Goal: Task Accomplishment & Management: Use online tool/utility

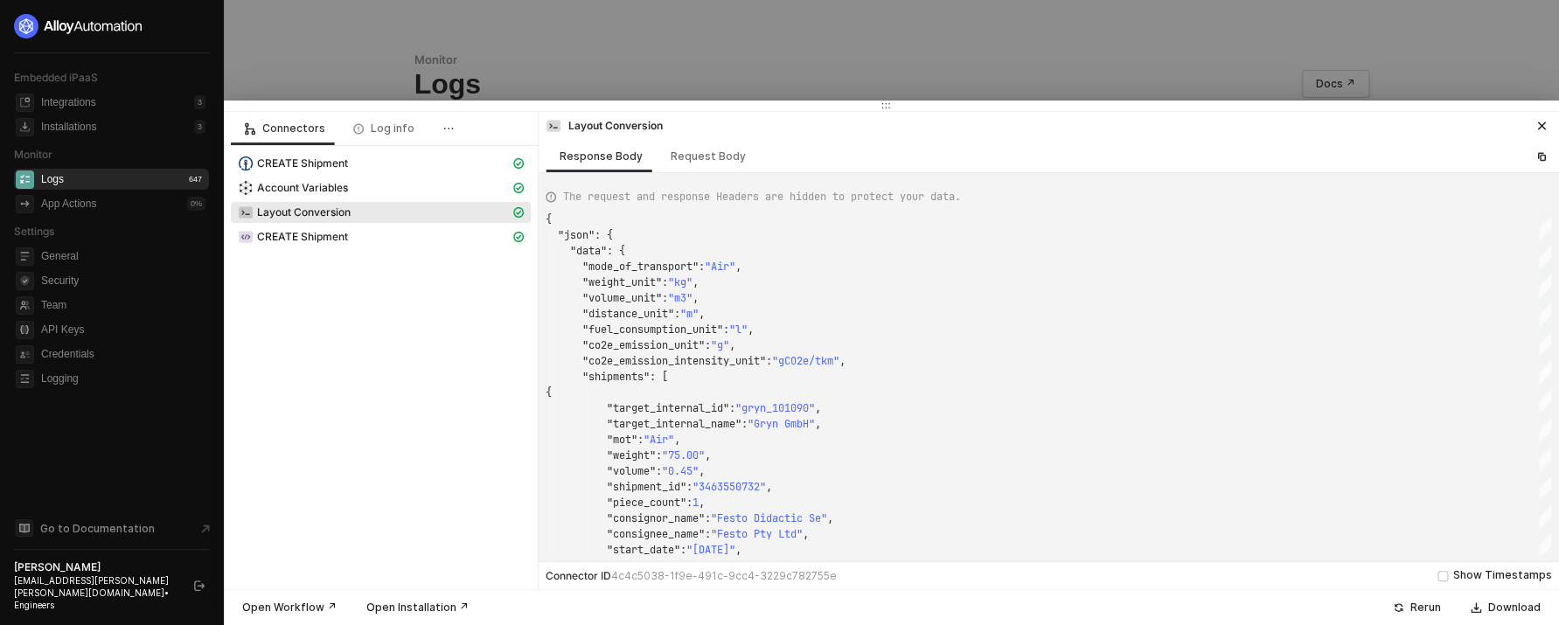
scroll to position [157, 0]
click at [1532, 125] on button "button" at bounding box center [1541, 125] width 21 height 21
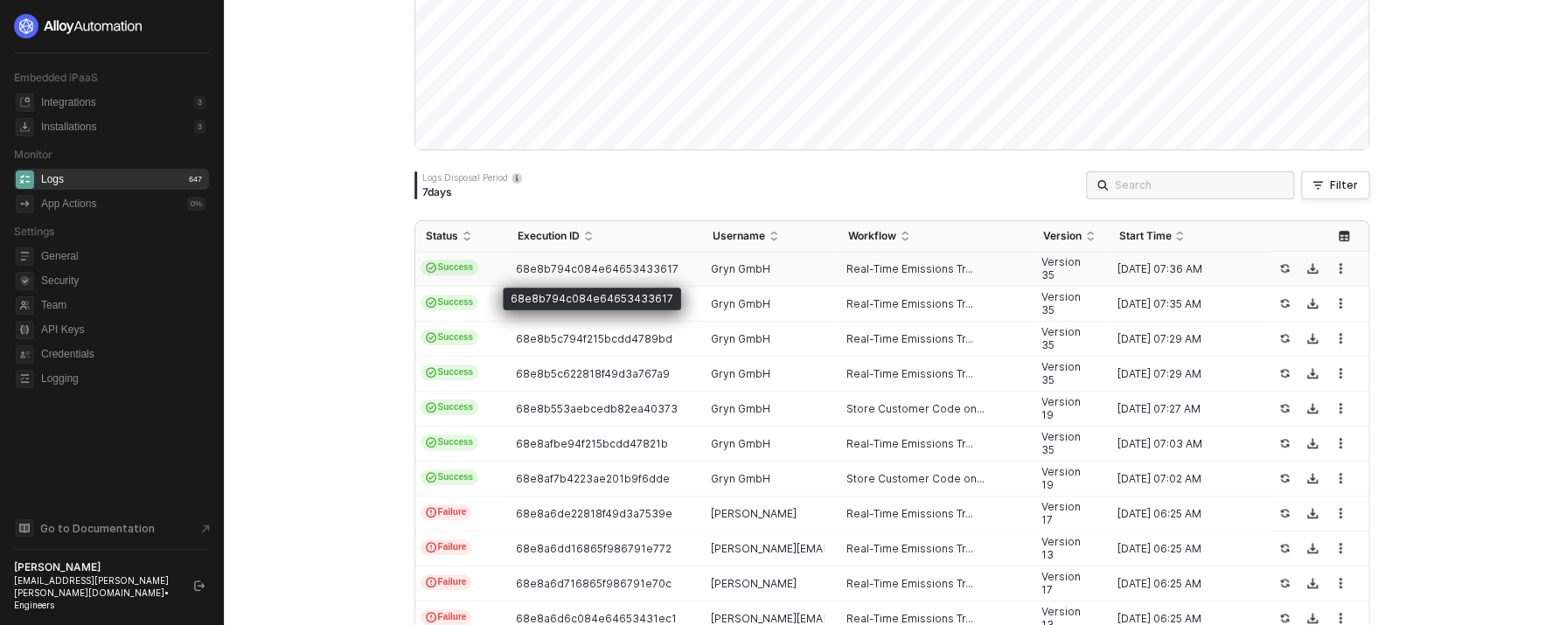
click at [649, 267] on span "68e8b794c084e64653433617" at bounding box center [597, 268] width 163 height 13
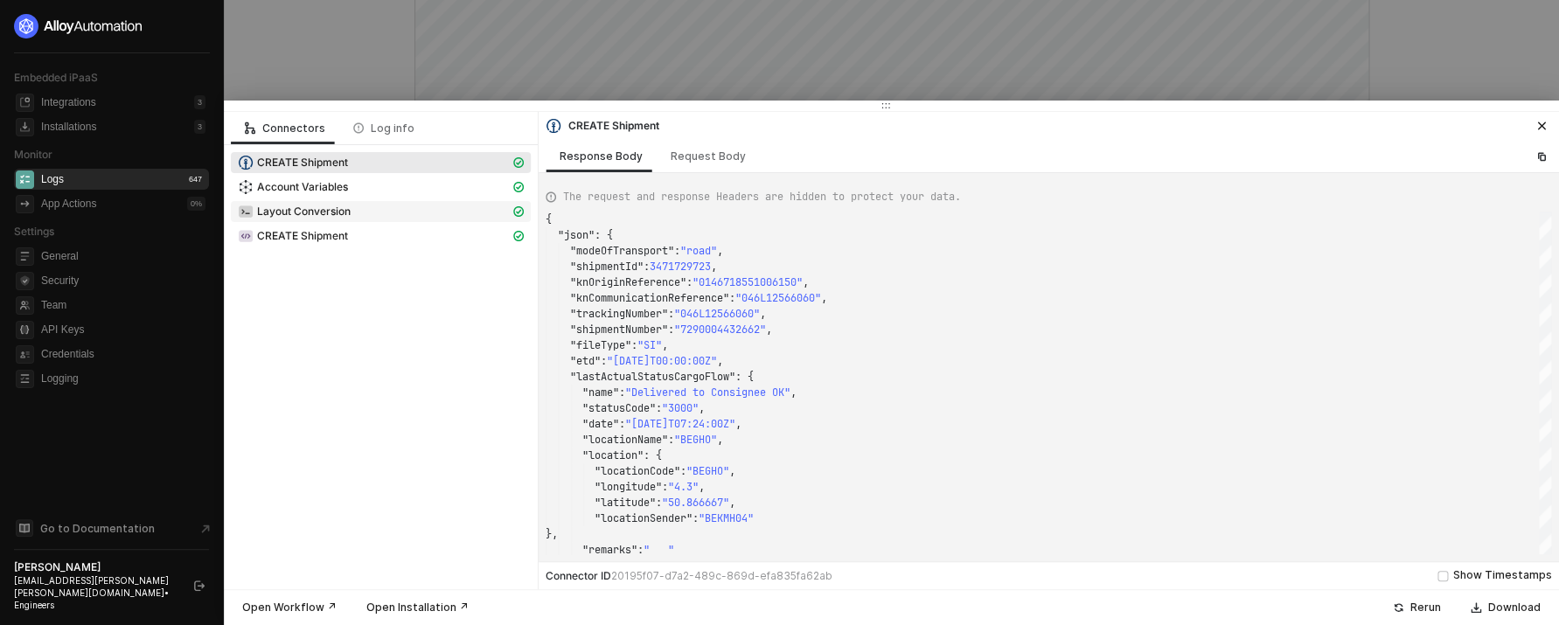
click at [435, 217] on div "Layout Conversion" at bounding box center [374, 212] width 272 height 16
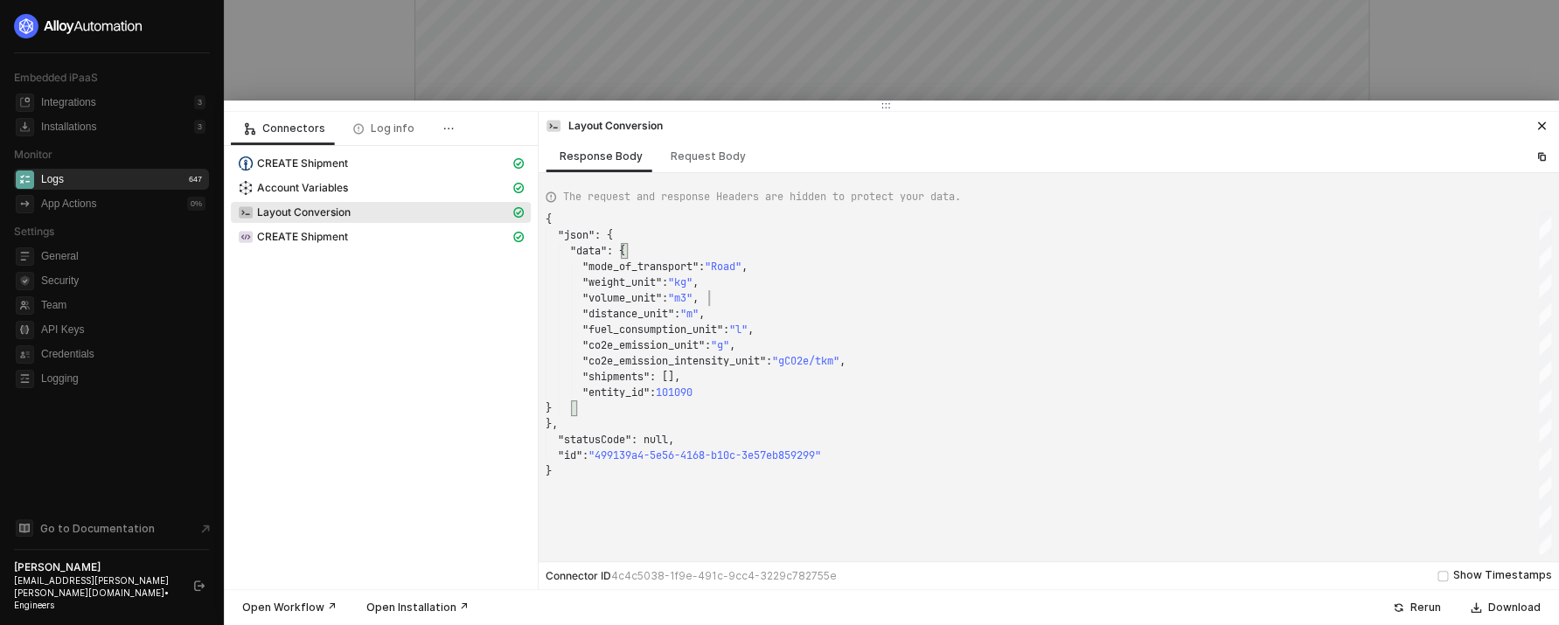
scroll to position [79, 163]
drag, startPoint x: 814, startPoint y: 296, endPoint x: 673, endPoint y: 296, distance: 140.7
click at [813, 296] on div ""volume_unit" : "m3" ," at bounding box center [1047, 298] width 1005 height 16
click at [699, 169] on div "Request Body" at bounding box center [707, 156] width 103 height 32
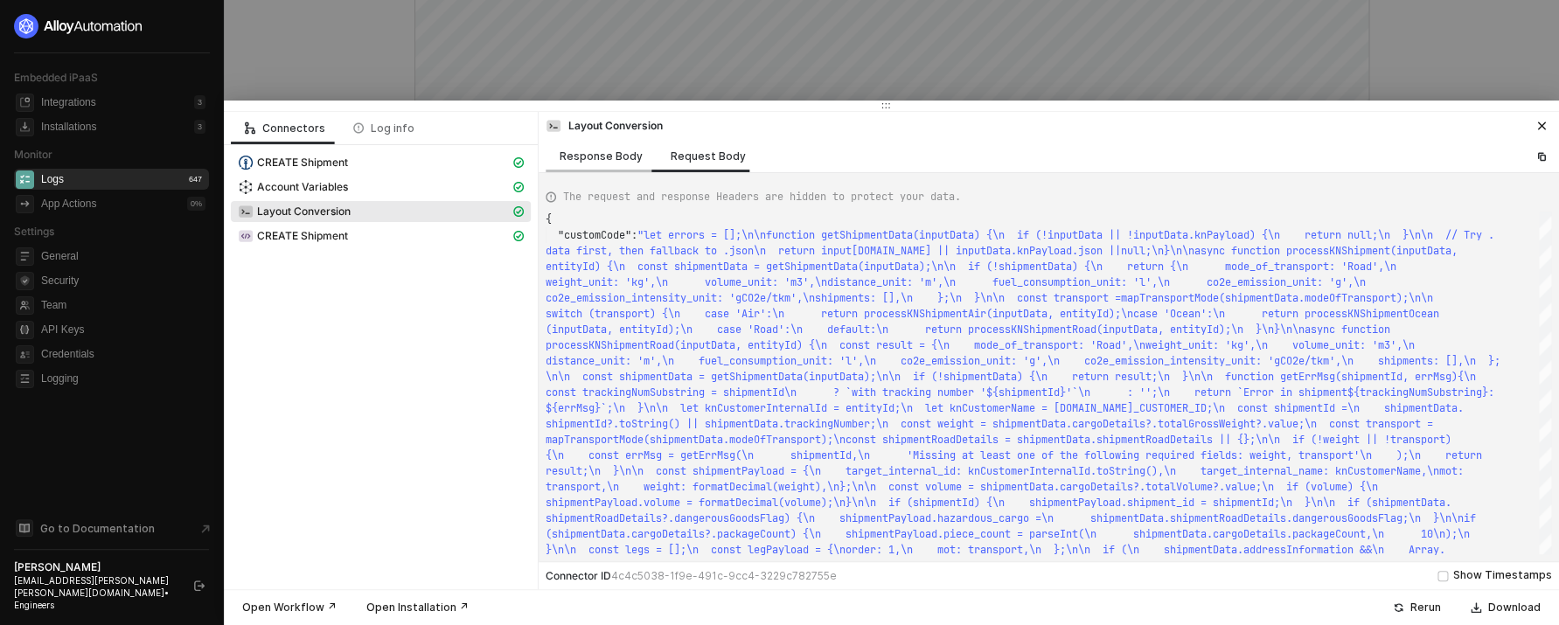
click at [610, 162] on div "Response Body" at bounding box center [600, 156] width 83 height 14
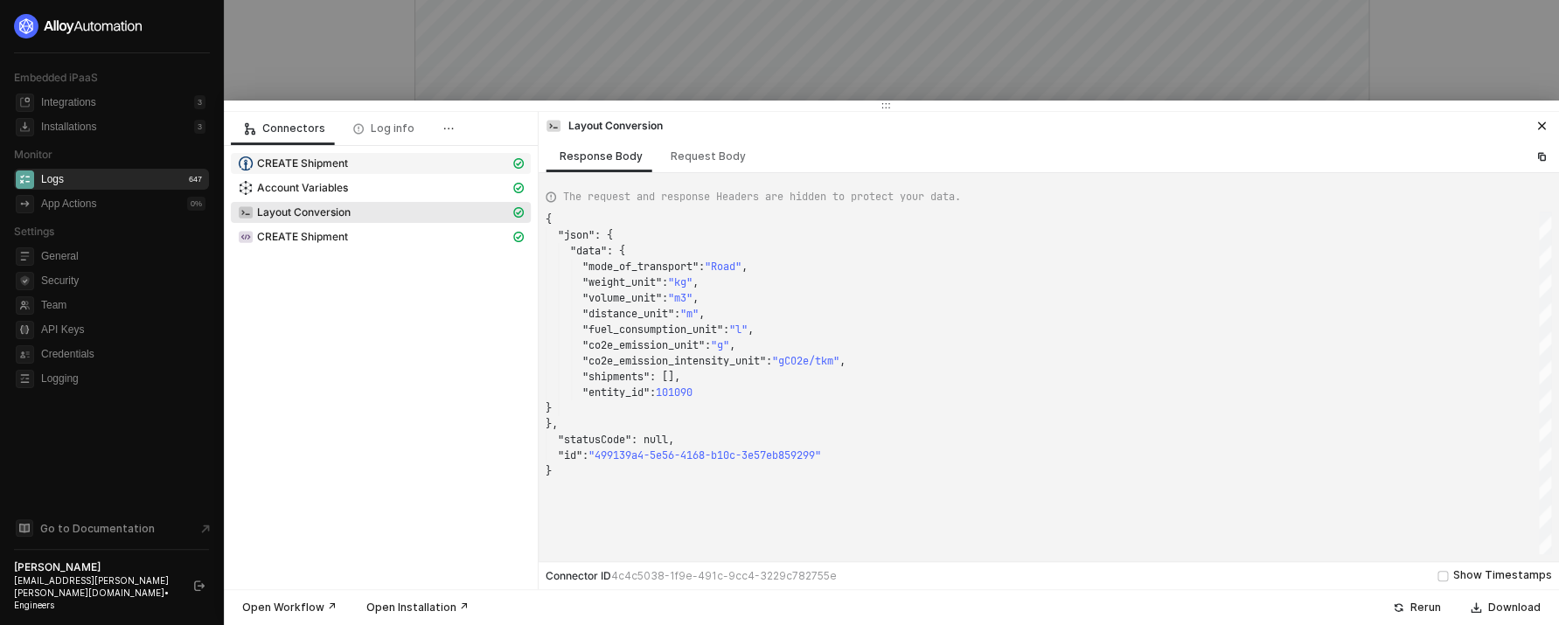
click at [312, 163] on span "CREATE Shipment" at bounding box center [302, 163] width 91 height 14
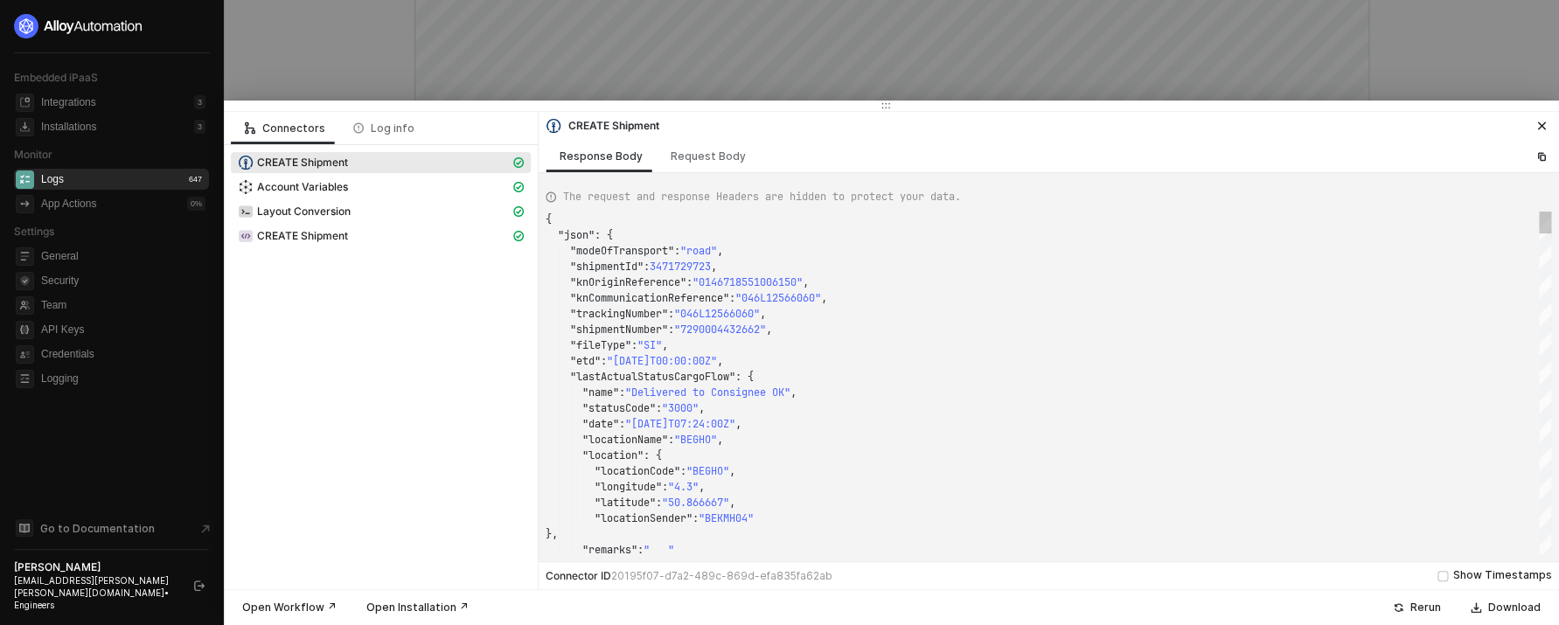
scroll to position [79, 289]
click at [821, 302] on span ""046L12566060"" at bounding box center [778, 298] width 86 height 14
click at [1551, 121] on button "button" at bounding box center [1541, 125] width 21 height 21
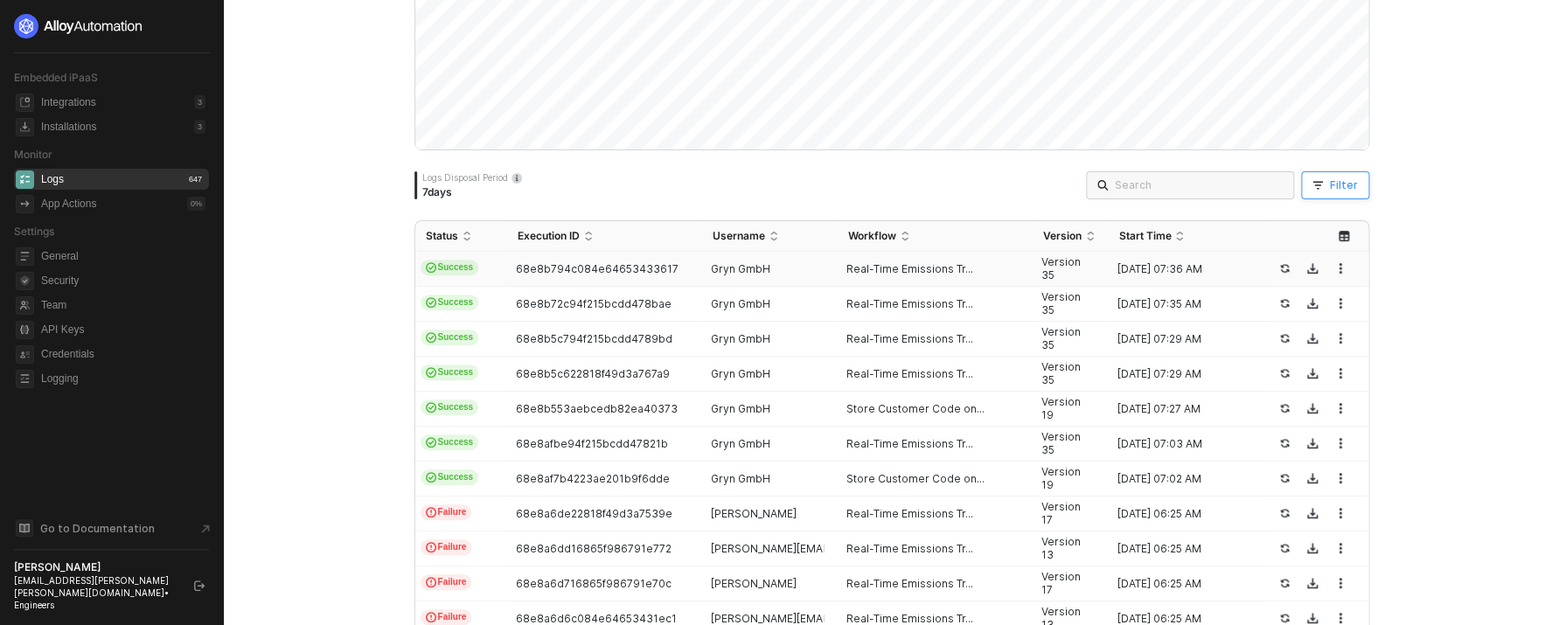
click at [1311, 192] on button "Filter" at bounding box center [1335, 185] width 68 height 28
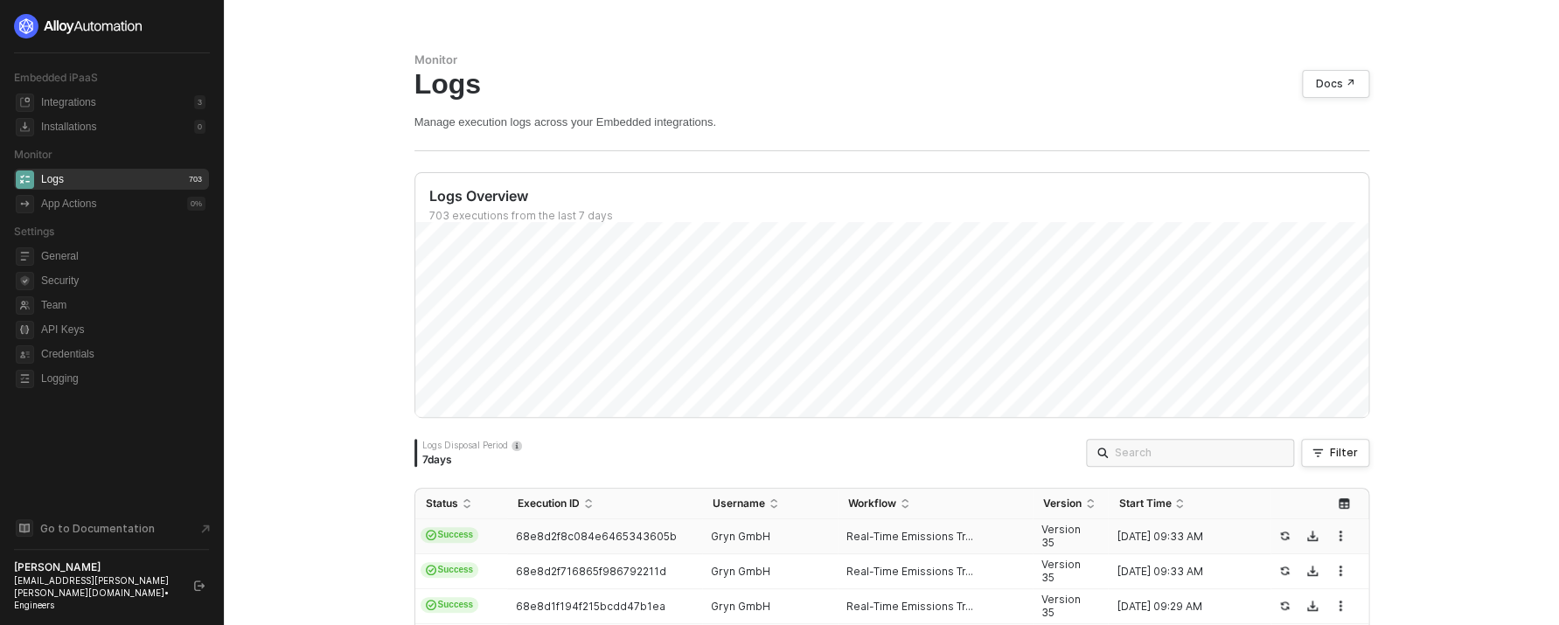
scroll to position [267, 0]
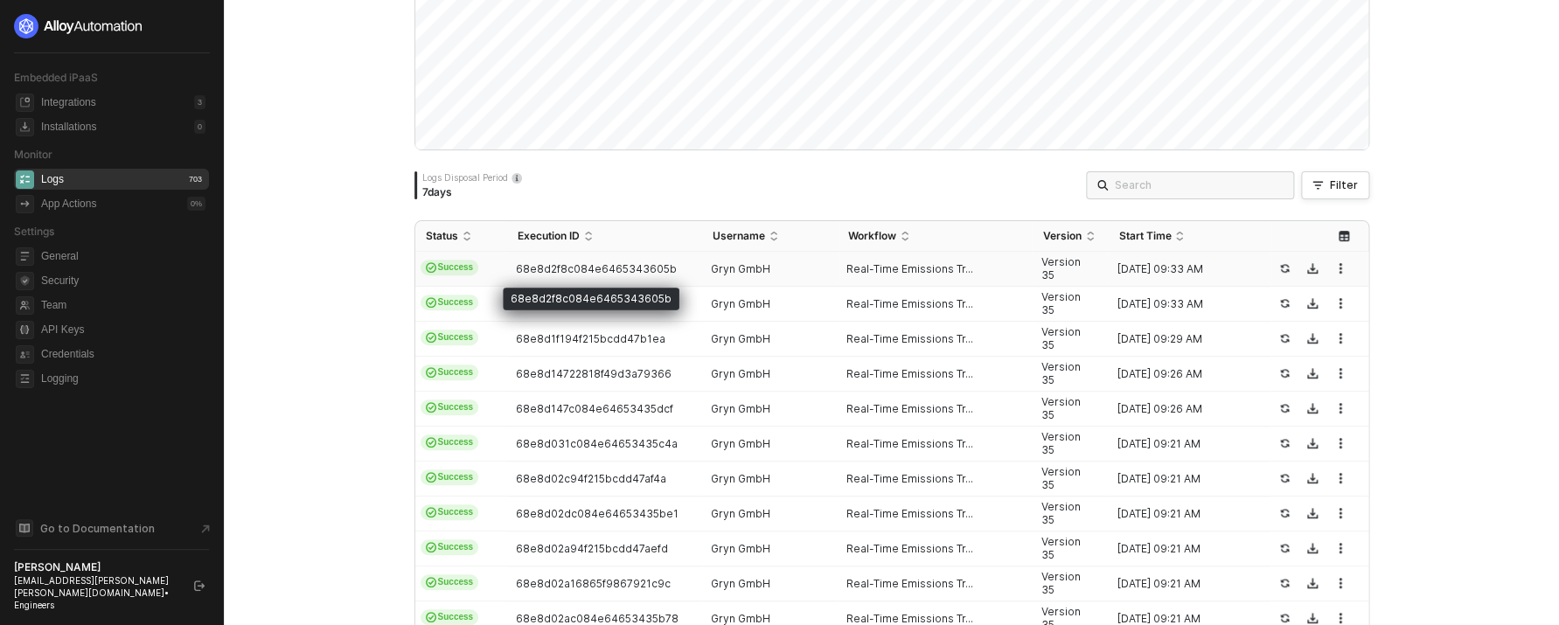
click at [507, 264] on div "68e8d2f8c084e6465343605b" at bounding box center [597, 269] width 181 height 14
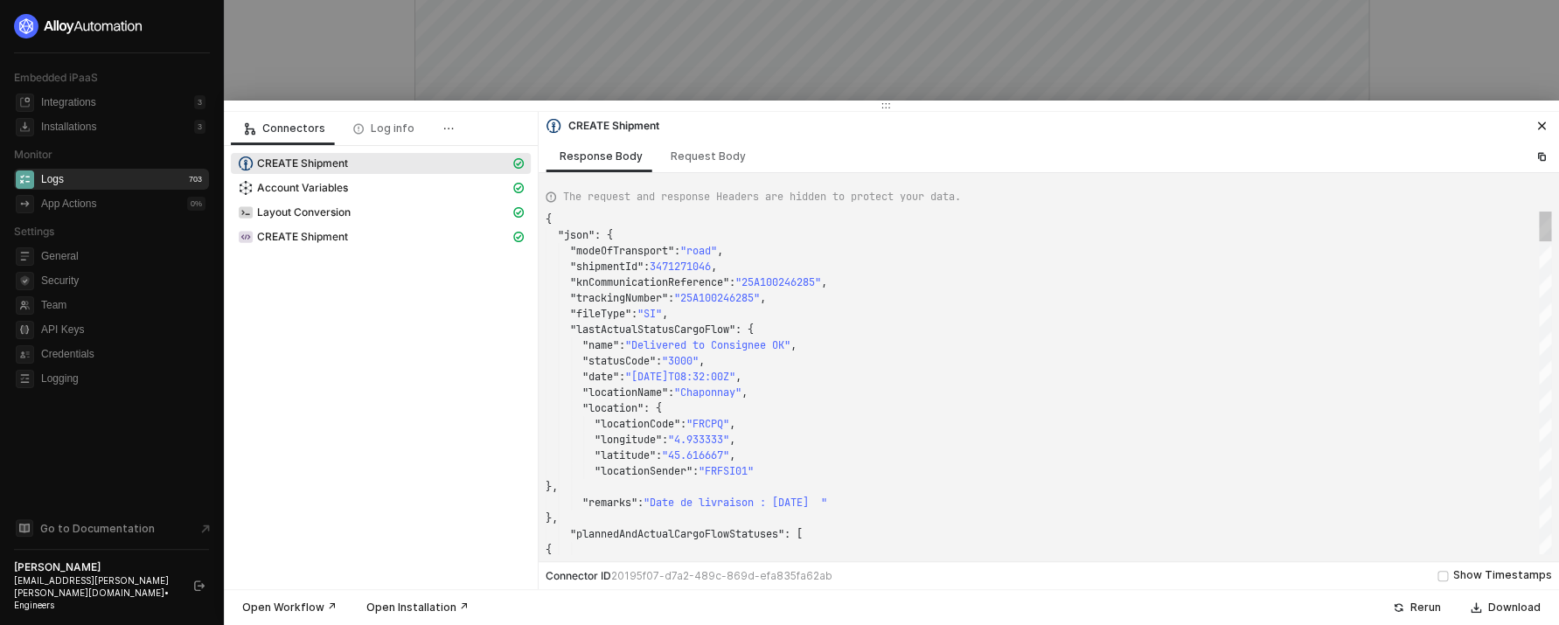
scroll to position [157, 0]
click at [354, 213] on div "Layout Conversion" at bounding box center [374, 213] width 272 height 16
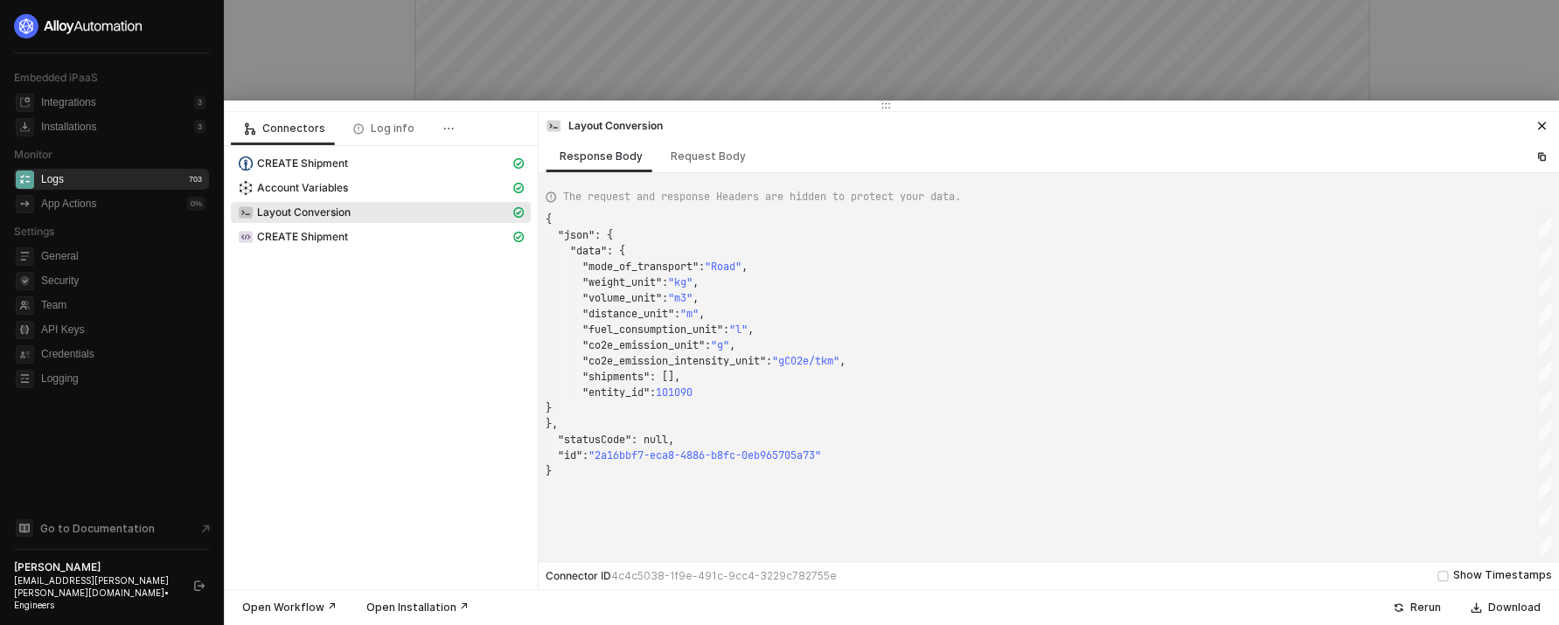
click at [739, 21] on div at bounding box center [779, 312] width 1559 height 625
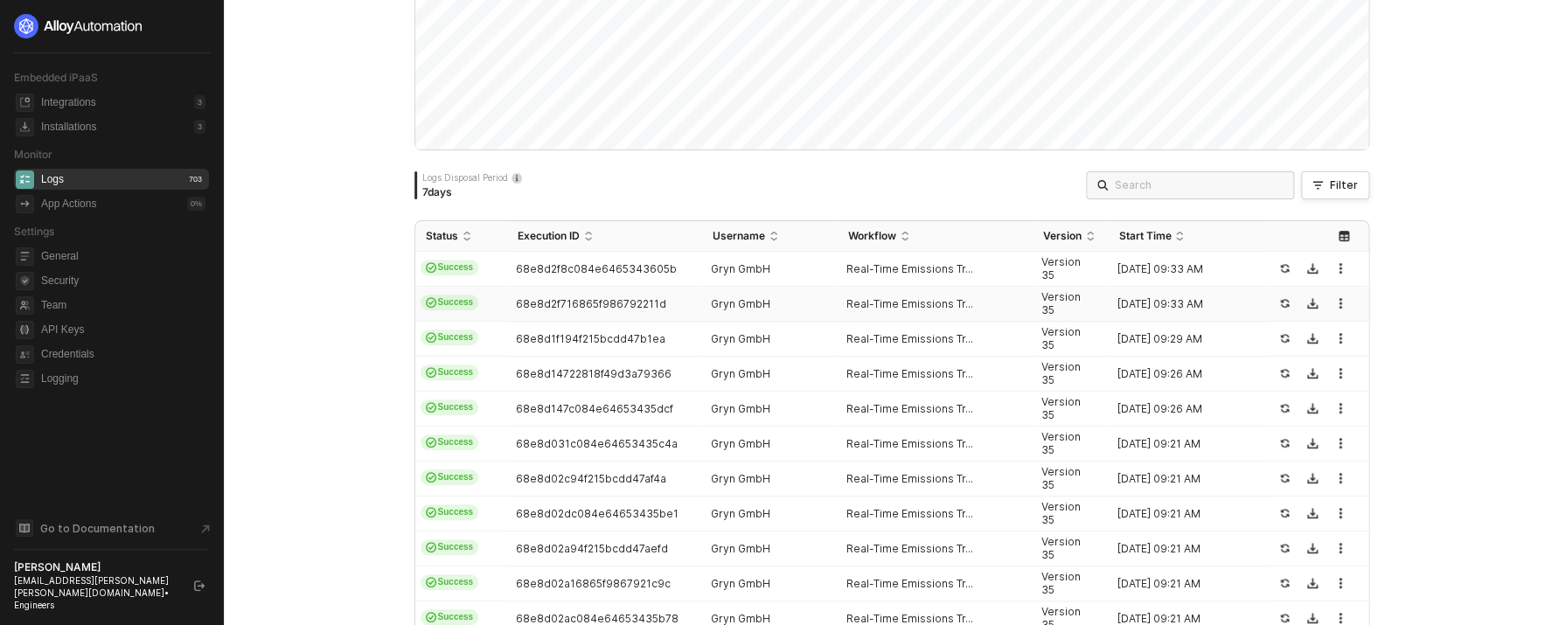
click at [593, 312] on td "68e8d2f716865f986792211d" at bounding box center [604, 304] width 195 height 35
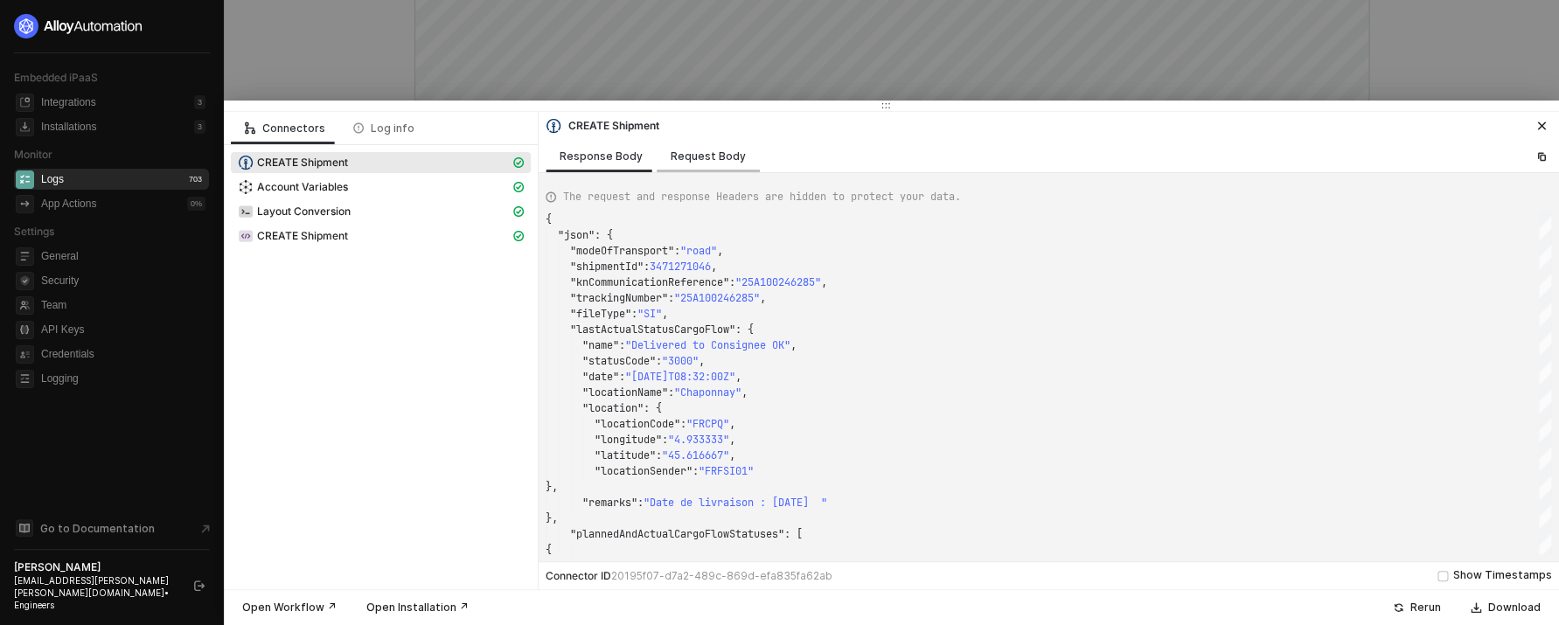
click at [725, 164] on div "Request Body" at bounding box center [707, 156] width 103 height 32
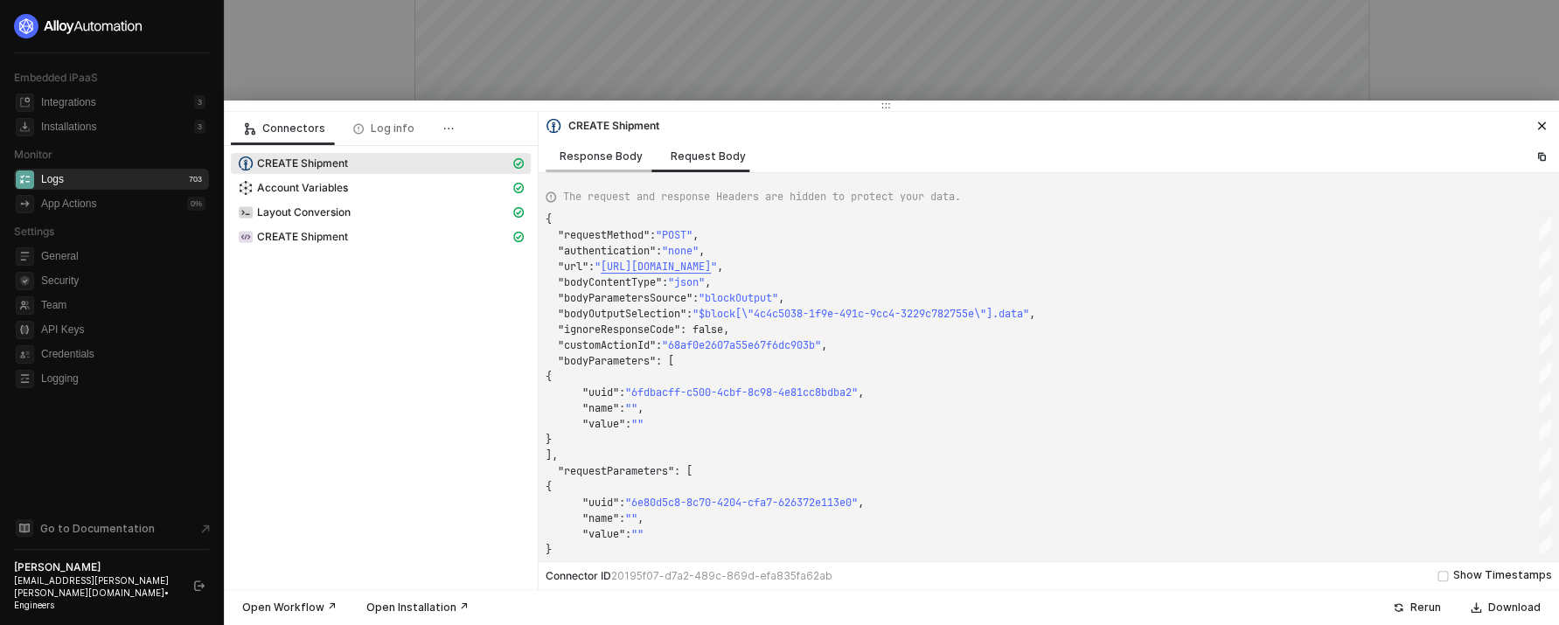
click at [604, 163] on div "Response Body" at bounding box center [600, 156] width 111 height 32
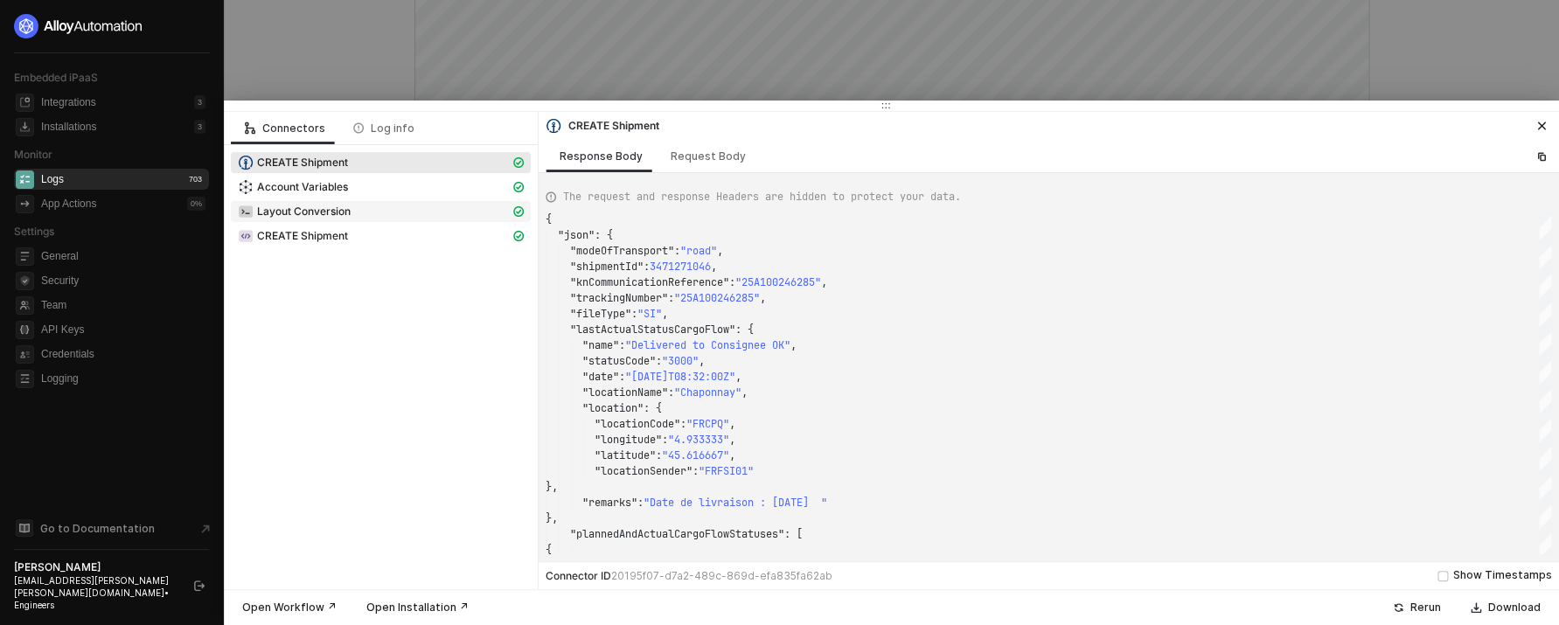
click at [373, 212] on div "Layout Conversion" at bounding box center [374, 212] width 272 height 16
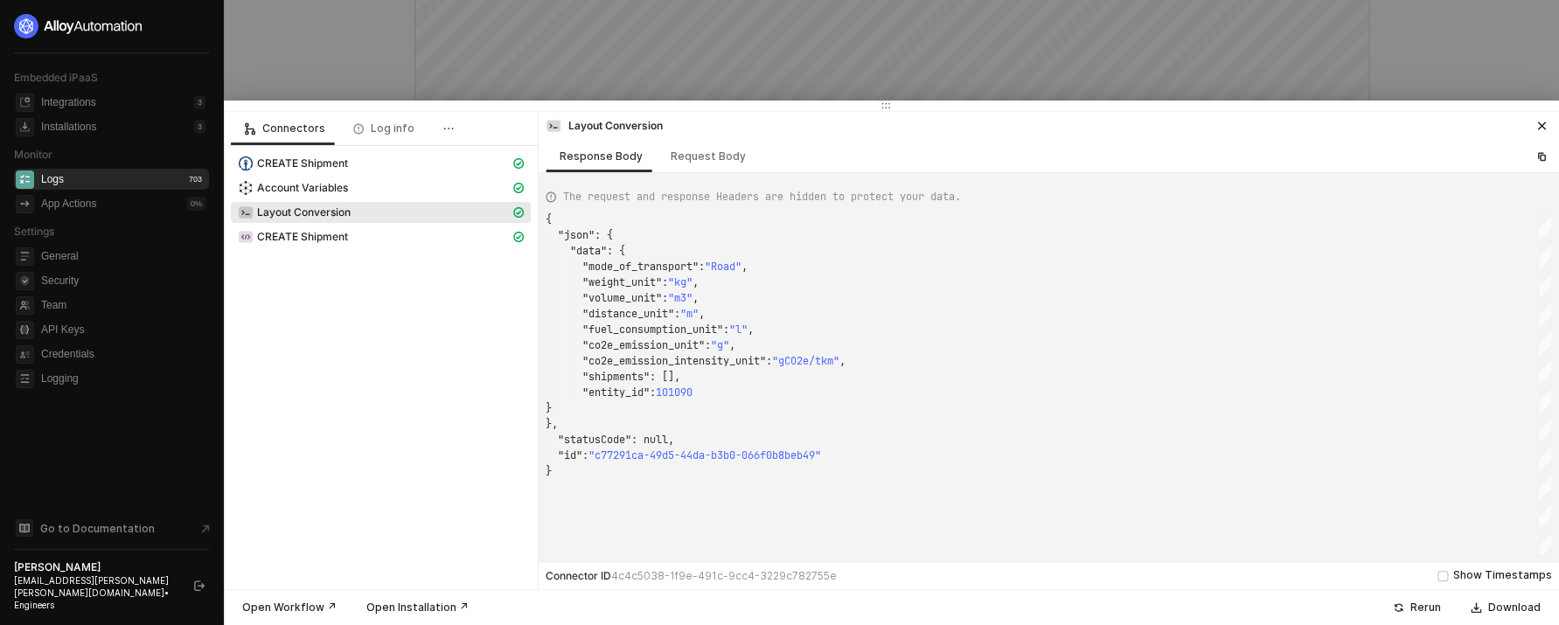
click at [365, 174] on div "CREATE Shipment" at bounding box center [381, 165] width 300 height 24
click at [363, 170] on div "CREATE Shipment" at bounding box center [374, 163] width 272 height 16
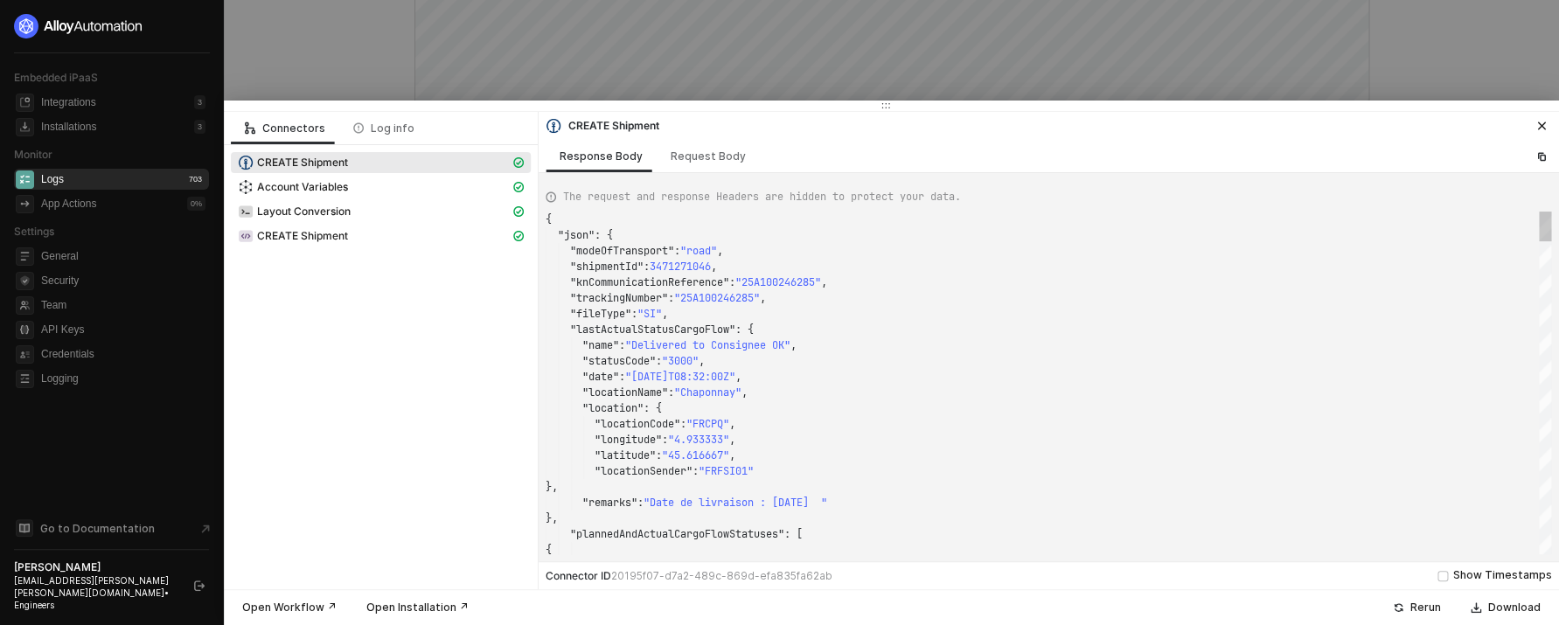
click at [740, 305] on span ""25A100246285"" at bounding box center [717, 298] width 86 height 14
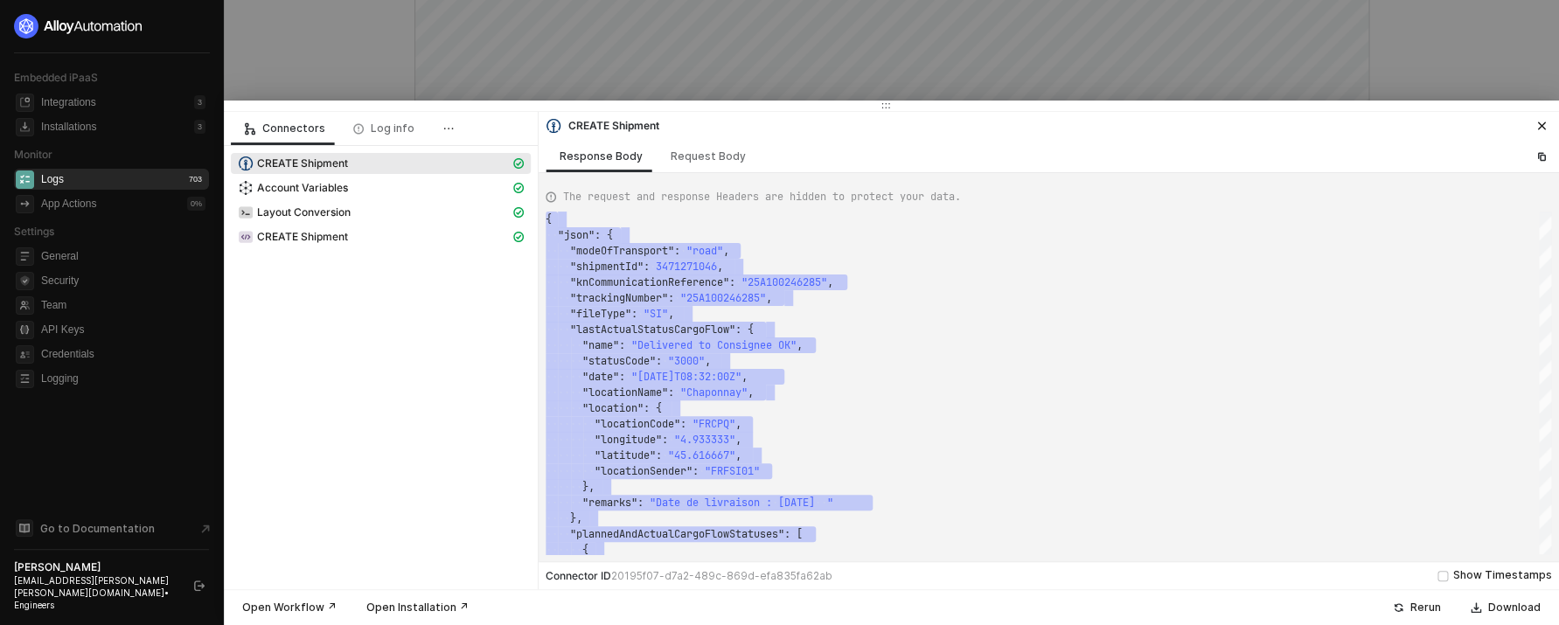
click at [707, 57] on div at bounding box center [779, 312] width 1559 height 625
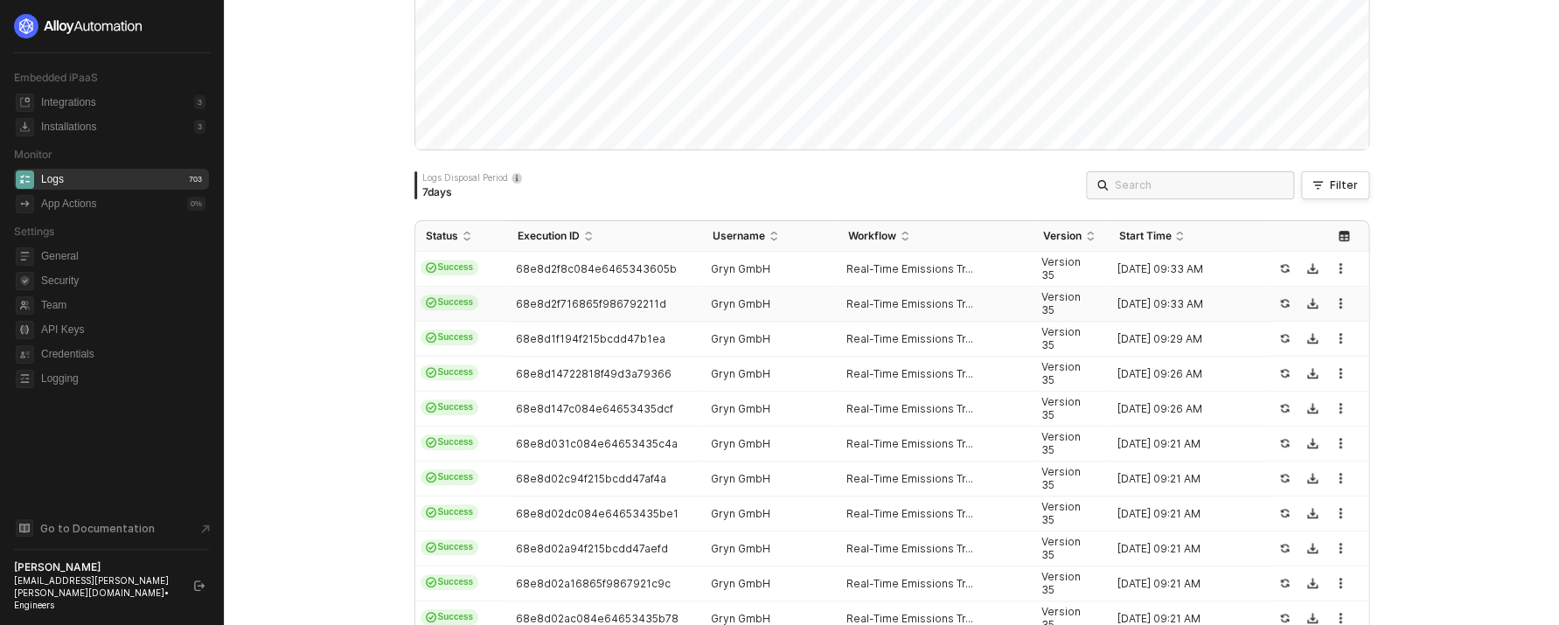
scroll to position [580, 0]
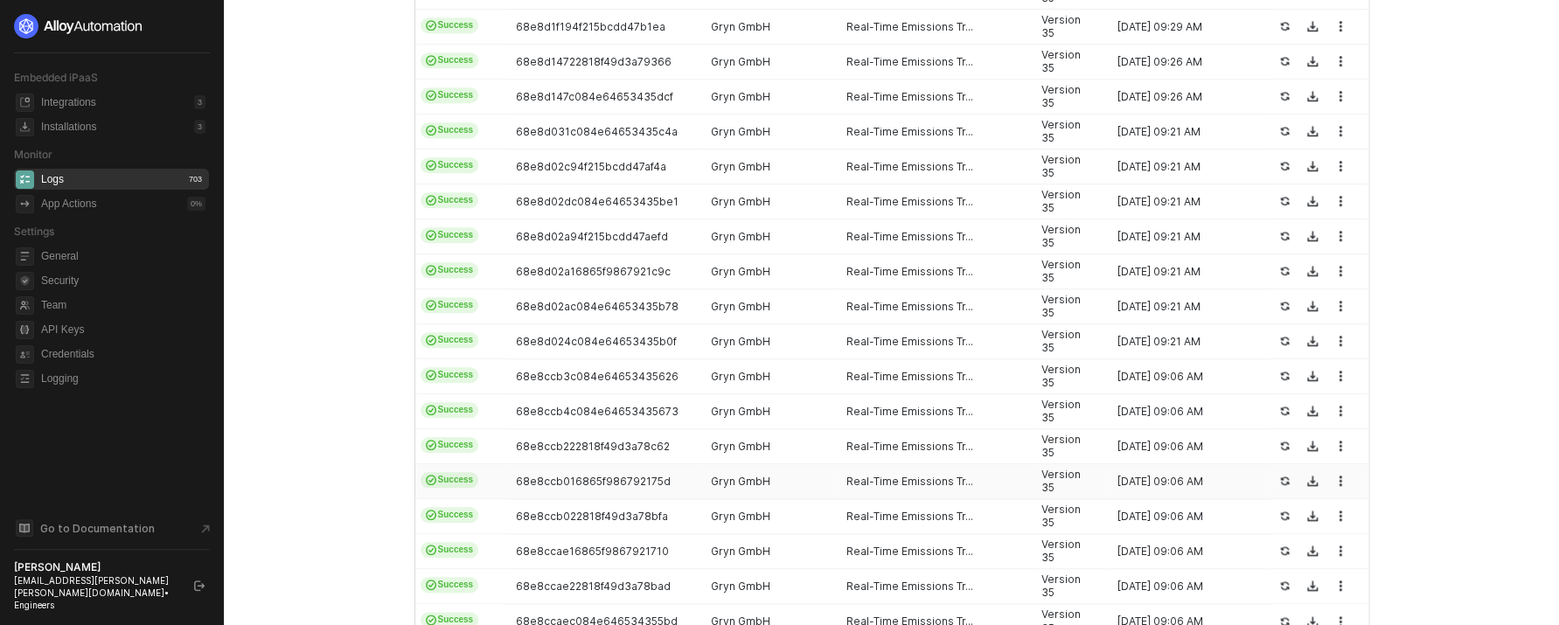
click at [623, 469] on td "68e8ccb016865f986792175d" at bounding box center [604, 481] width 195 height 35
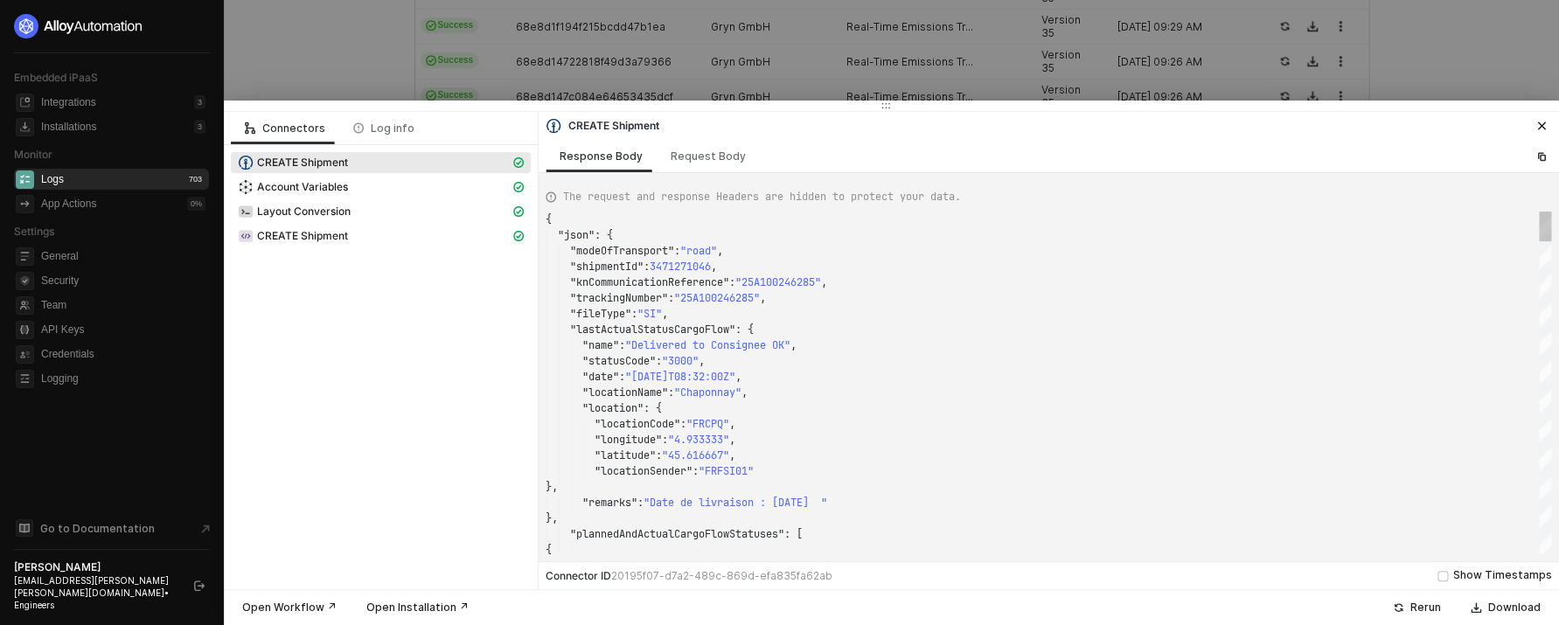
scroll to position [157, 0]
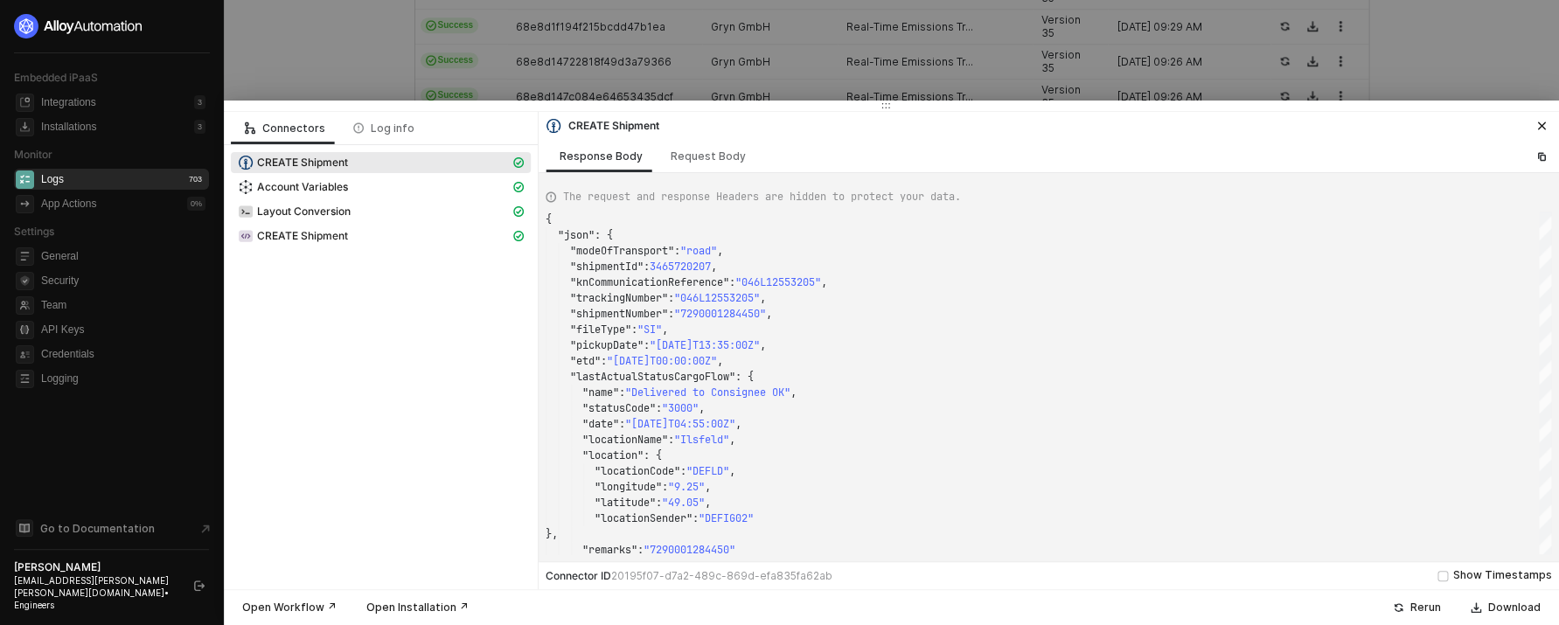
click at [712, 71] on div at bounding box center [779, 312] width 1559 height 625
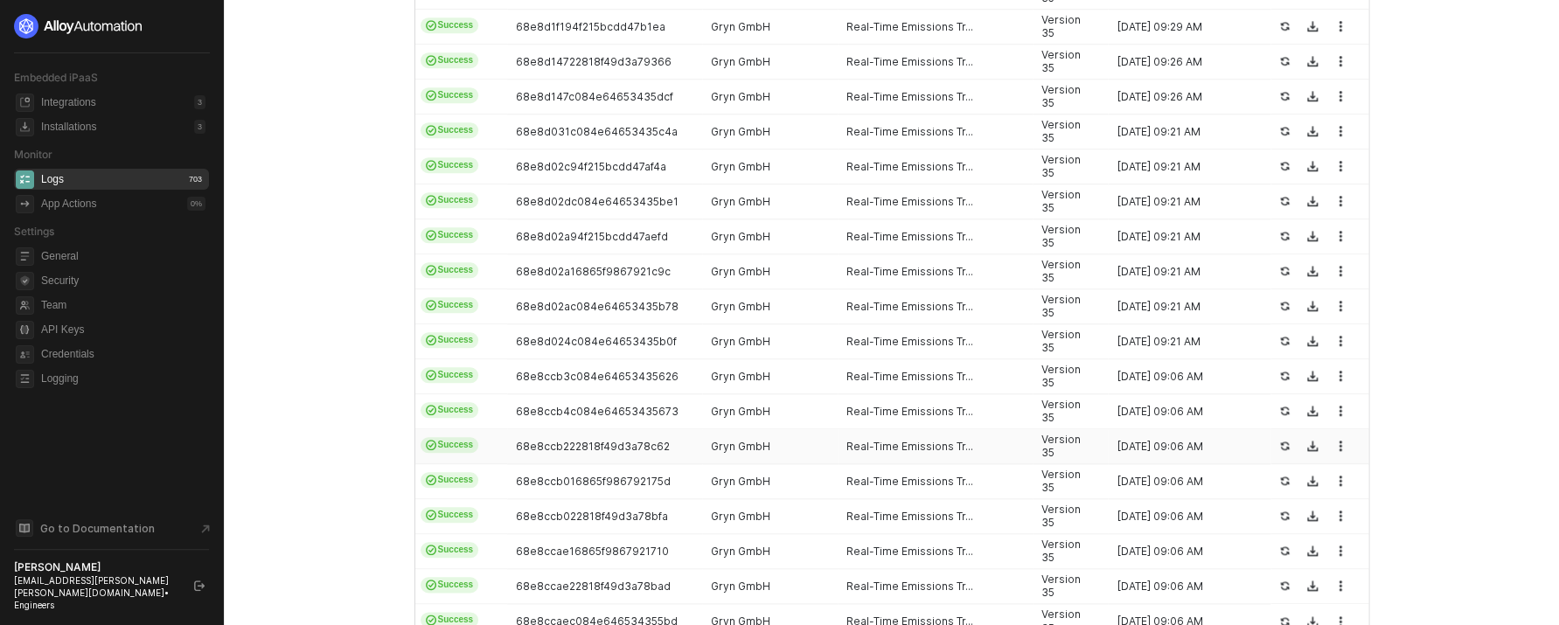
scroll to position [696, 0]
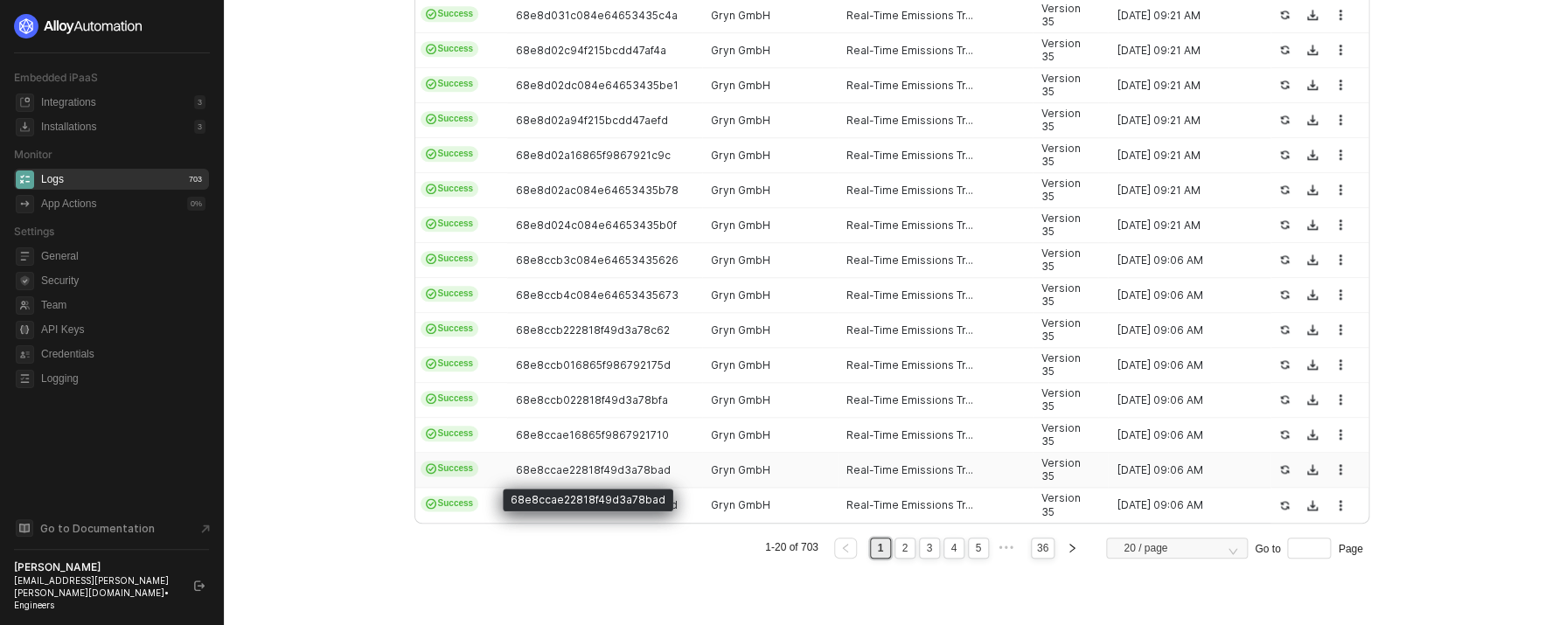
click at [645, 481] on div "68e8ccae22818f49d3a78bad" at bounding box center [588, 495] width 170 height 31
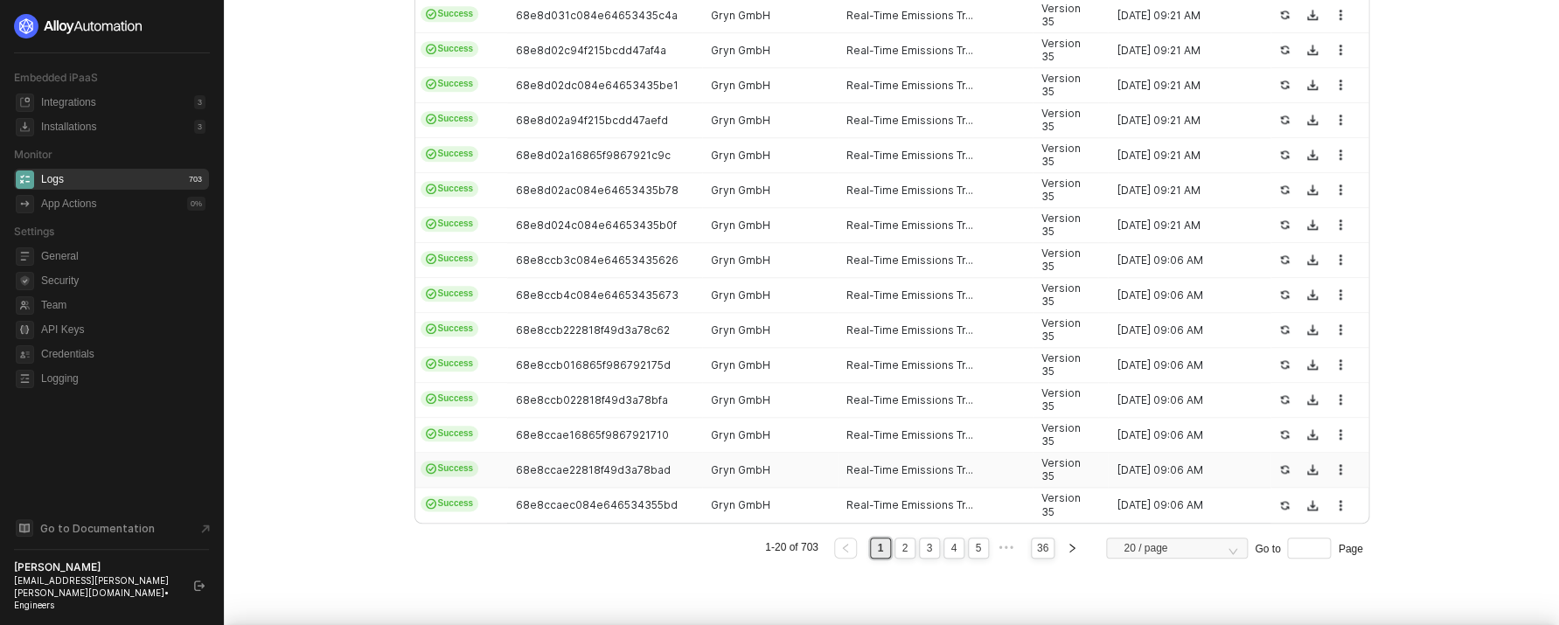
scroll to position [157, 0]
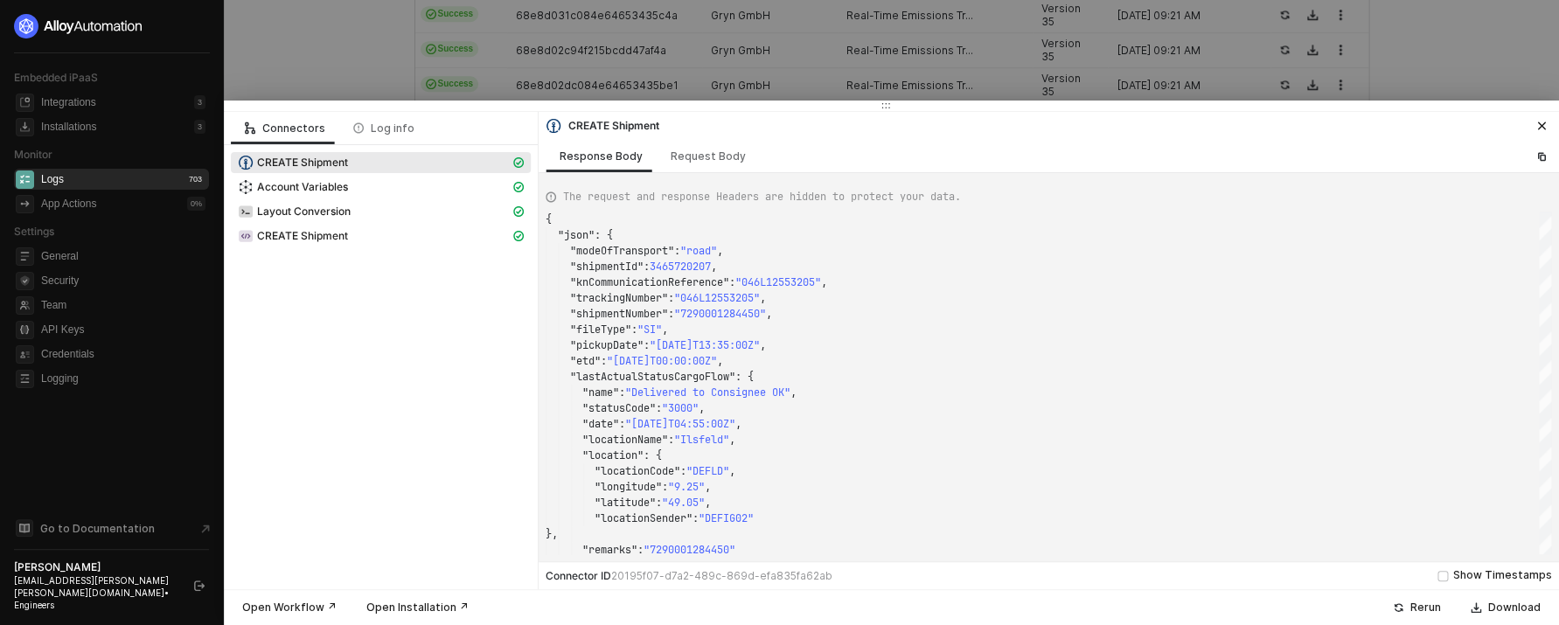
click at [741, 84] on div at bounding box center [779, 312] width 1559 height 625
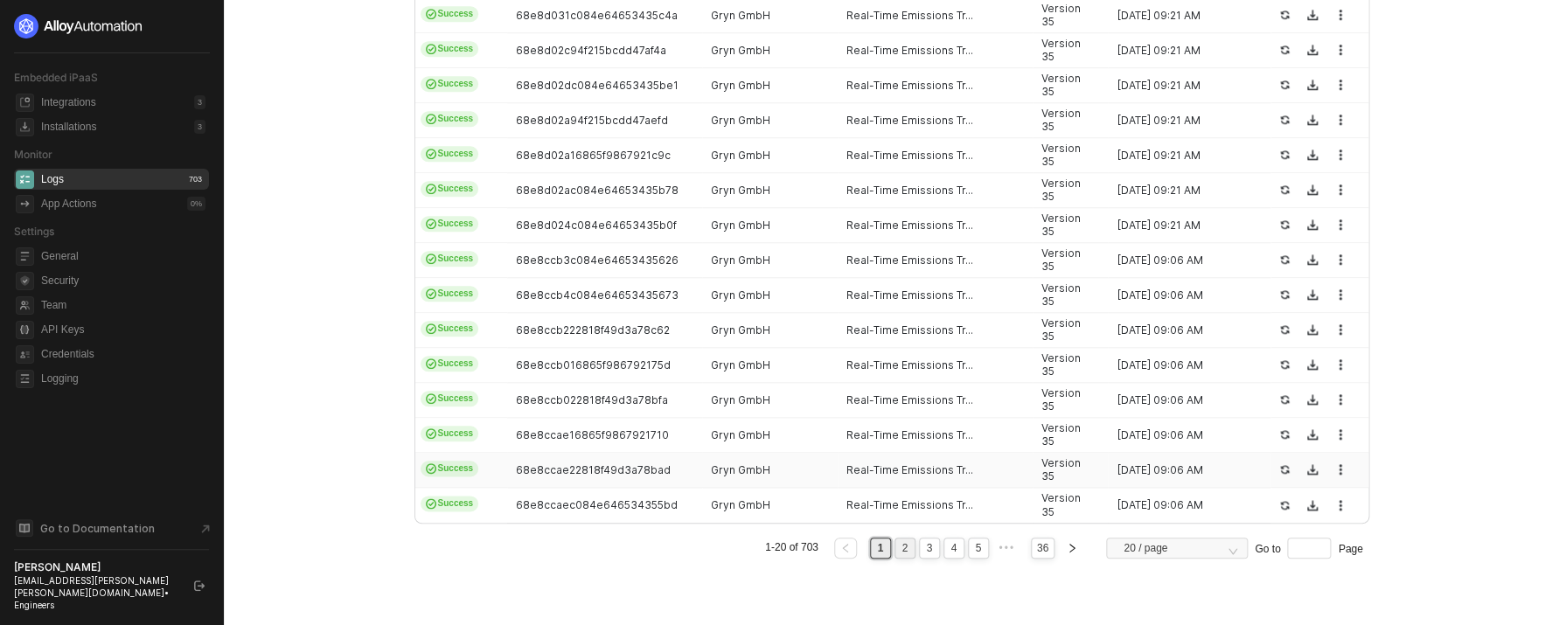
click at [896, 539] on link "2" at bounding box center [904, 547] width 17 height 19
click at [920, 543] on link "3" at bounding box center [928, 547] width 17 height 19
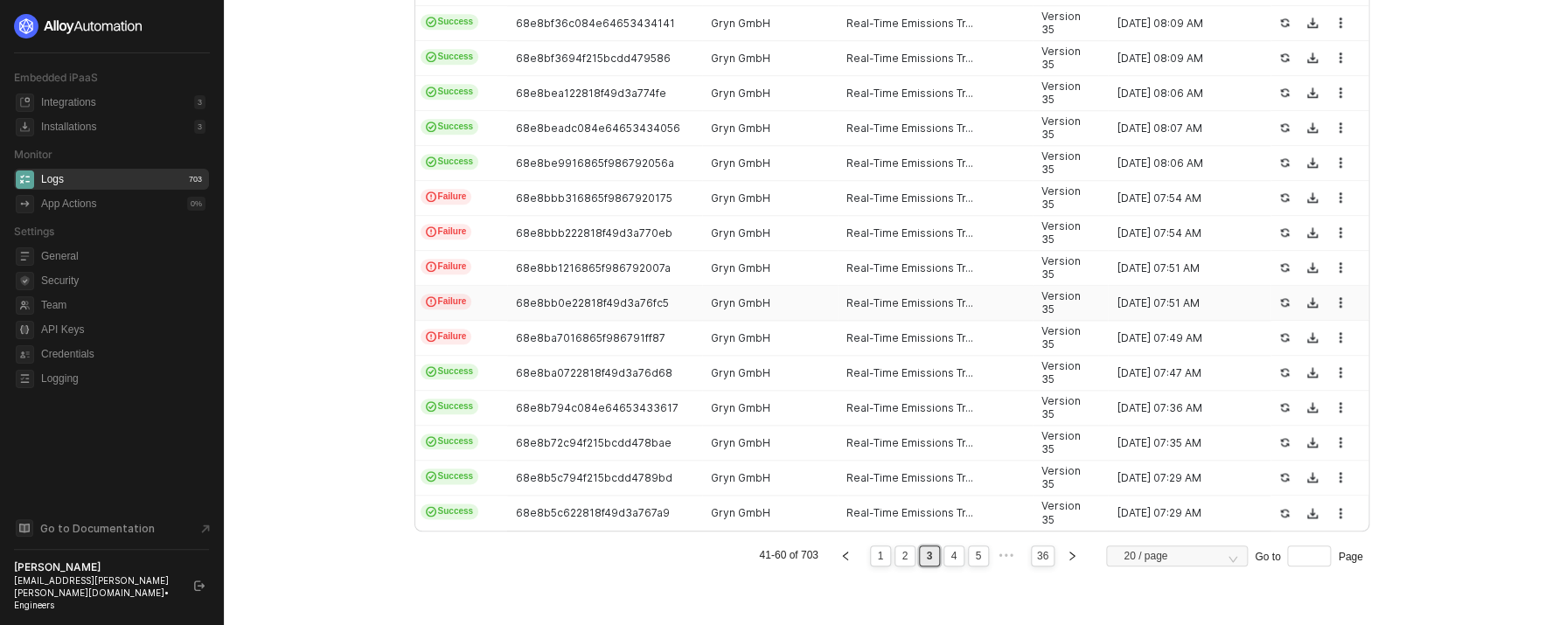
scroll to position [681, 0]
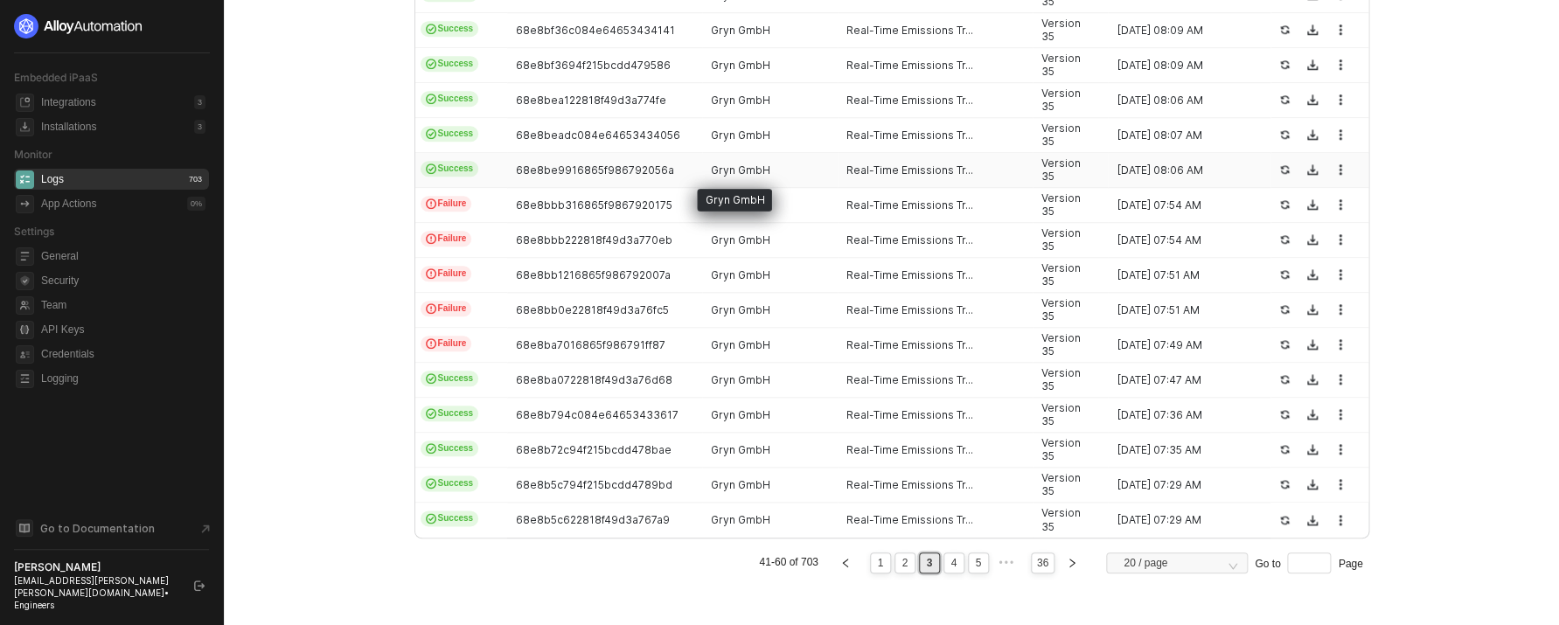
click at [724, 173] on span "Gryn GmbH" at bounding box center [740, 169] width 59 height 13
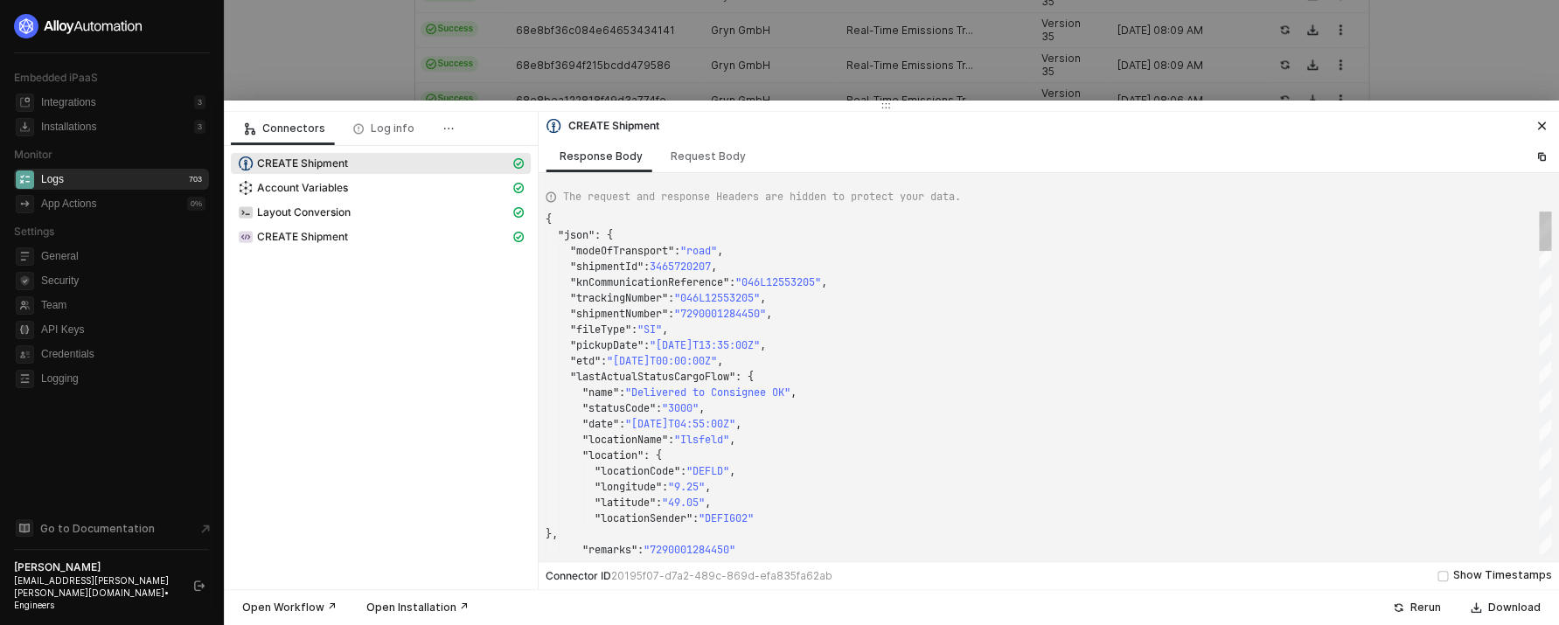
scroll to position [157, 0]
click at [709, 93] on div at bounding box center [779, 312] width 1559 height 625
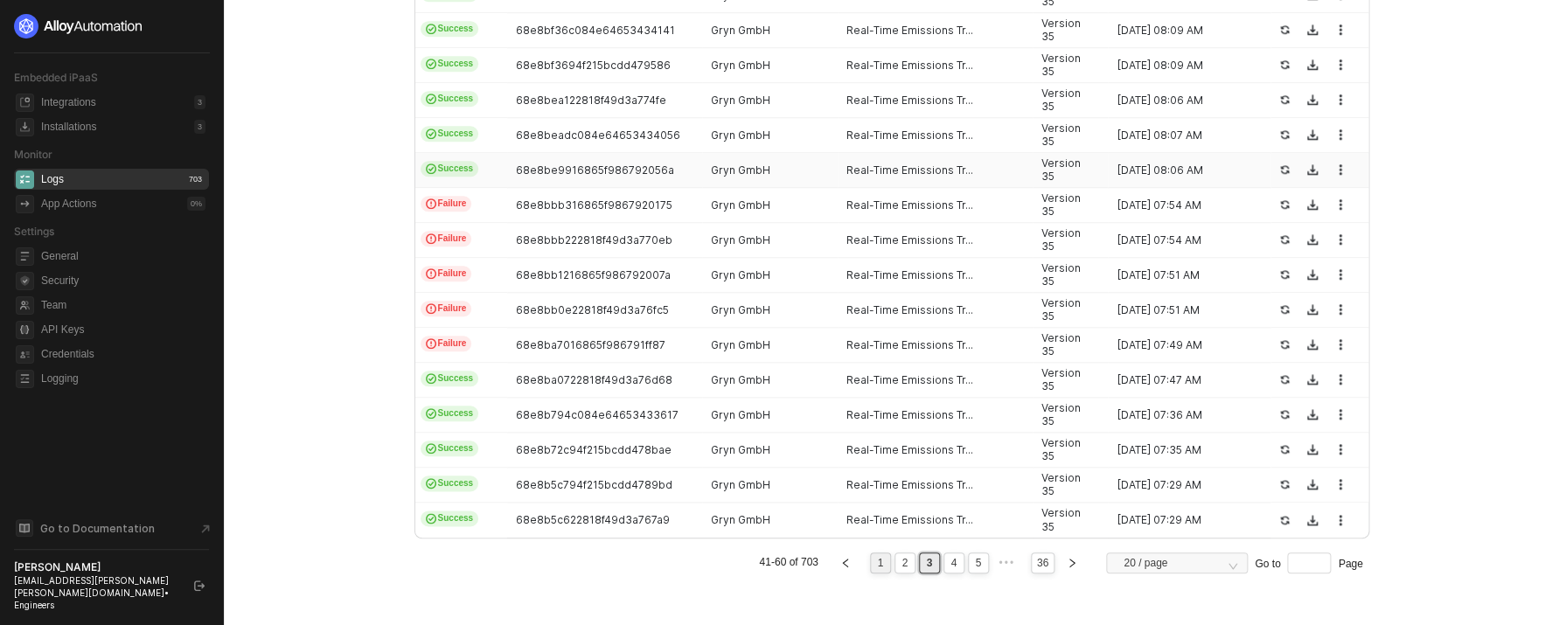
click at [872, 559] on link "1" at bounding box center [880, 562] width 17 height 19
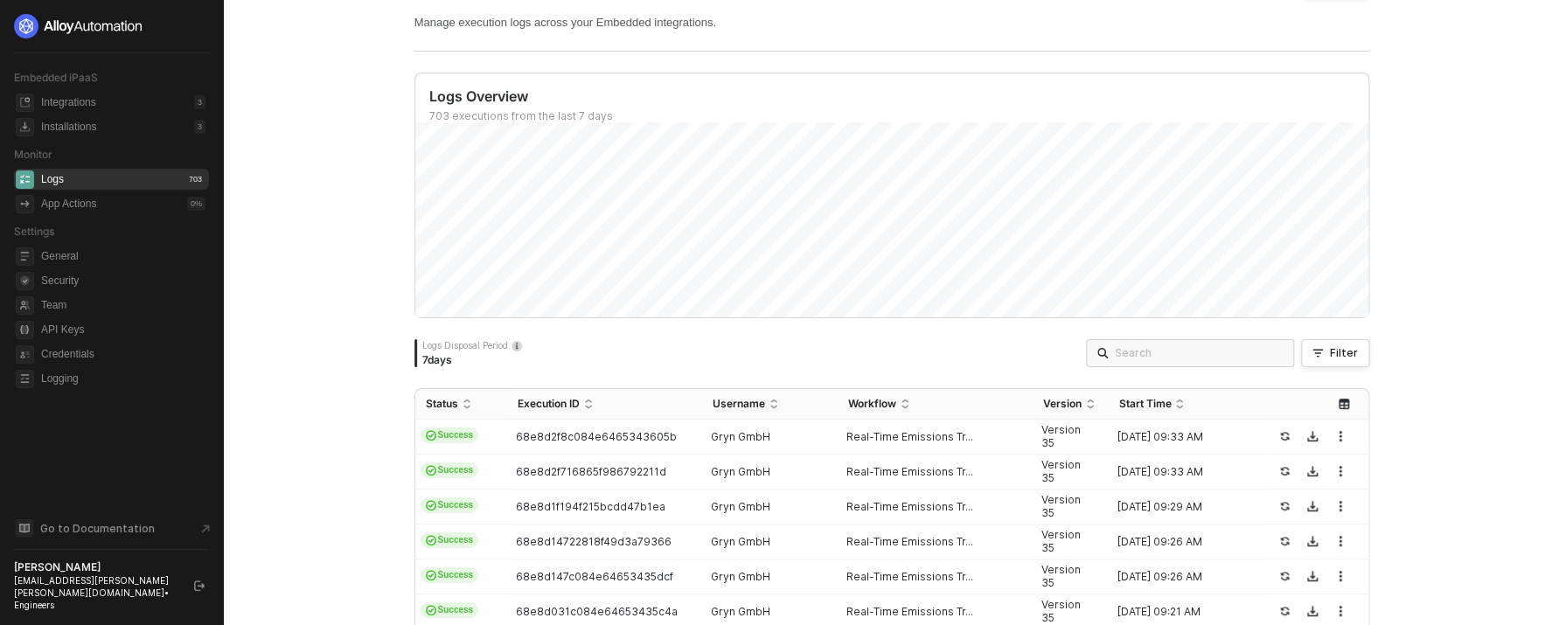
scroll to position [87, 0]
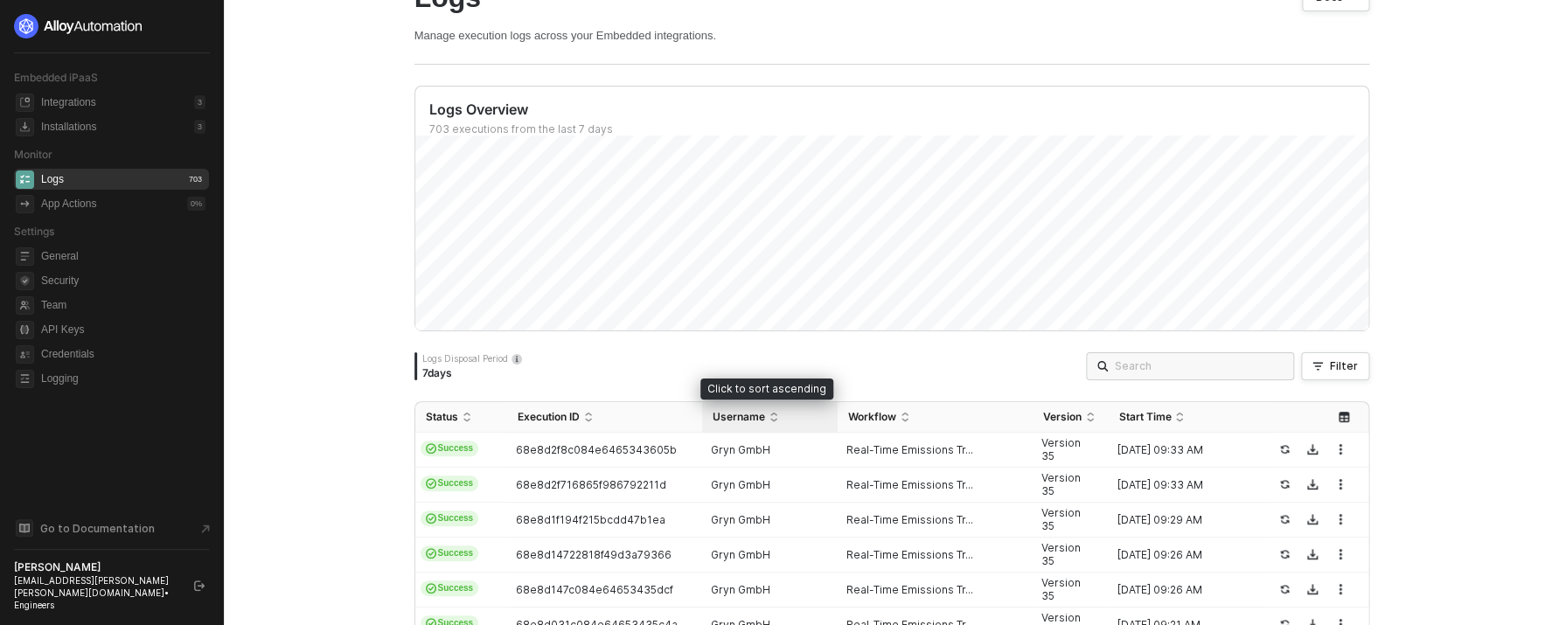
click at [762, 420] on div "Username" at bounding box center [769, 417] width 115 height 14
click at [761, 420] on div "Username" at bounding box center [769, 417] width 115 height 14
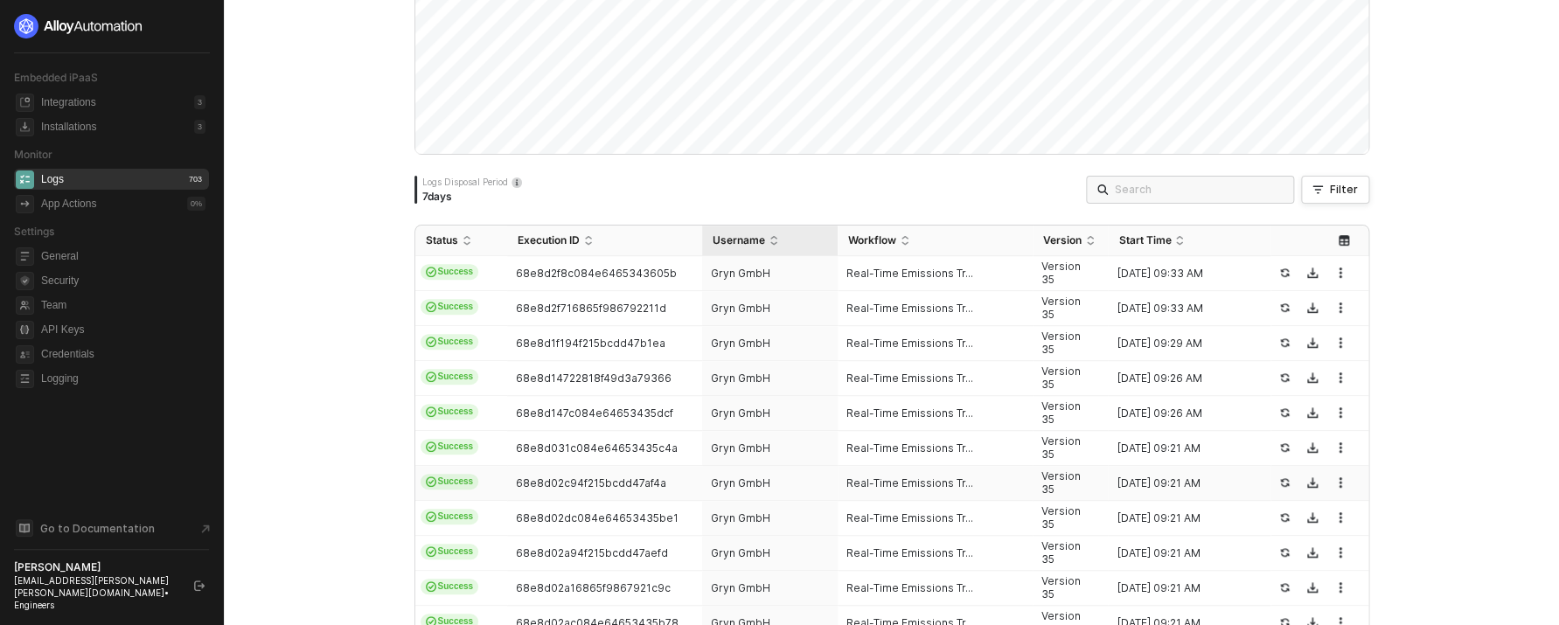
scroll to position [116, 0]
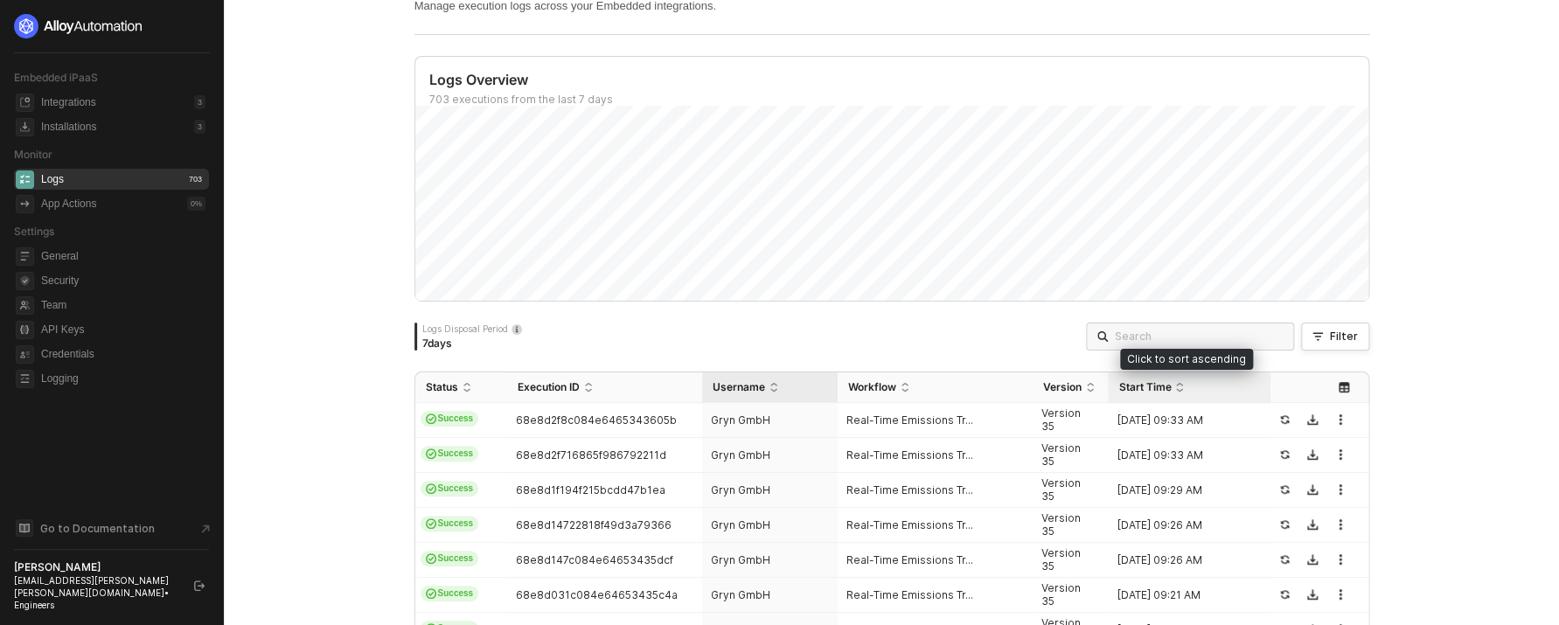
click at [1159, 383] on span "Start Time" at bounding box center [1144, 387] width 52 height 14
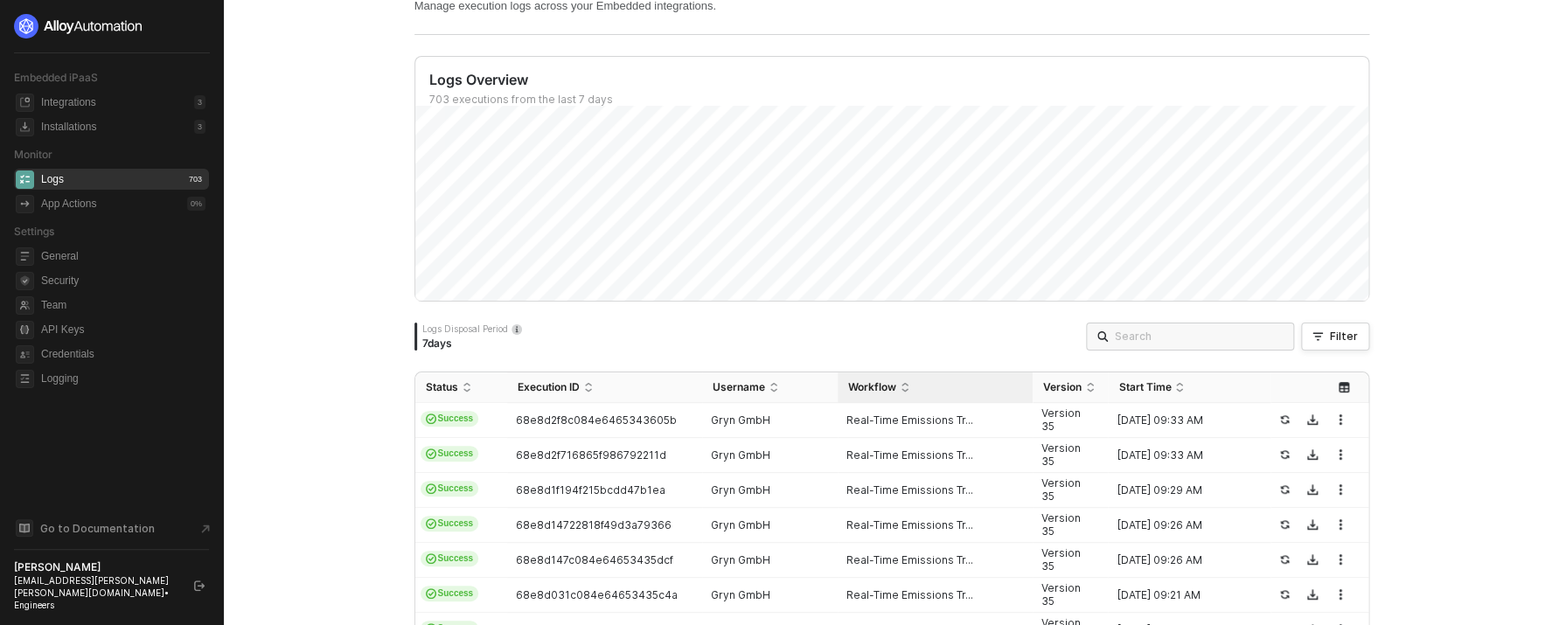
scroll to position [295, 0]
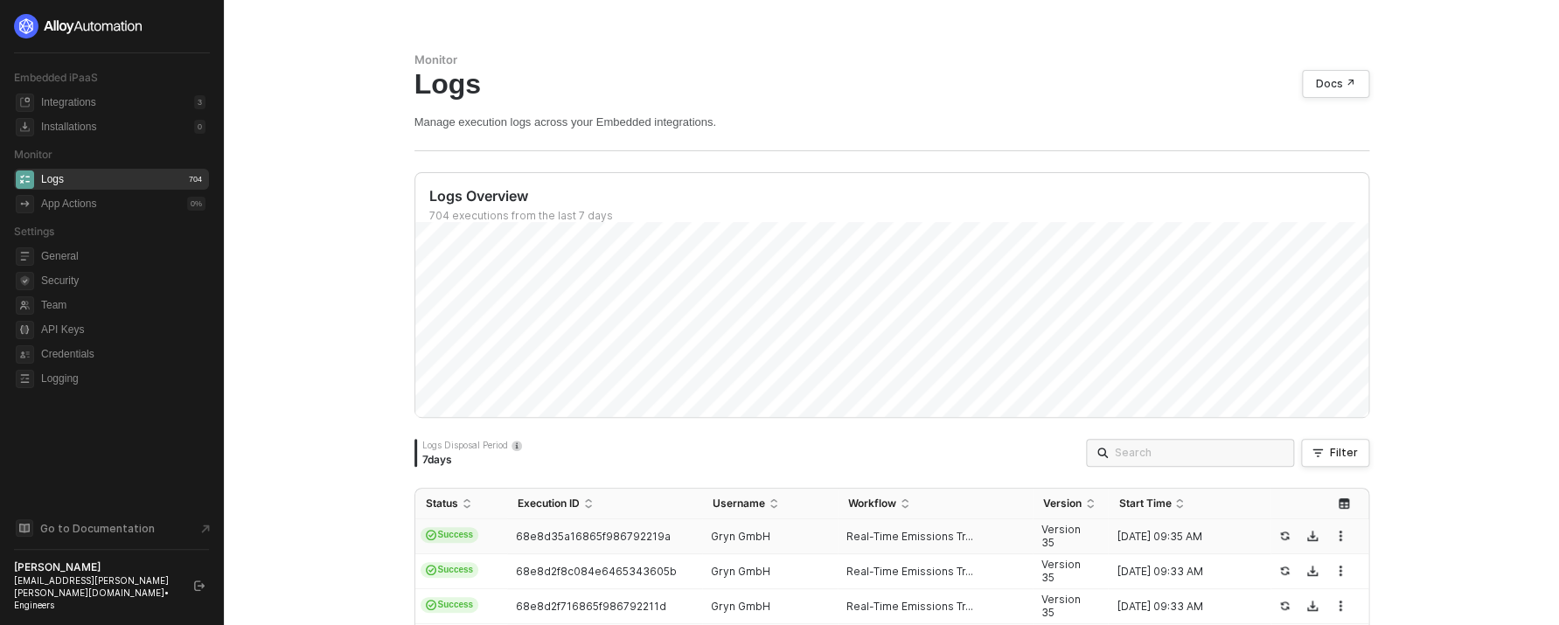
scroll to position [295, 0]
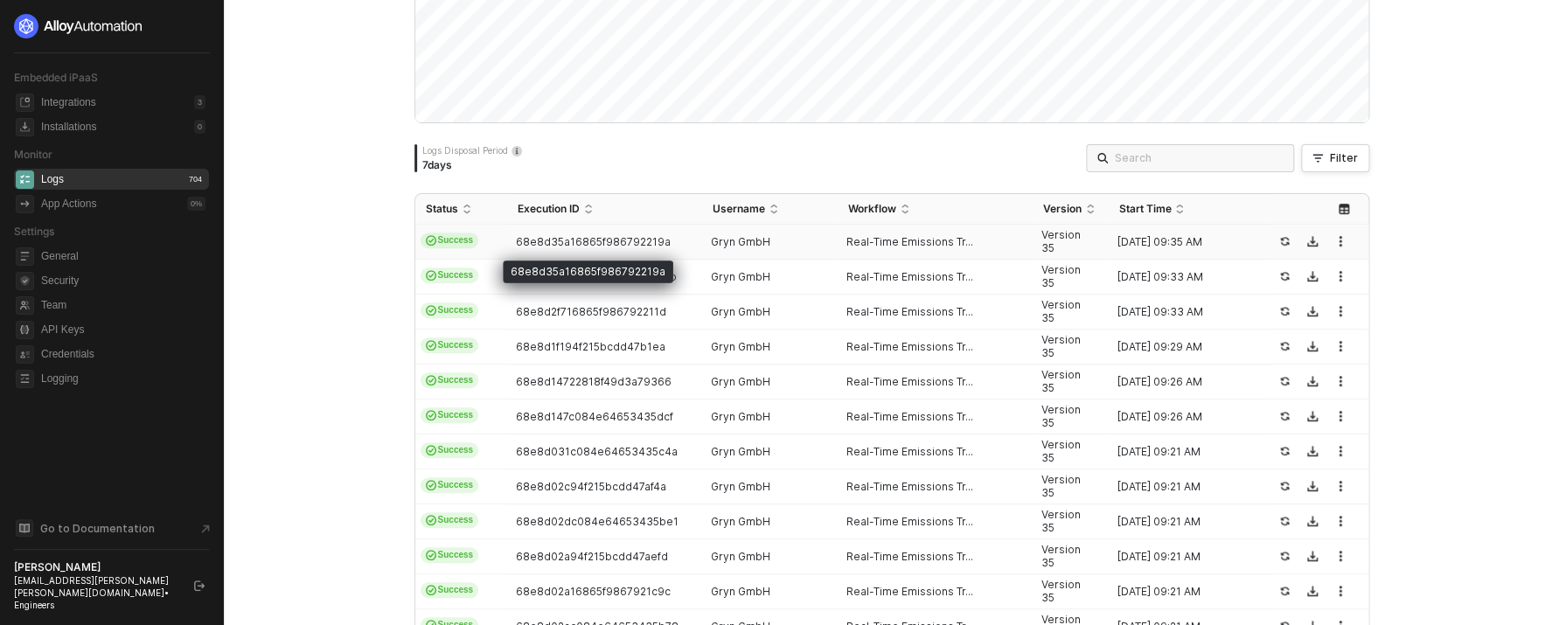
click at [617, 247] on span "68e8d35a16865f986792219a" at bounding box center [593, 241] width 155 height 13
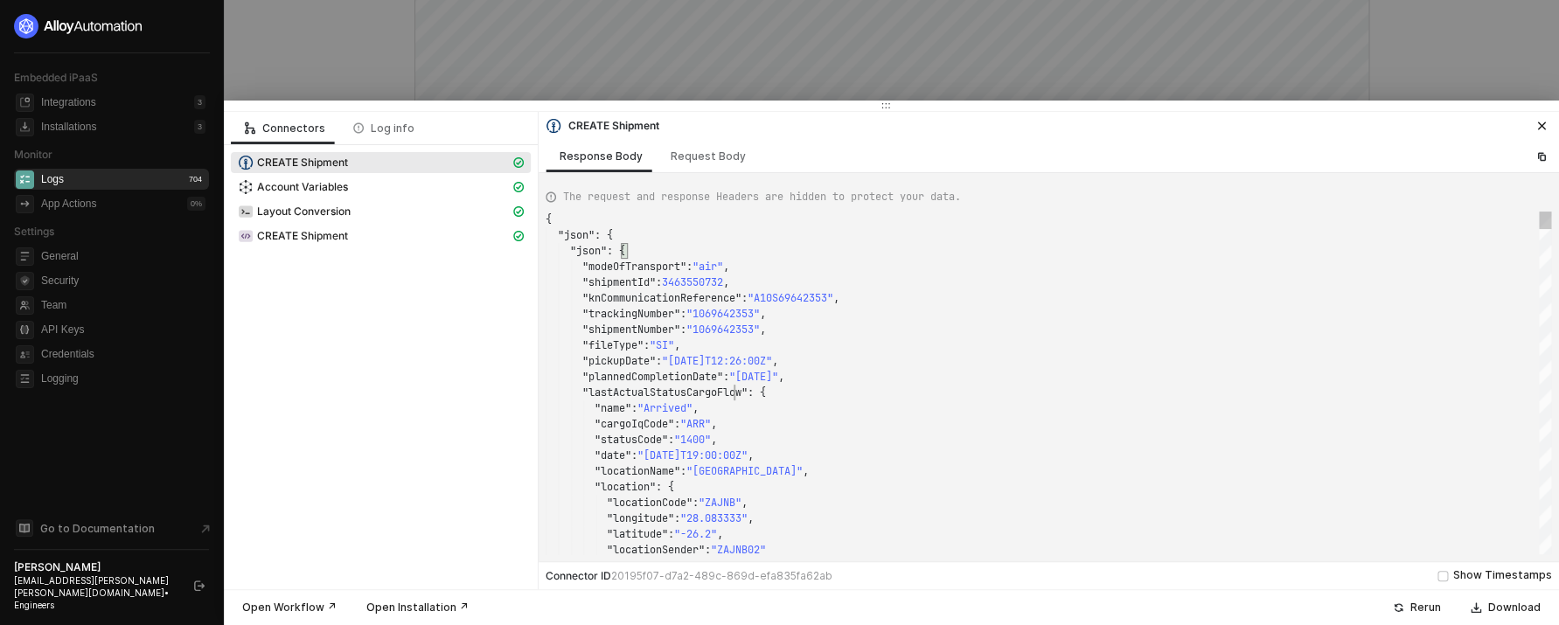
scroll to position [16, 189]
click at [737, 399] on span ""lastActualStatusCargoFlow"" at bounding box center [664, 392] width 165 height 14
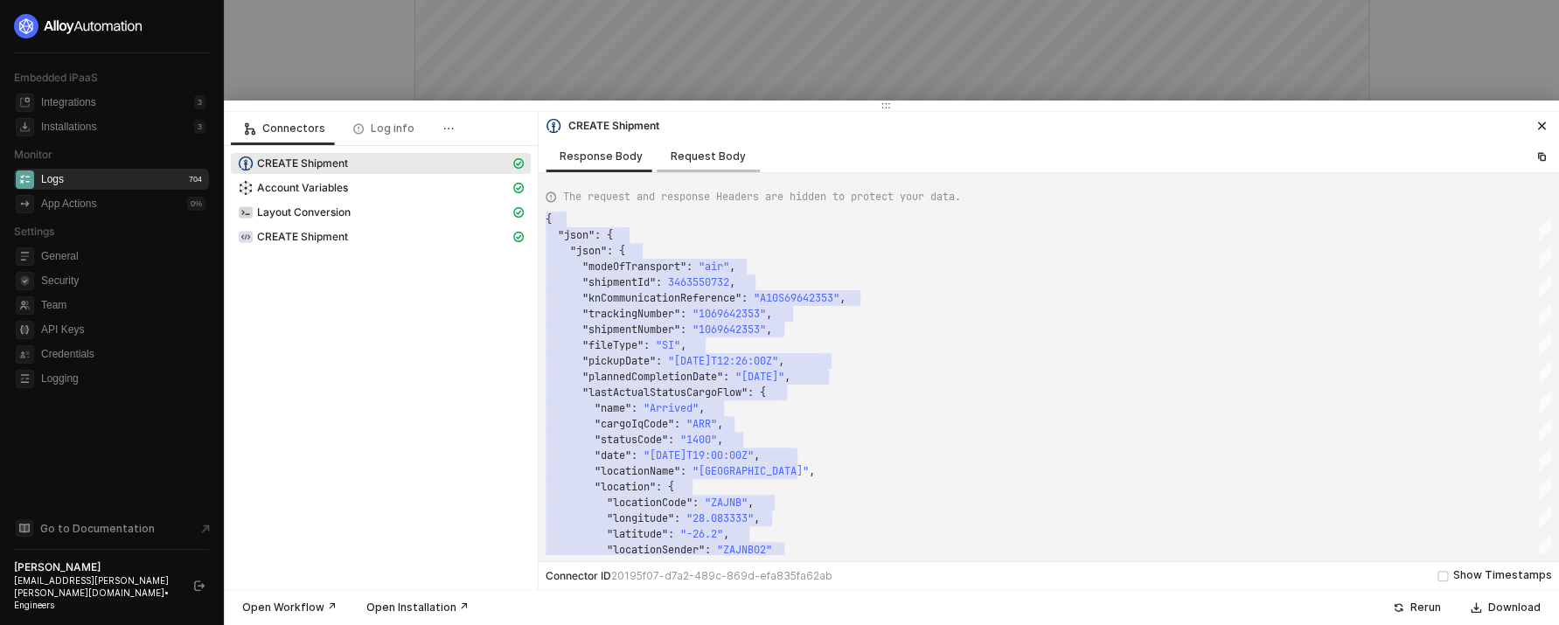
click at [732, 163] on div "Request Body" at bounding box center [707, 156] width 75 height 14
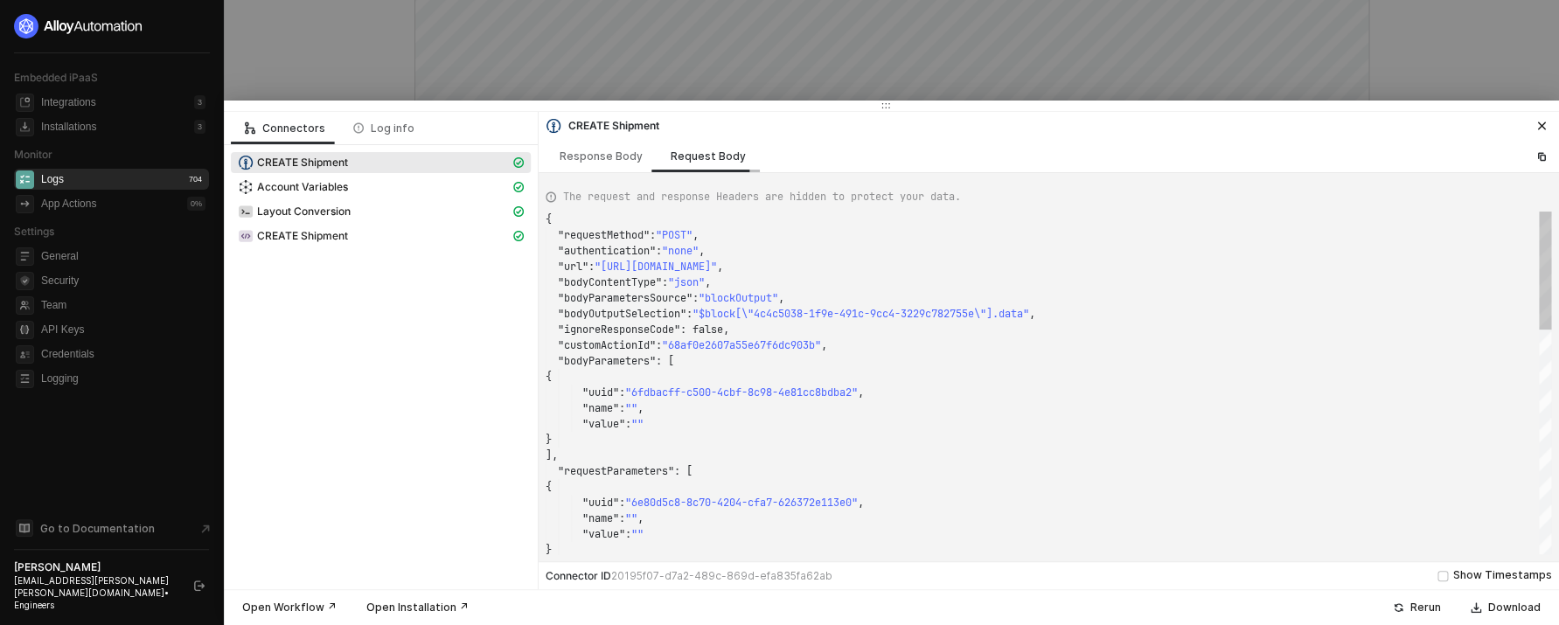
scroll to position [157, 0]
click at [584, 166] on div "Response Body" at bounding box center [600, 156] width 111 height 32
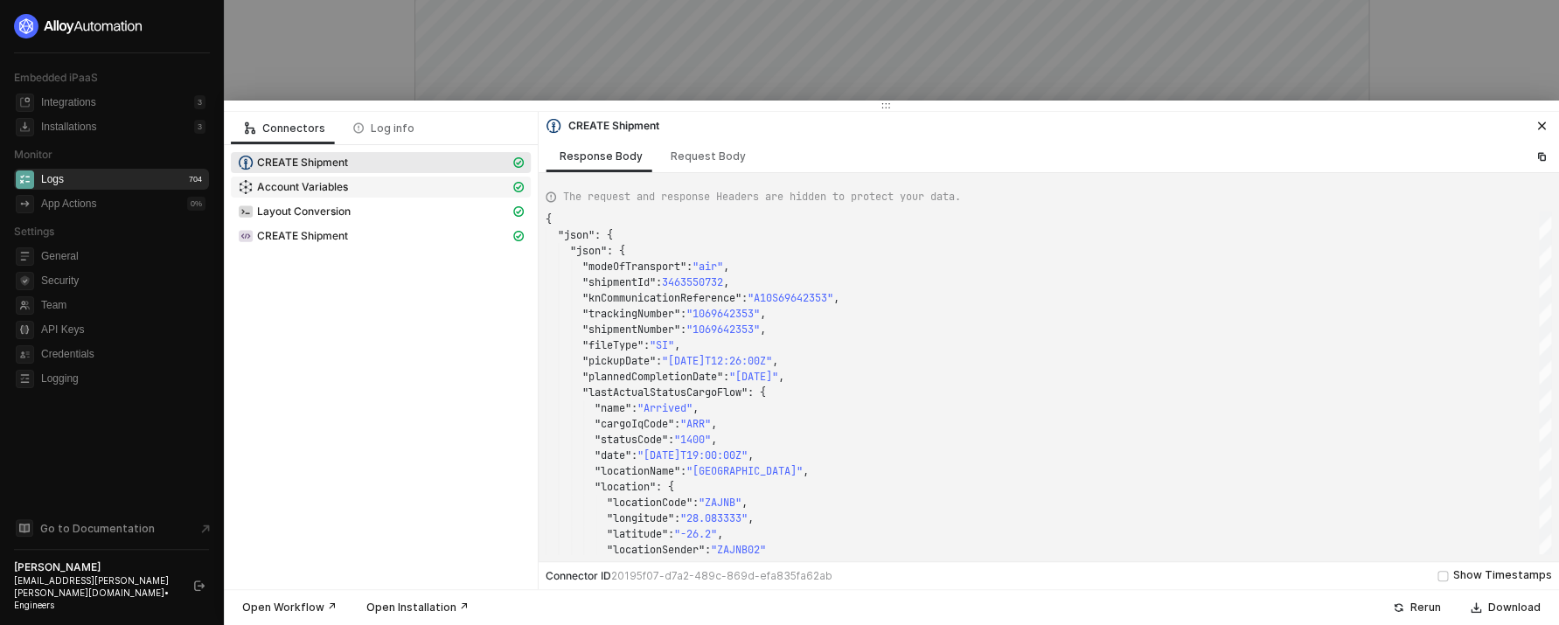
click at [300, 198] on div "Account Variables" at bounding box center [381, 189] width 300 height 24
click at [288, 187] on span "Account Variables" at bounding box center [302, 187] width 91 height 14
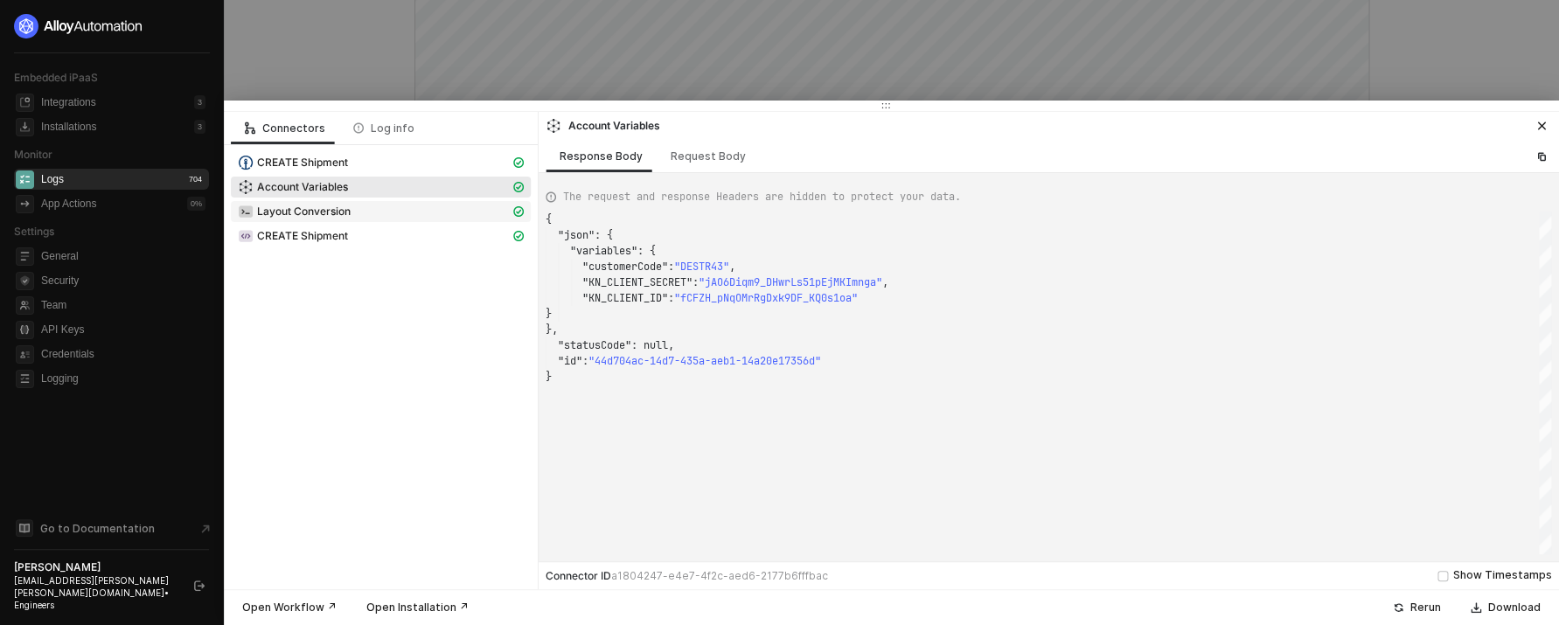
click at [306, 204] on span "Layout Conversion" at bounding box center [381, 211] width 300 height 21
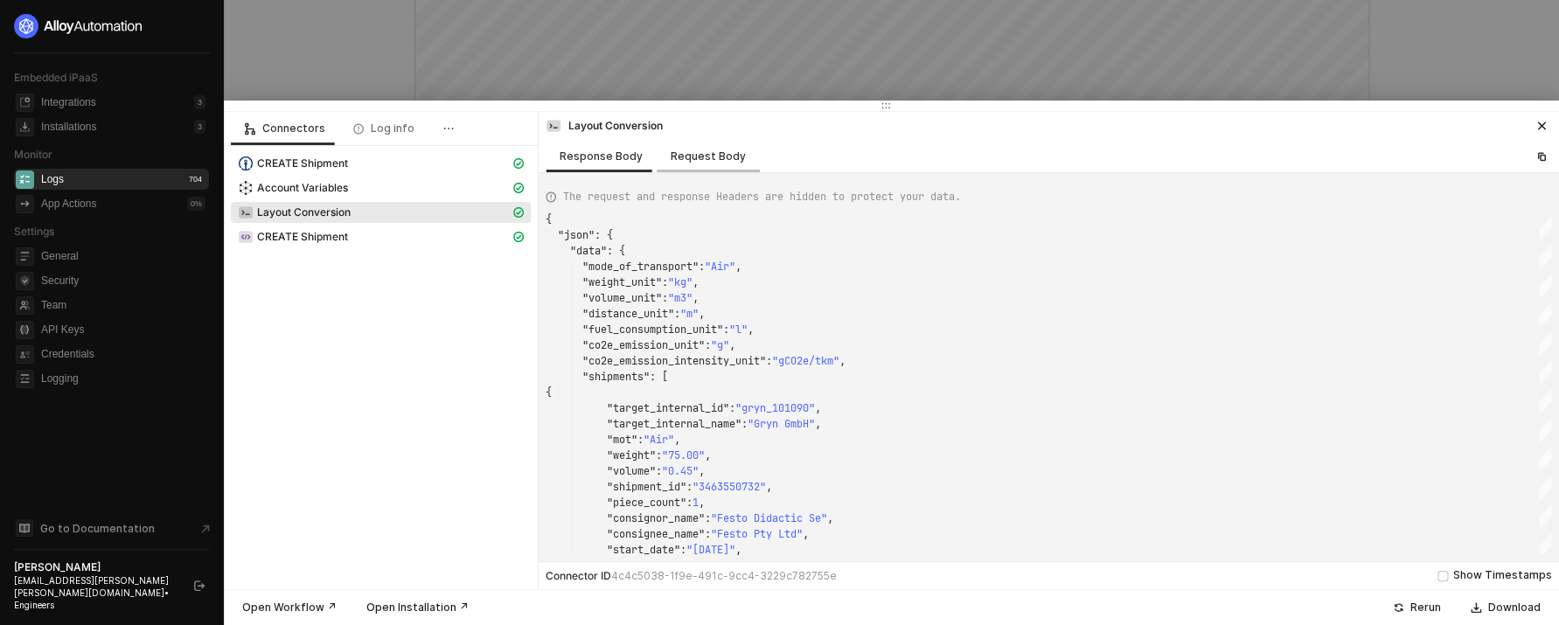
click at [695, 159] on div "Request Body" at bounding box center [707, 156] width 75 height 14
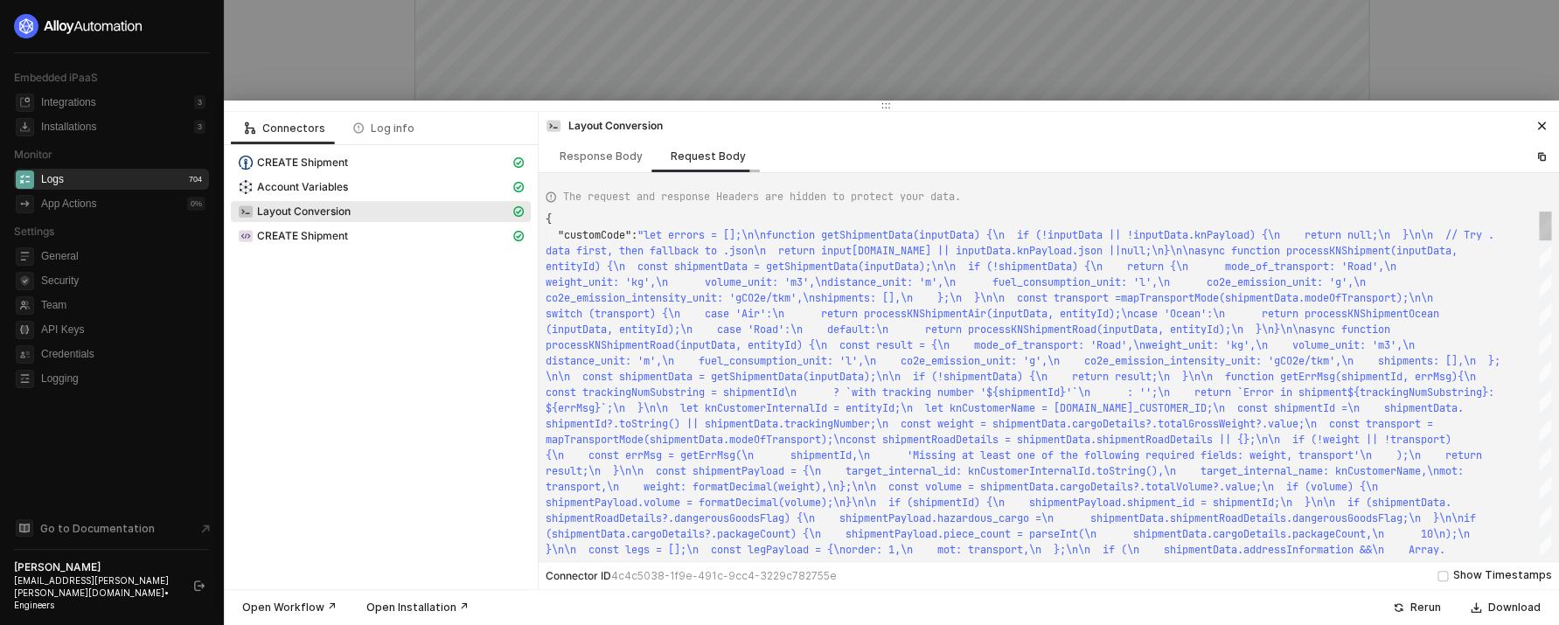
scroll to position [16, 0]
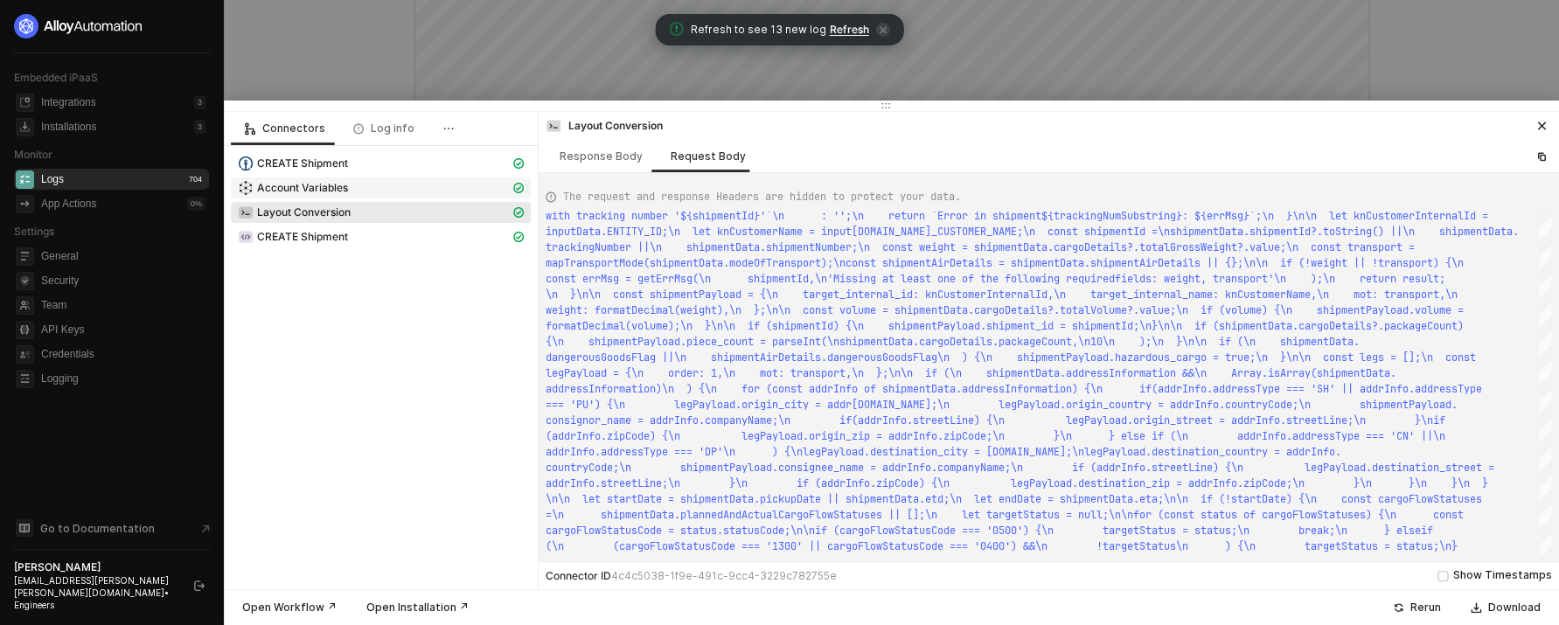
click at [355, 177] on span "Account Variables" at bounding box center [381, 187] width 300 height 21
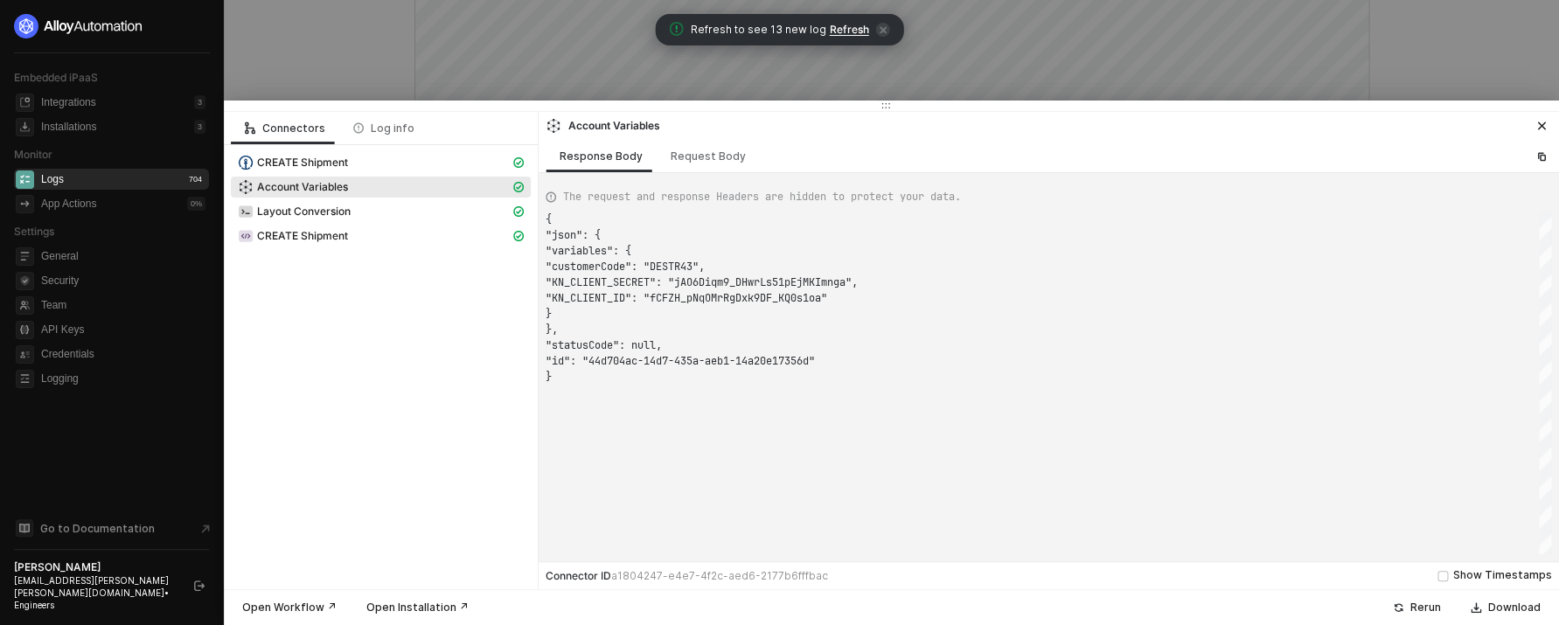
scroll to position [157, 0]
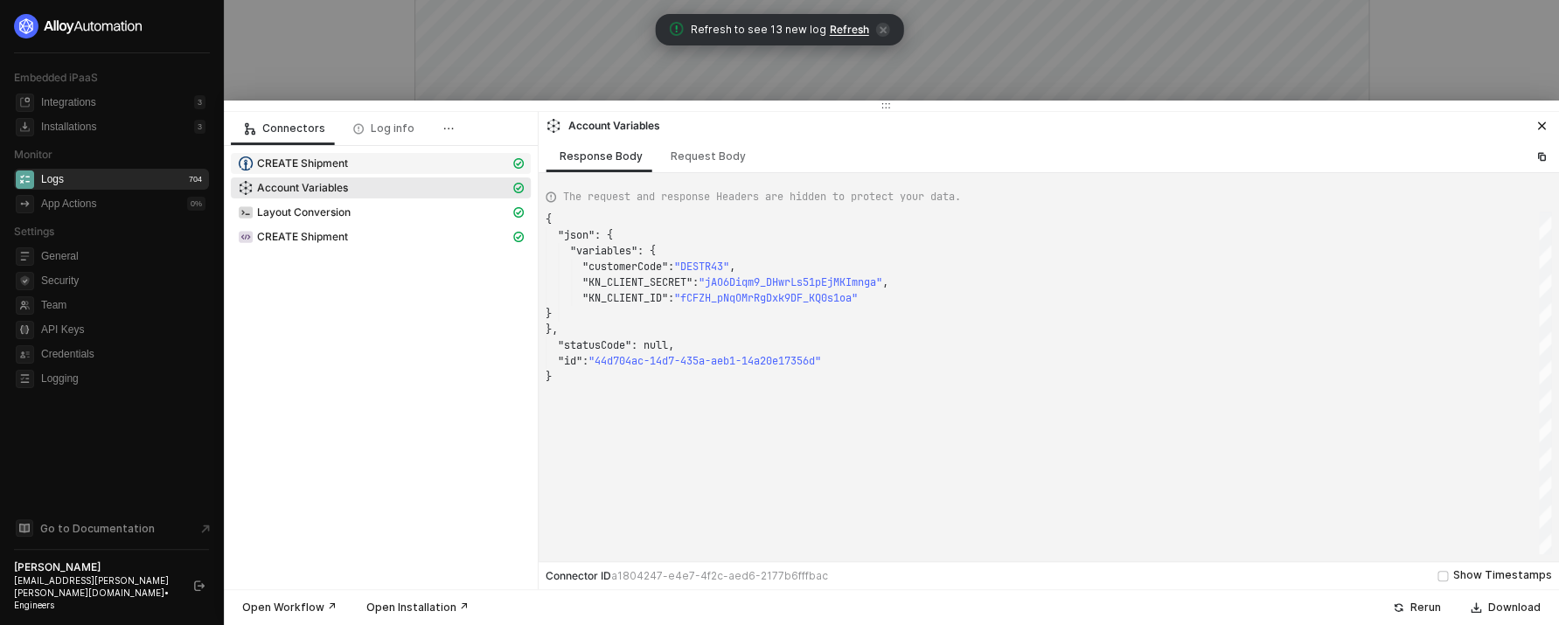
click at [414, 163] on div "CREATE Shipment" at bounding box center [374, 164] width 272 height 16
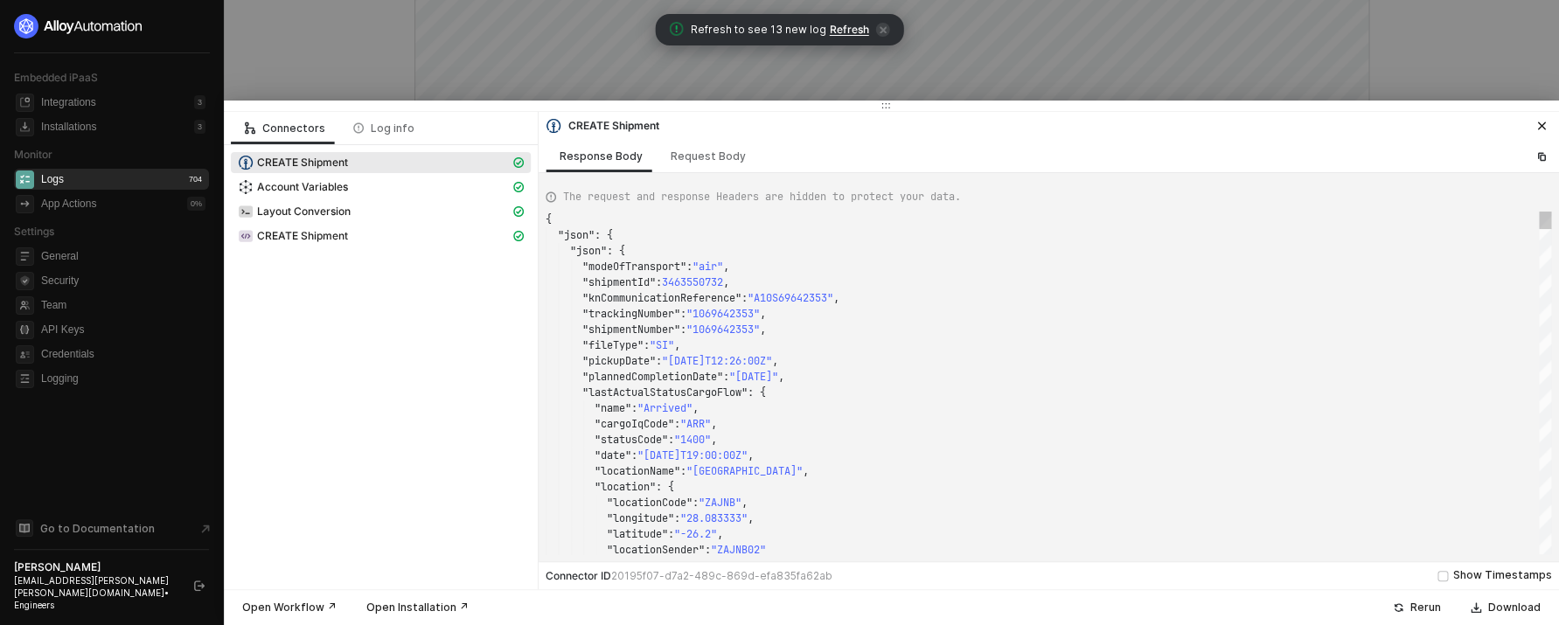
scroll to position [110, 233]
click at [890, 324] on div ""shipmentNumber" : "1069642353" ," at bounding box center [1047, 330] width 1005 height 16
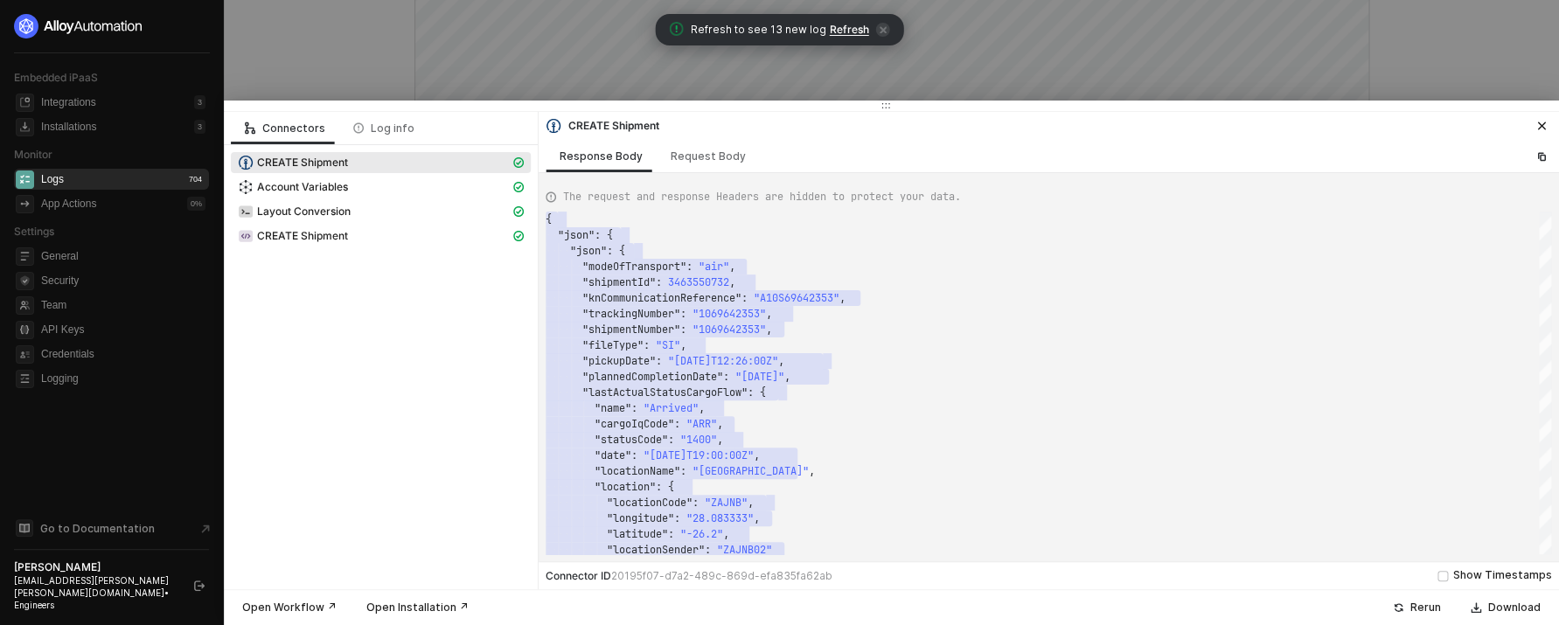
click at [622, 87] on div at bounding box center [779, 312] width 1559 height 625
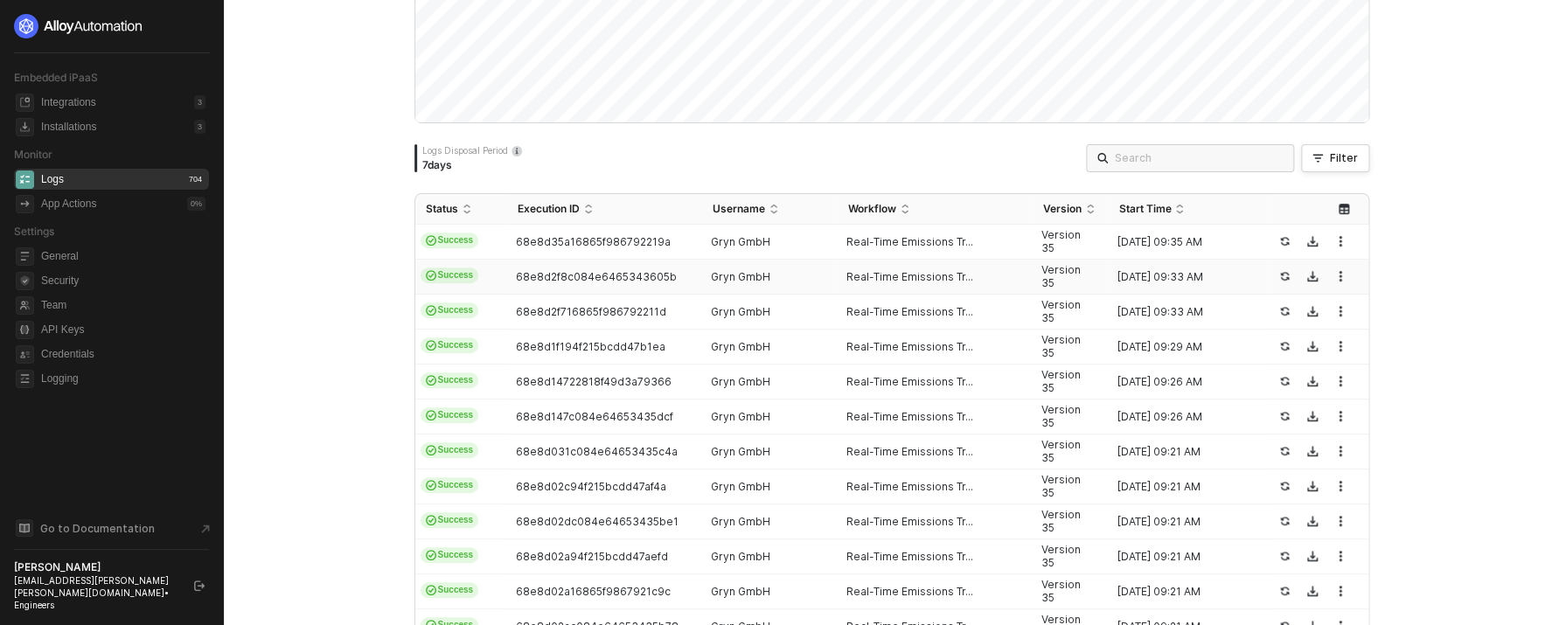
click at [775, 279] on div "Gryn GmbH" at bounding box center [763, 277] width 122 height 14
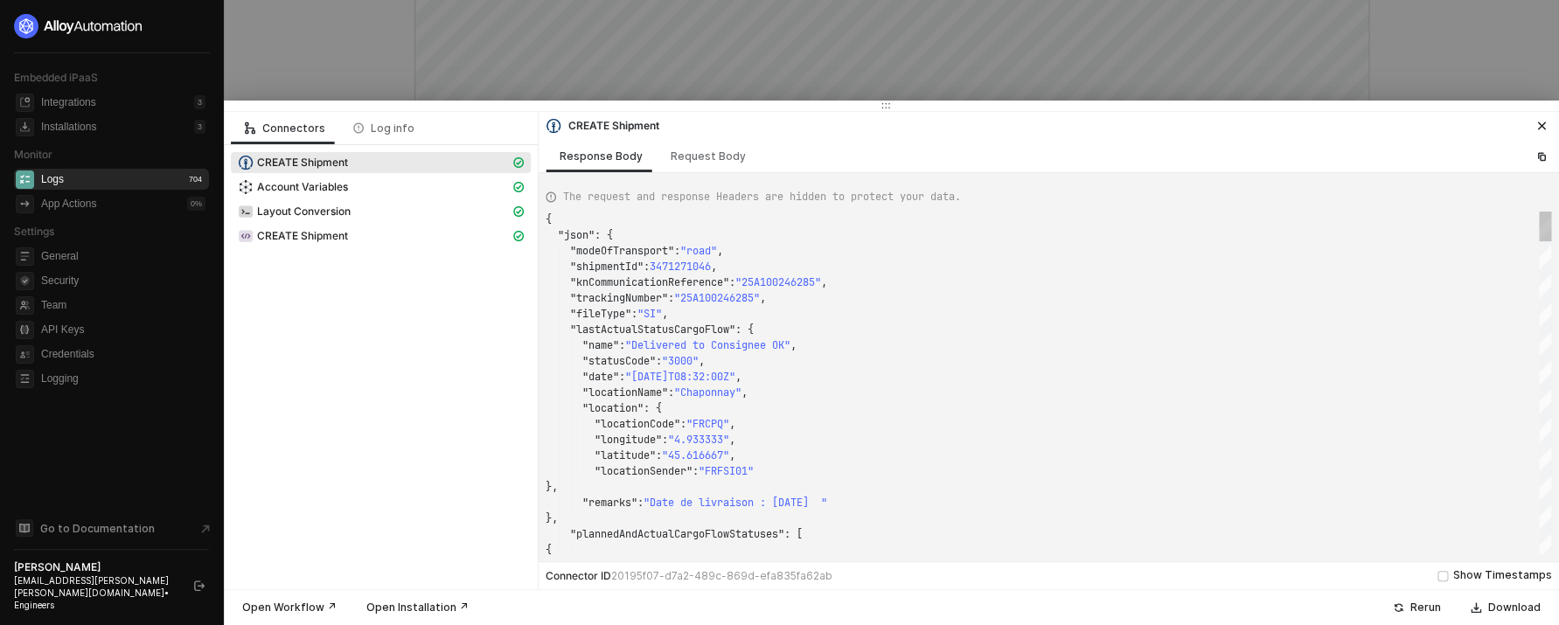
scroll to position [142, 170]
click at [842, 364] on div ""statusCode" : "3000" ," at bounding box center [1047, 361] width 1005 height 16
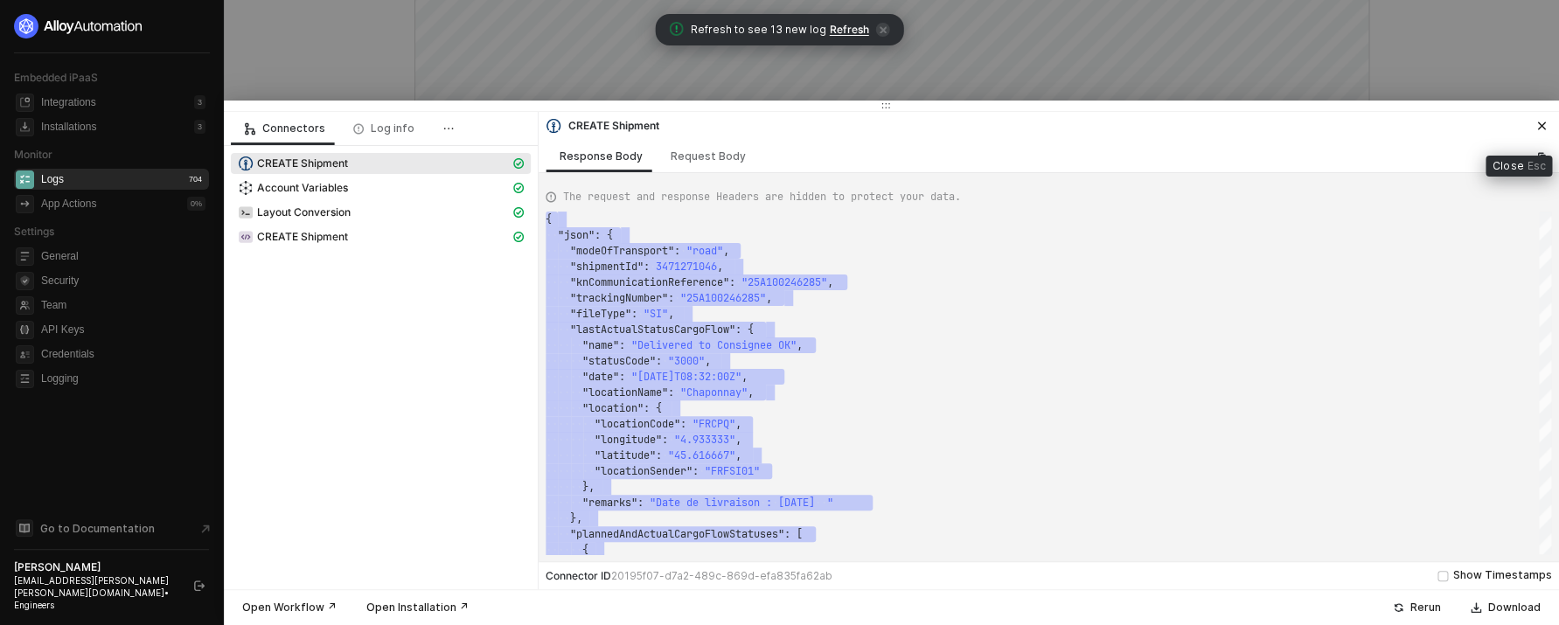
click at [1546, 121] on button "button" at bounding box center [1541, 125] width 21 height 21
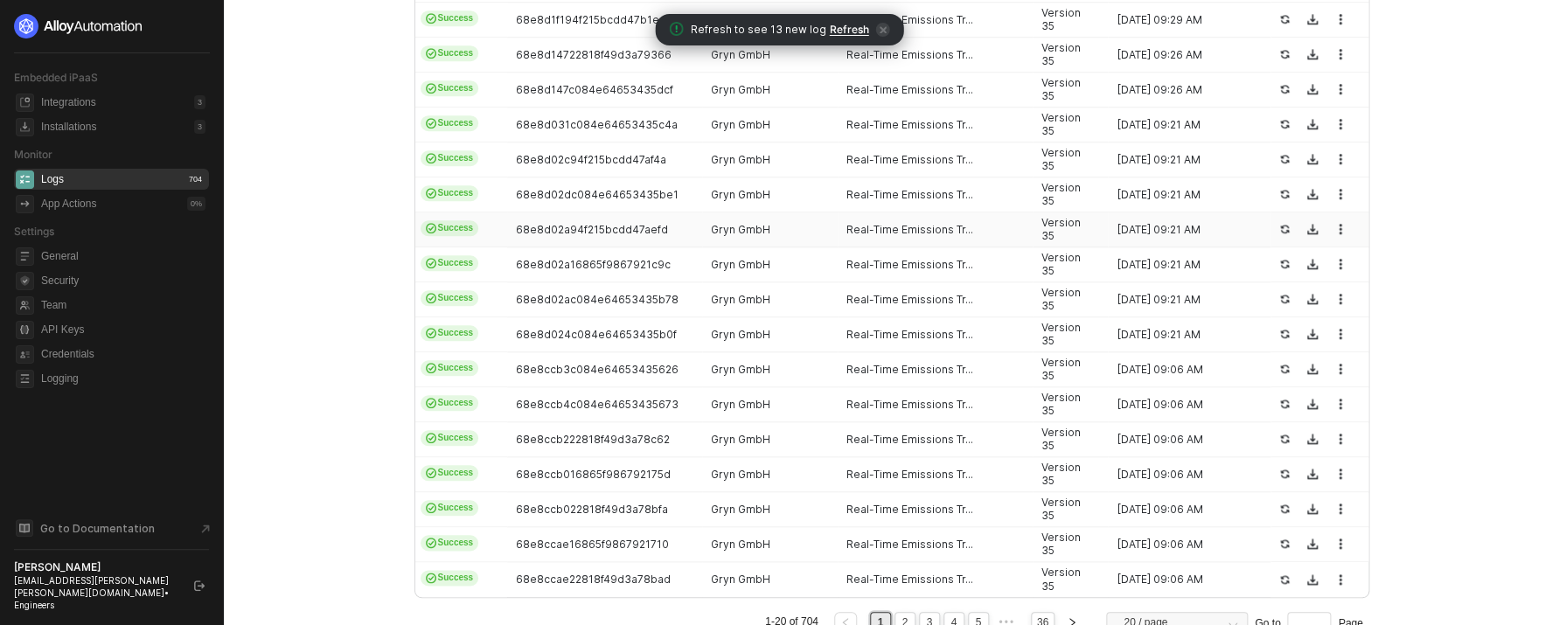
scroll to position [696, 0]
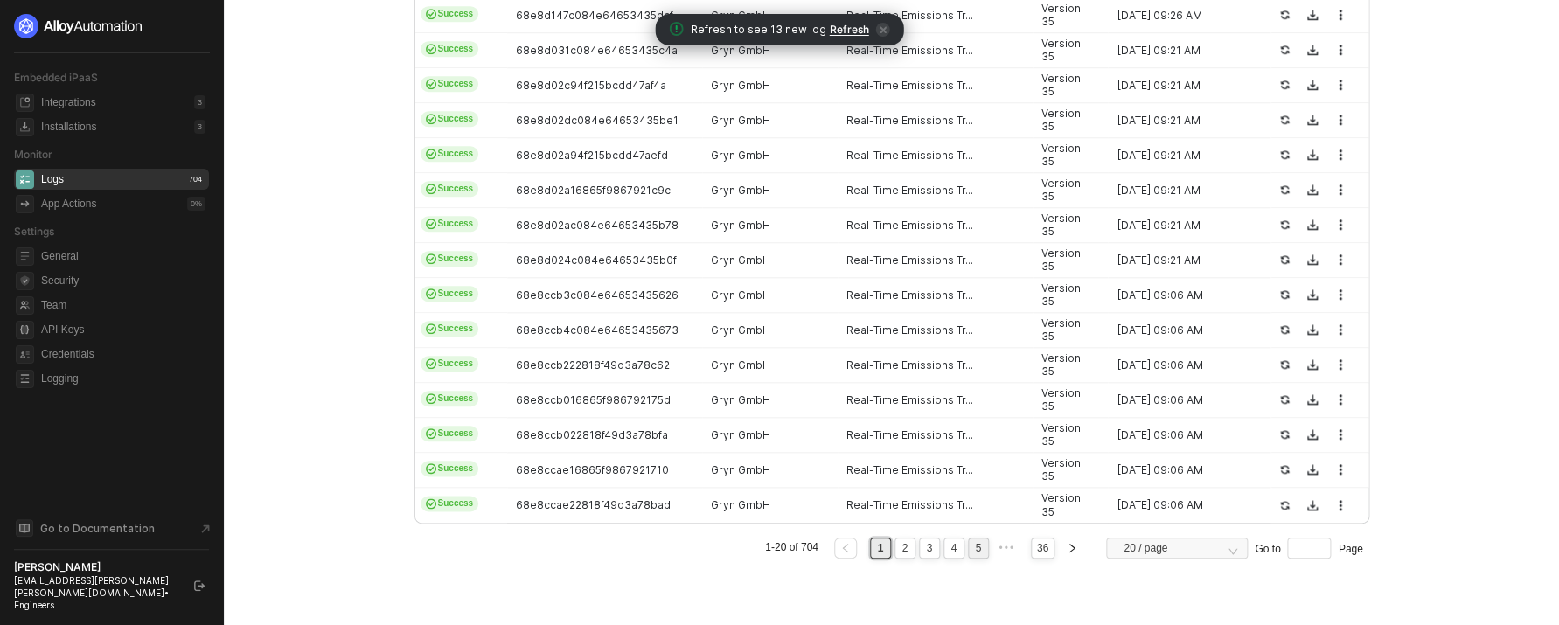
click at [969, 546] on link "5" at bounding box center [977, 547] width 17 height 19
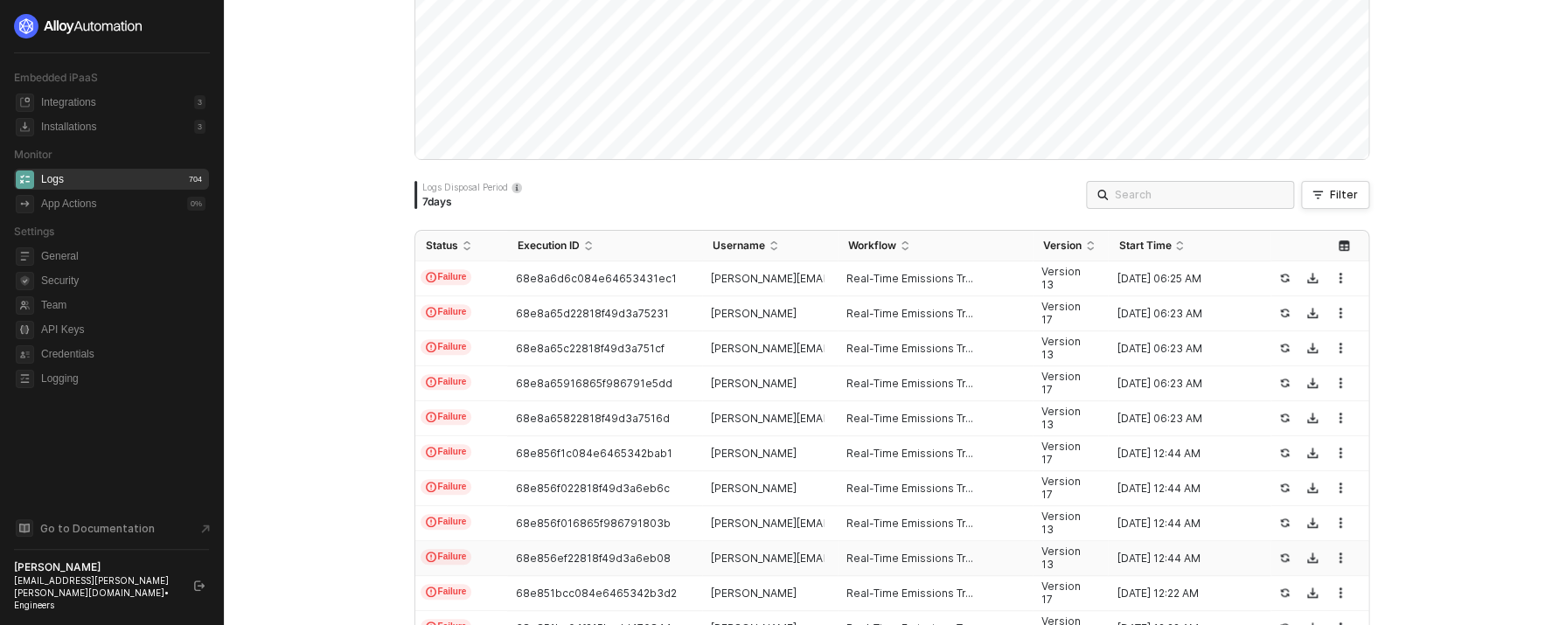
scroll to position [235, 0]
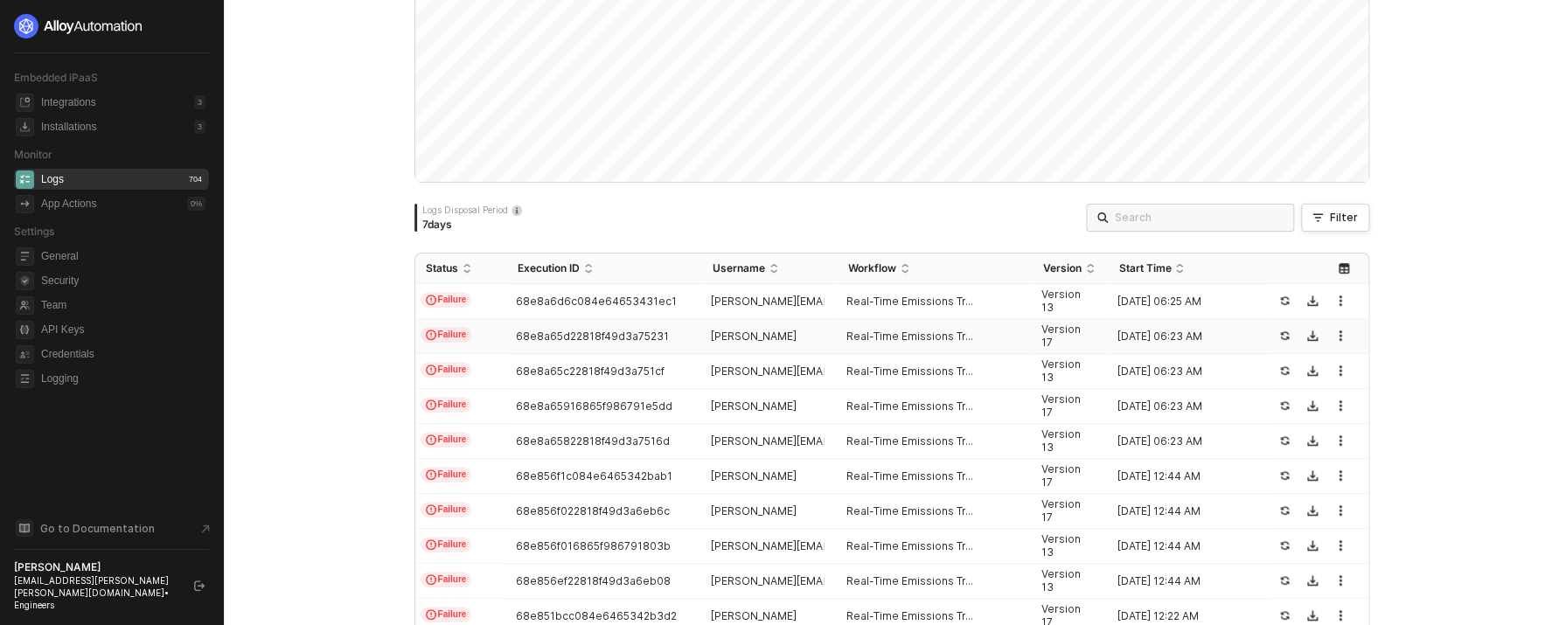
click at [702, 340] on div "Gabriel Beslic" at bounding box center [763, 337] width 122 height 14
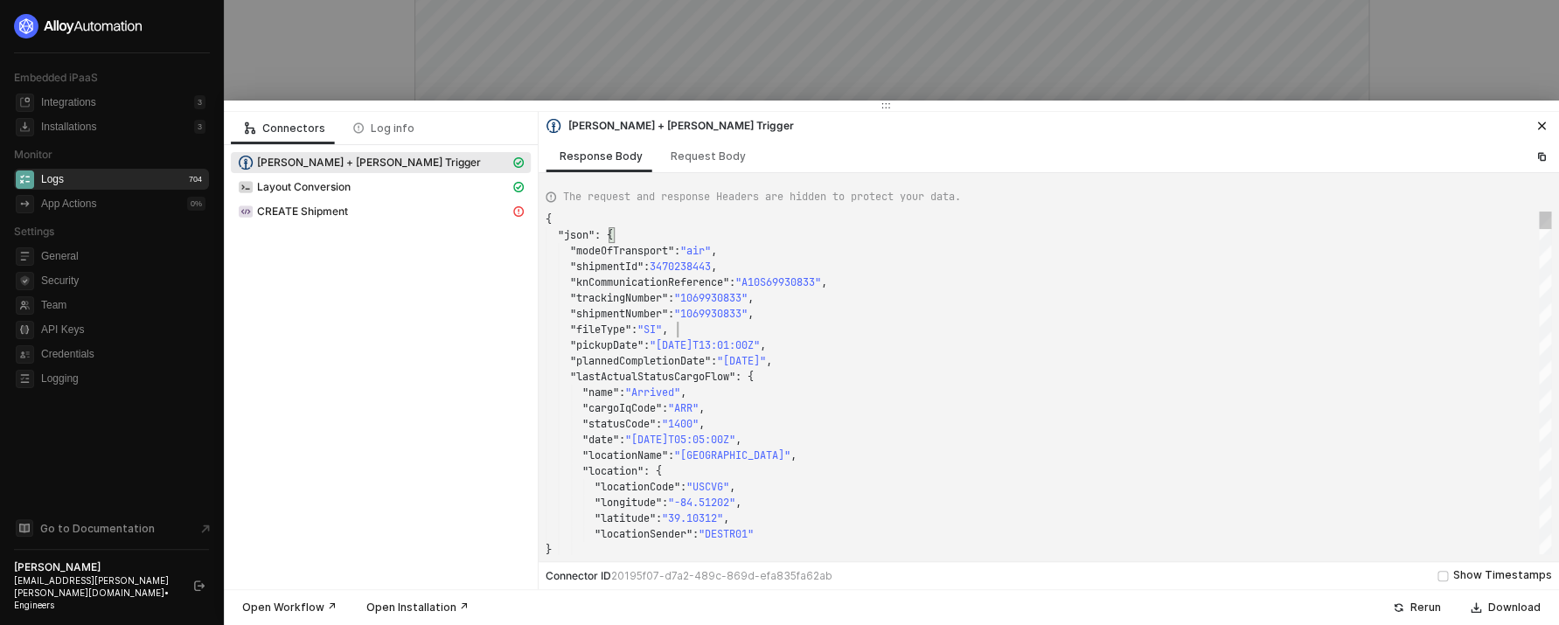
scroll to position [110, 132]
click at [814, 323] on div ""fileType" : "SI" ," at bounding box center [1047, 330] width 1005 height 16
click at [888, 73] on div at bounding box center [779, 312] width 1559 height 625
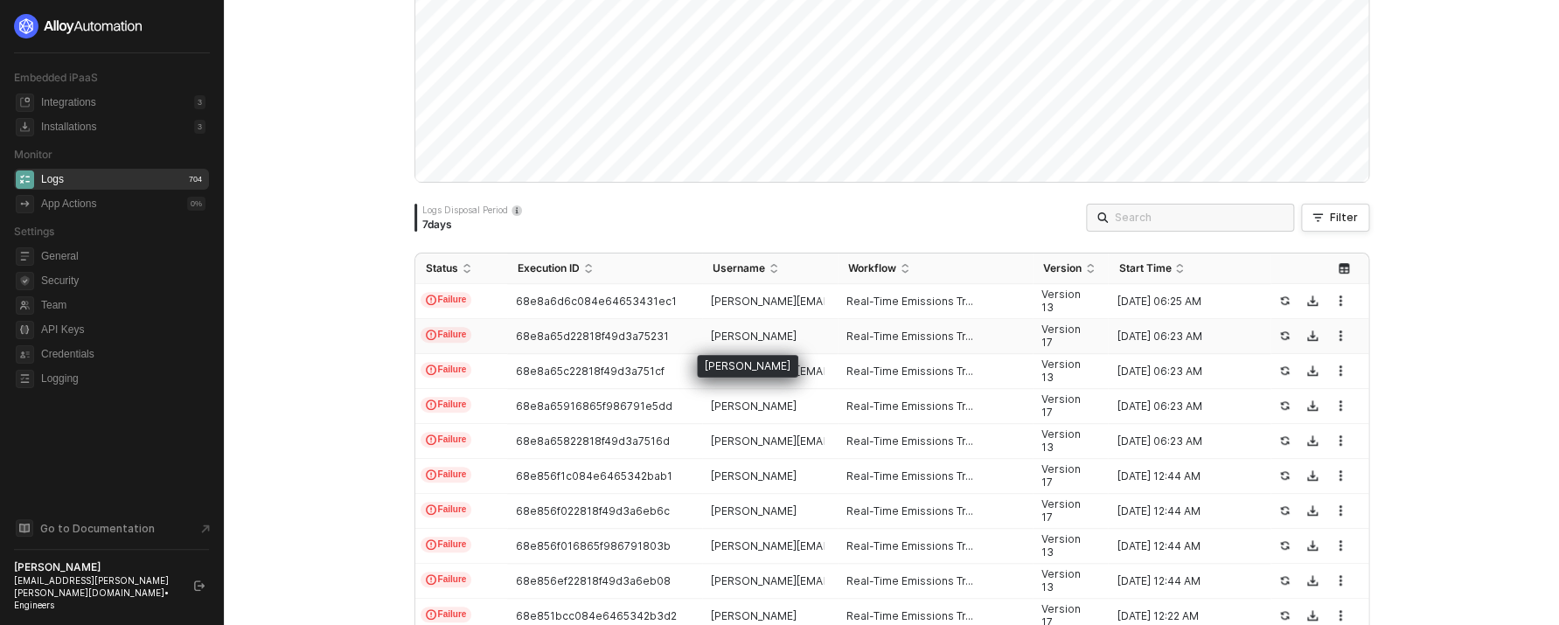
click at [765, 330] on span "Gabriel Beslic" at bounding box center [754, 336] width 86 height 13
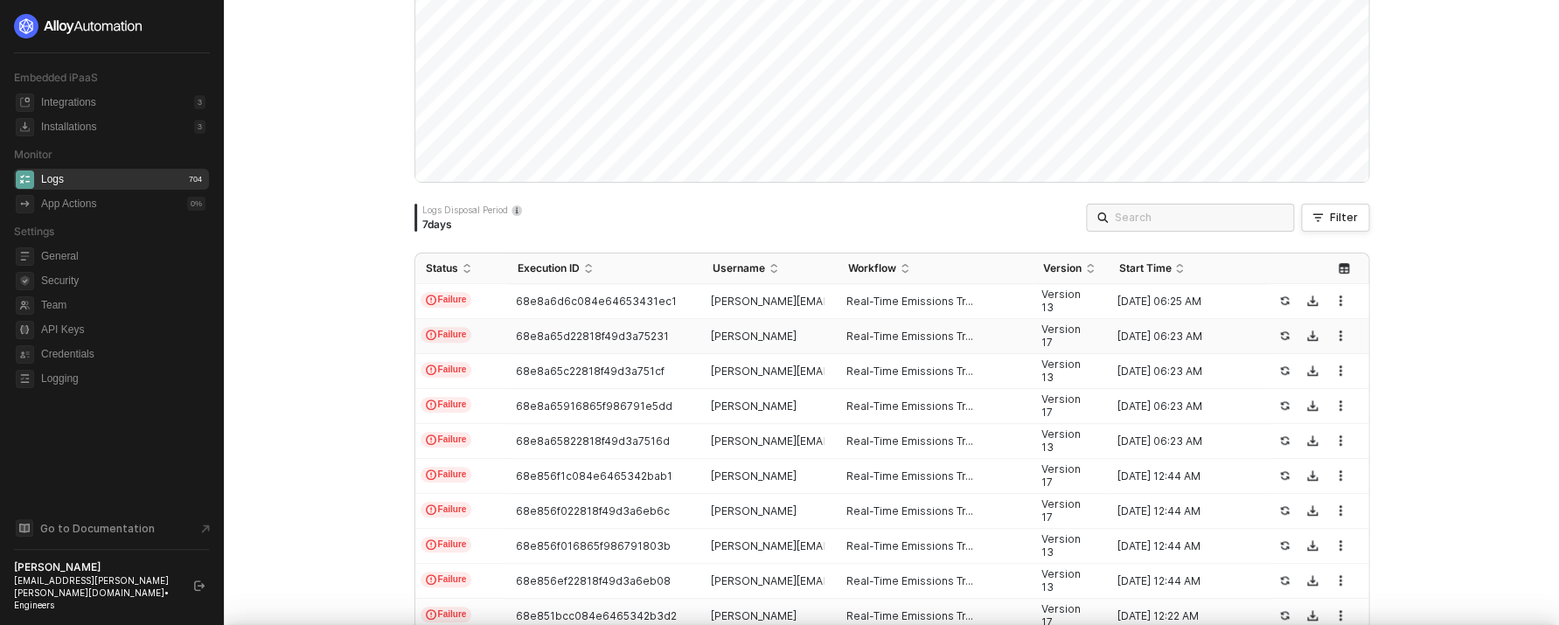
scroll to position [157, 0]
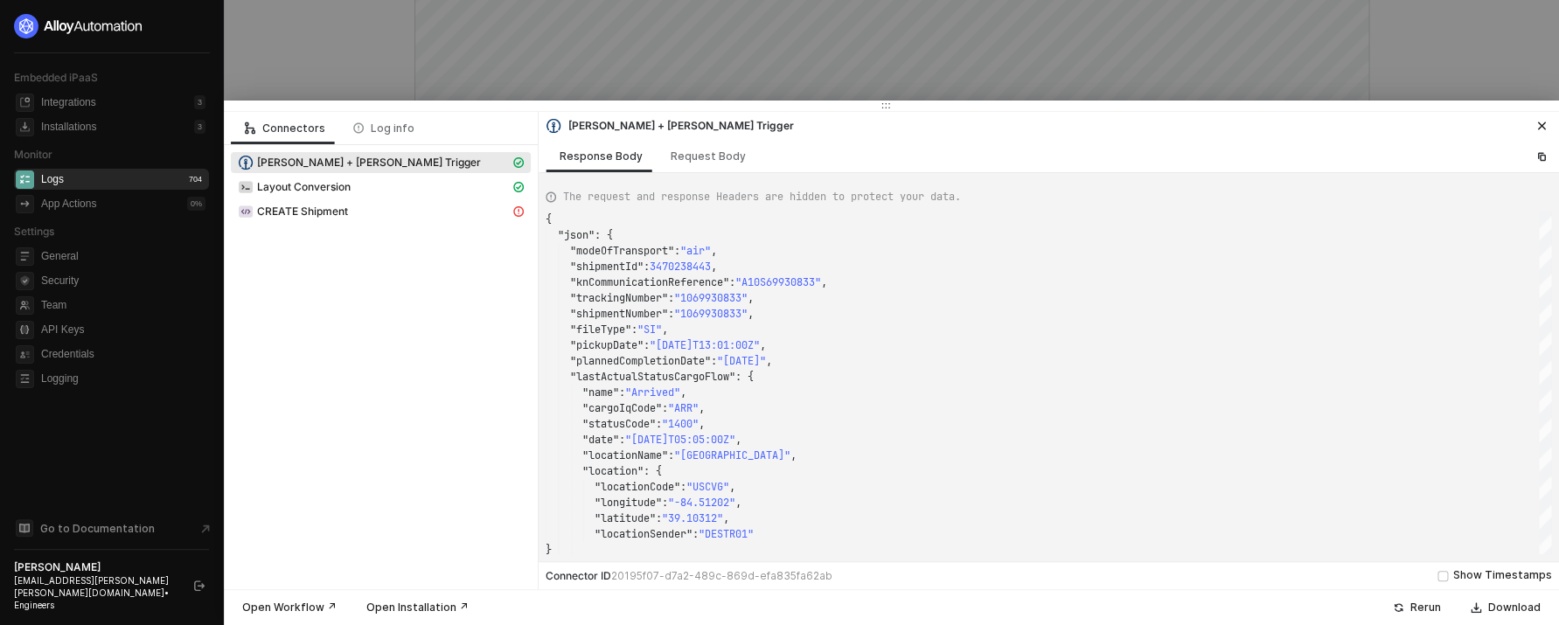
click at [927, 96] on div at bounding box center [779, 312] width 1559 height 625
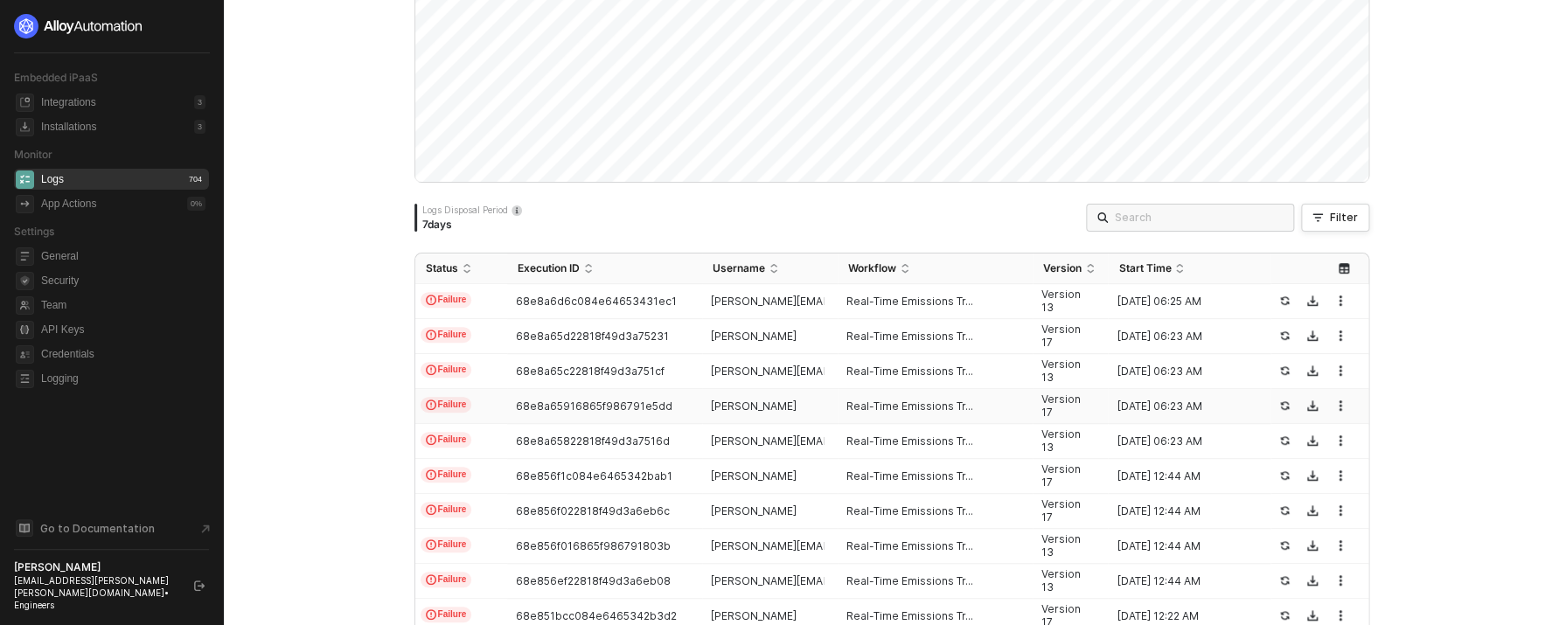
click at [809, 397] on td "Gabriel Beslic" at bounding box center [769, 406] width 135 height 35
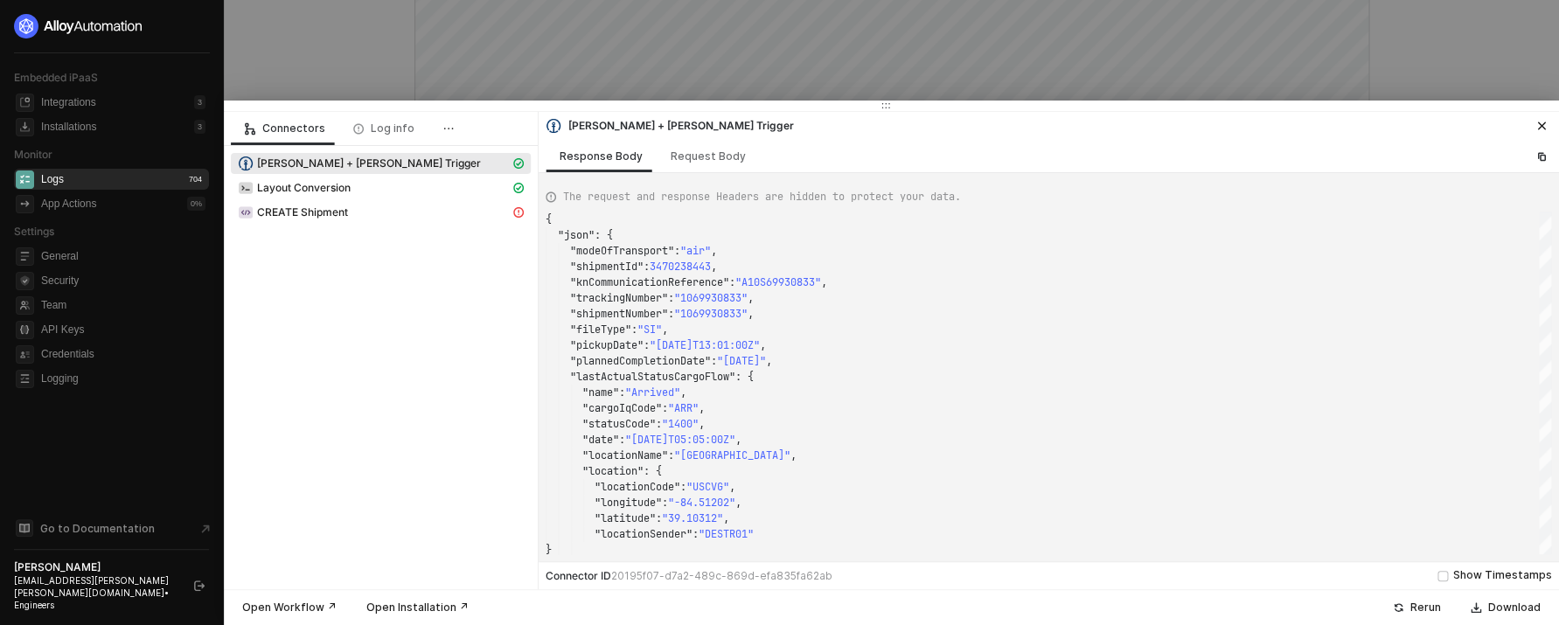
click at [889, 66] on div at bounding box center [779, 312] width 1559 height 625
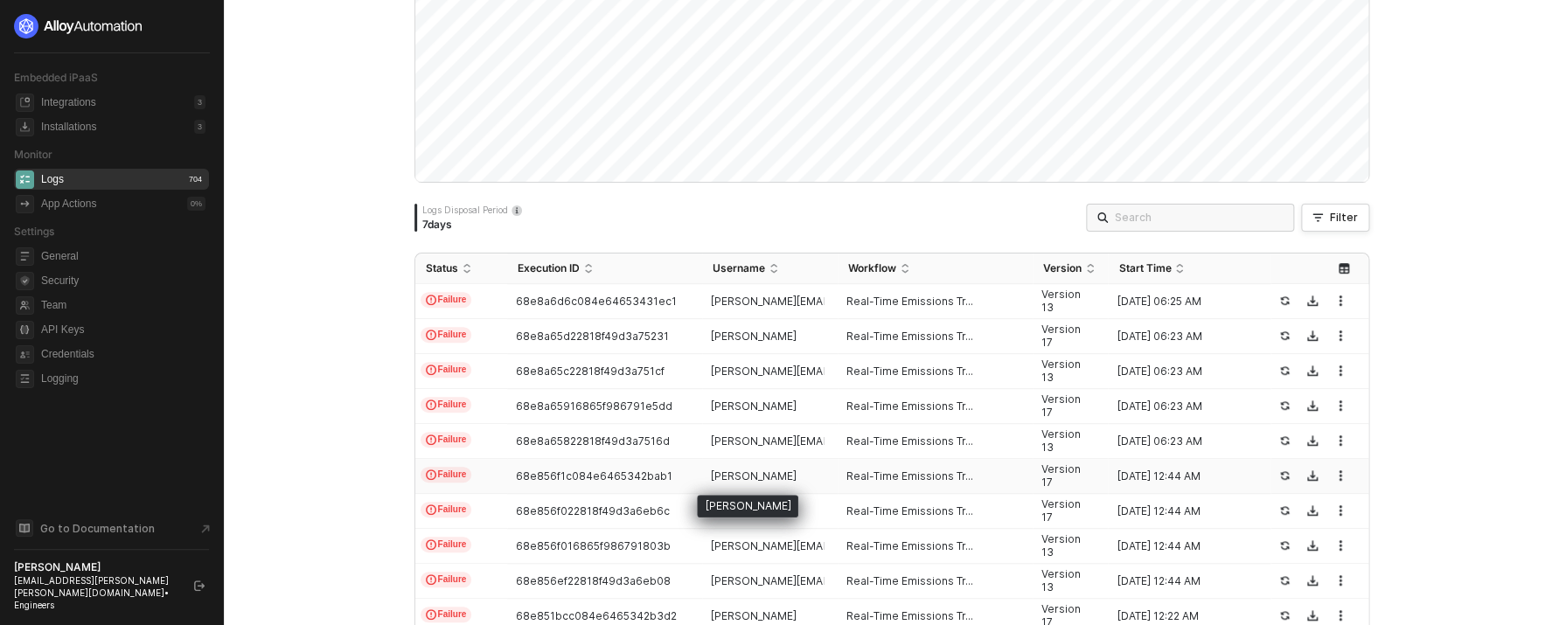
click at [758, 480] on span "Gabriel Beslic" at bounding box center [754, 475] width 86 height 13
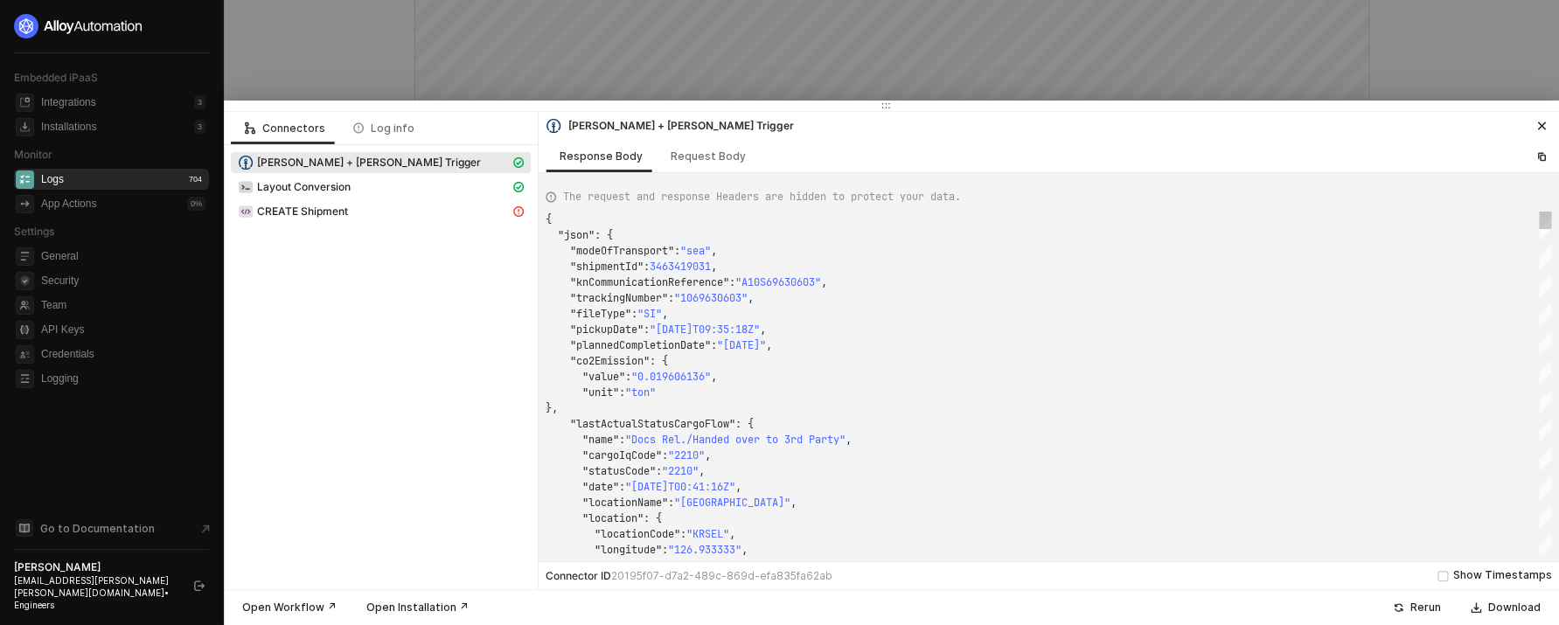
scroll to position [47, 214]
click at [764, 425] on div ""lastActualStatusCargoFlow" : {" at bounding box center [1047, 424] width 1005 height 16
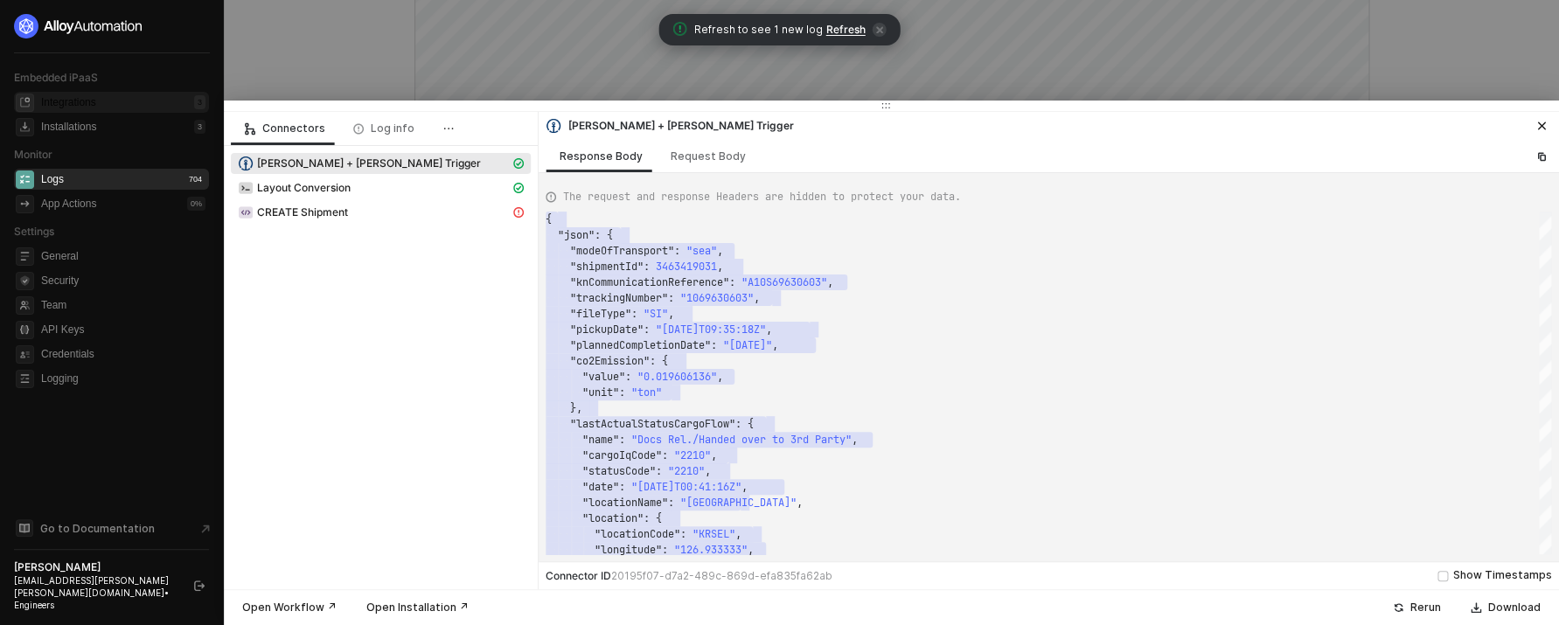
click at [166, 107] on div "Integrations 3" at bounding box center [123, 102] width 164 height 21
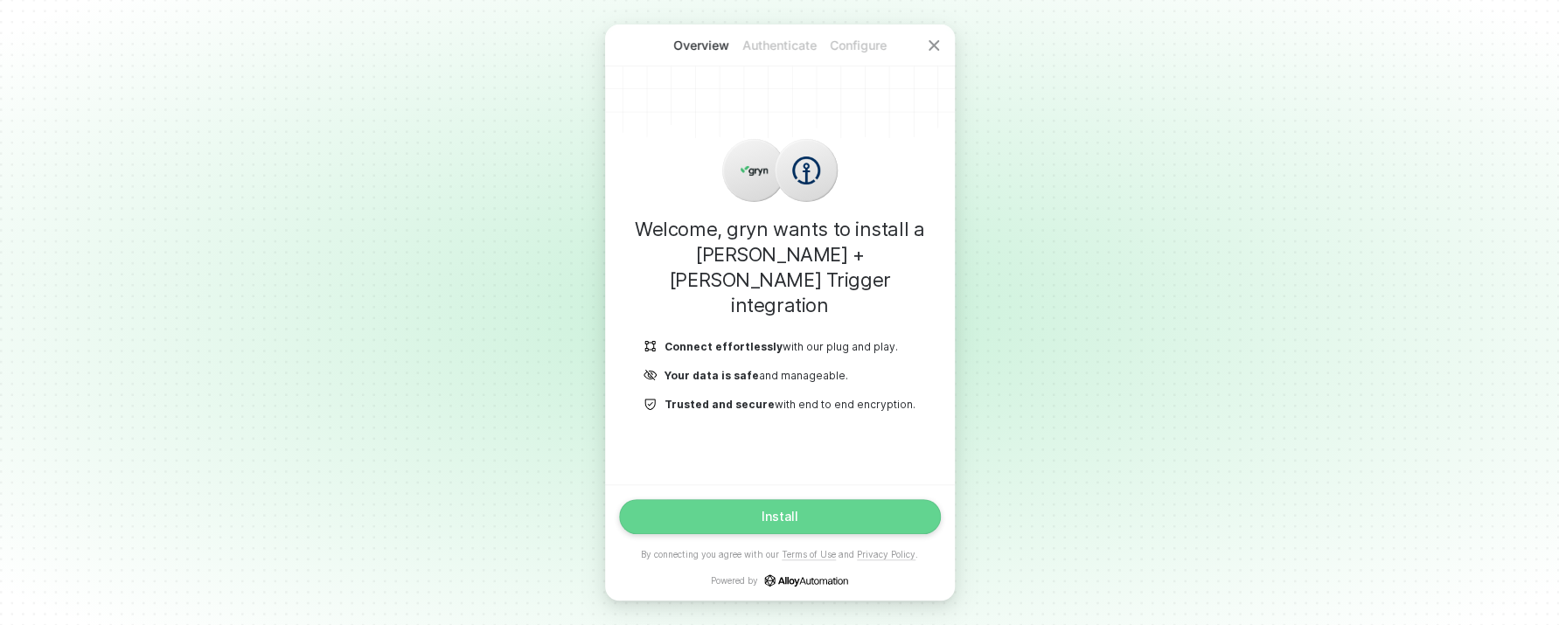
click at [837, 531] on button "Install" at bounding box center [780, 516] width 322 height 35
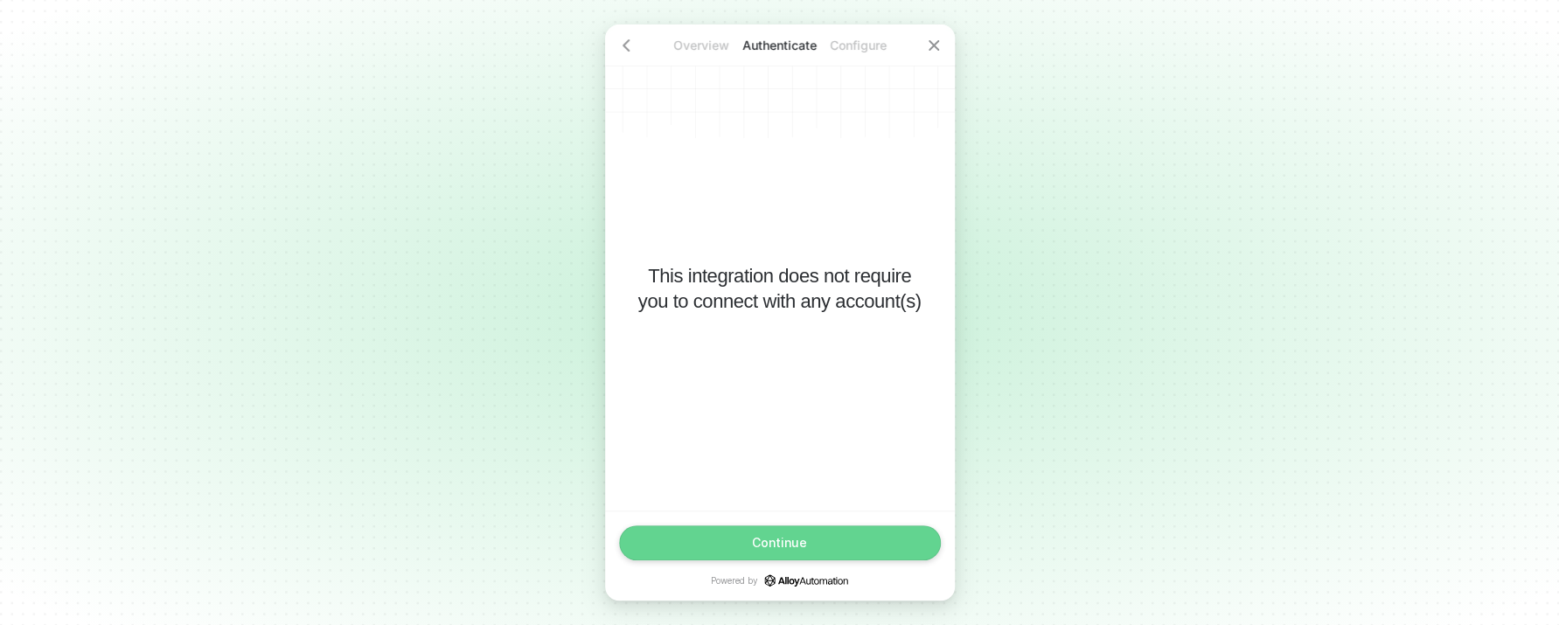
click at [787, 550] on div "Continue" at bounding box center [779, 543] width 55 height 14
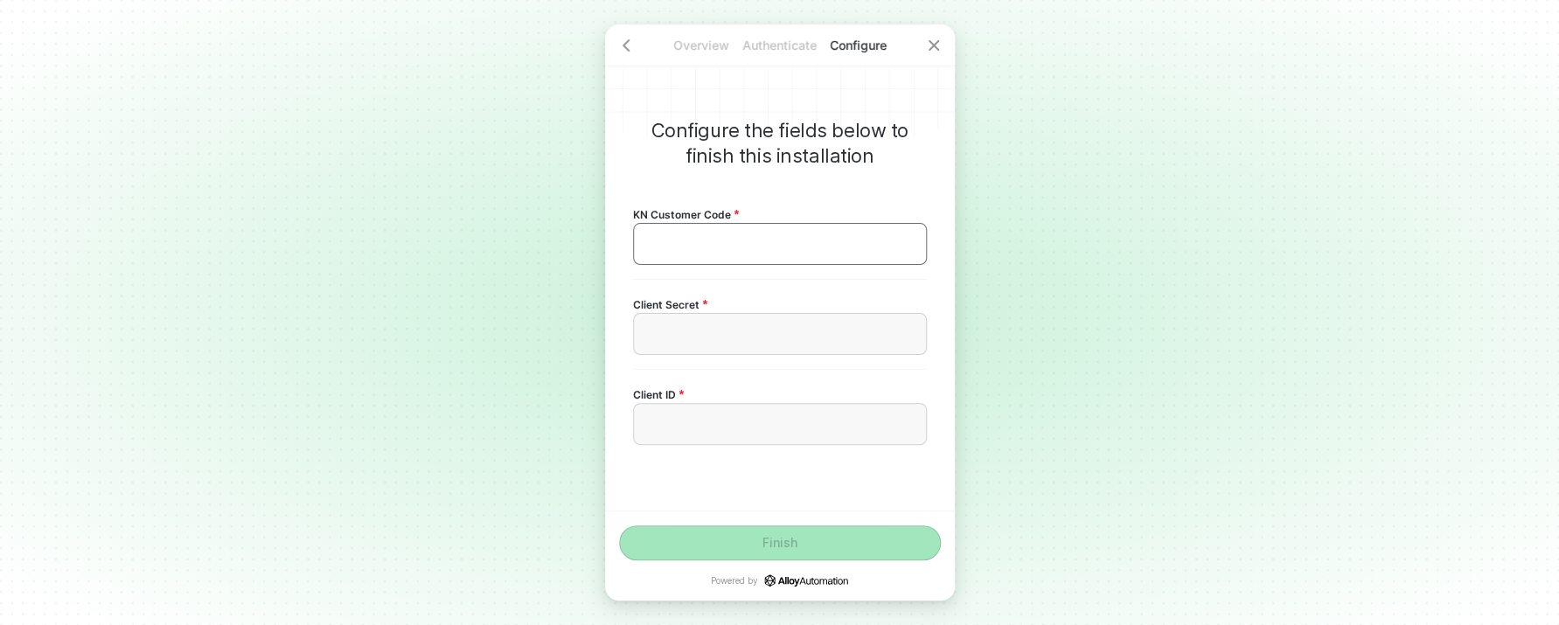
click at [806, 240] on div "﻿" at bounding box center [780, 244] width 264 height 15
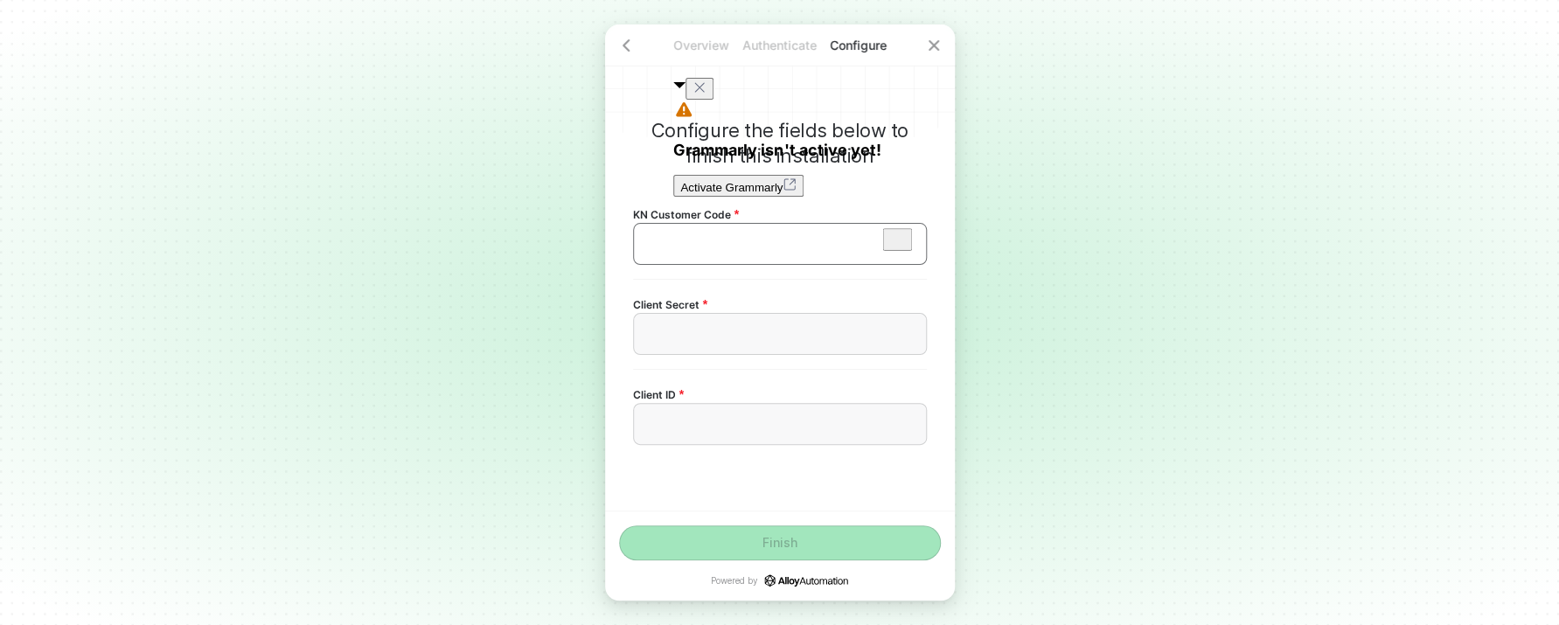
click at [774, 240] on div "﻿" at bounding box center [780, 244] width 264 height 15
click at [450, 574] on div "Overview Authenticate Configure Configure the fields below to finish this insta…" at bounding box center [779, 312] width 1559 height 625
click at [731, 340] on div "﻿" at bounding box center [780, 334] width 264 height 15
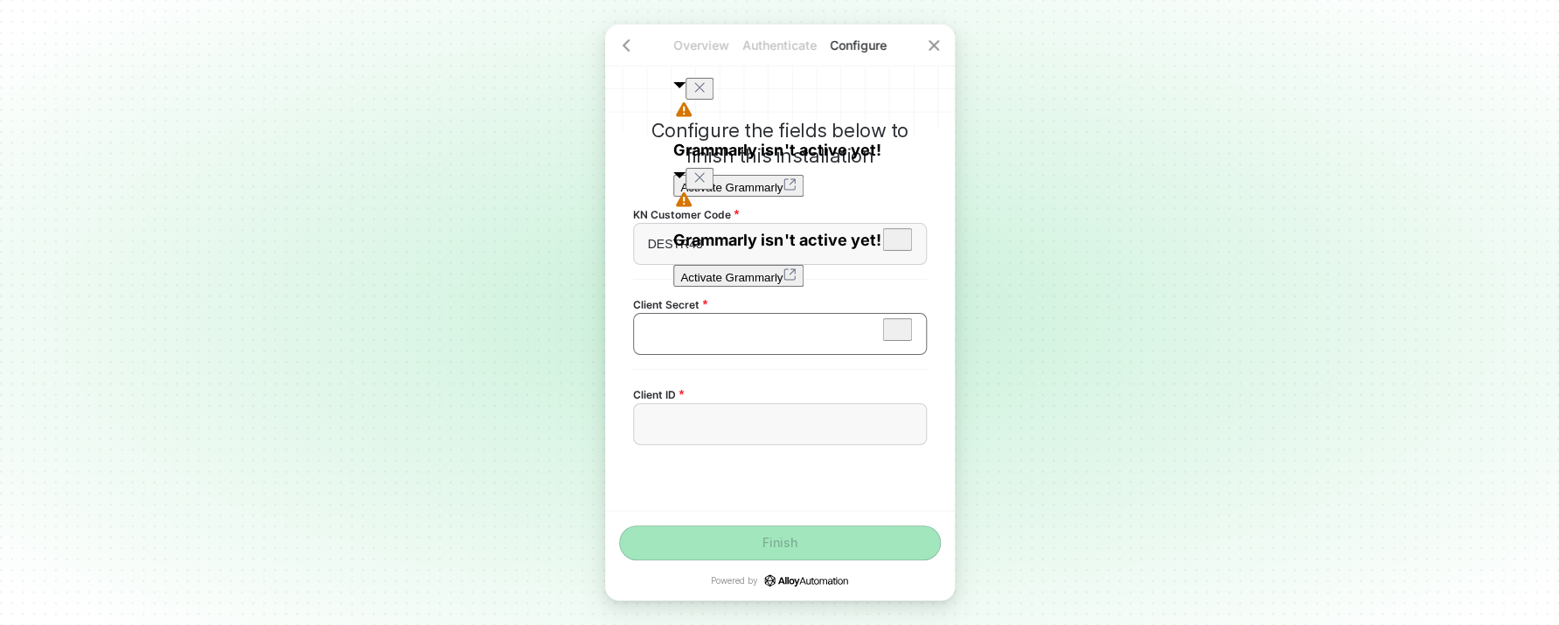
click at [732, 348] on div "﻿" at bounding box center [780, 334] width 294 height 42
click at [768, 443] on div "﻿" at bounding box center [780, 424] width 294 height 42
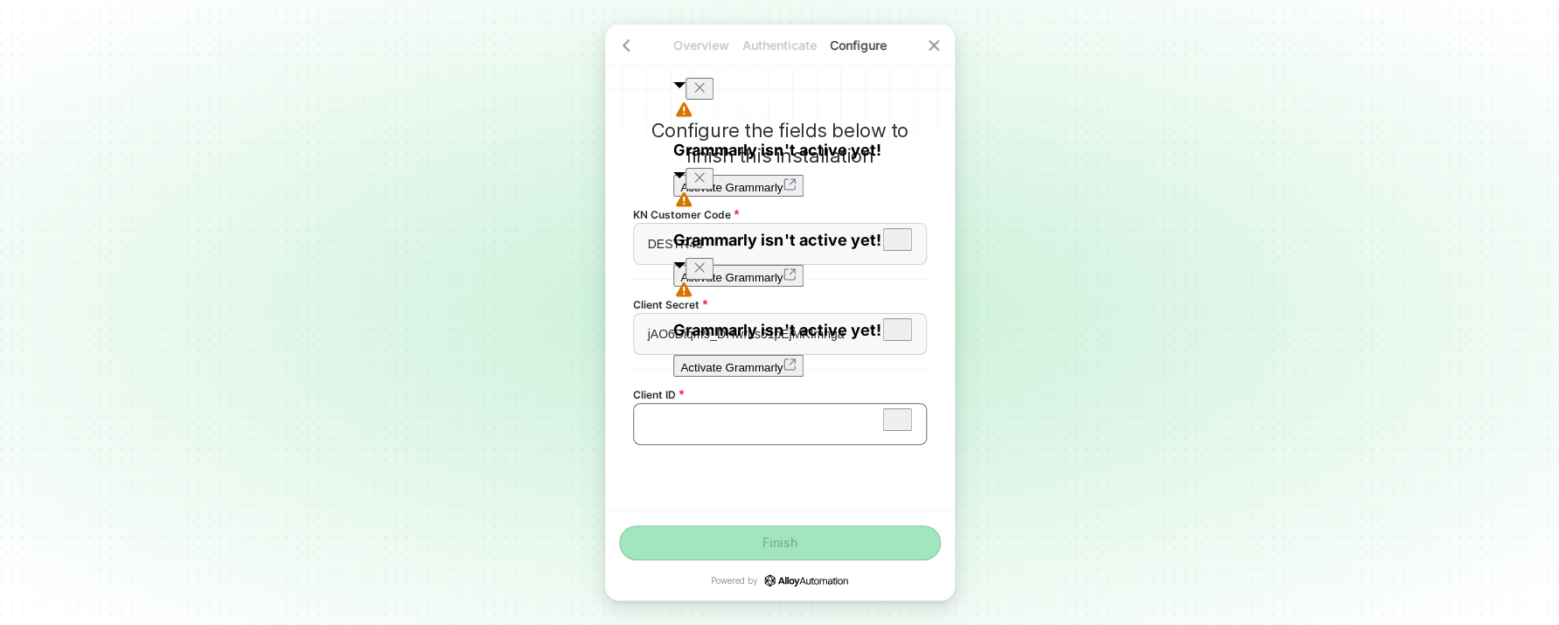
click at [692, 417] on div "﻿" at bounding box center [780, 424] width 264 height 15
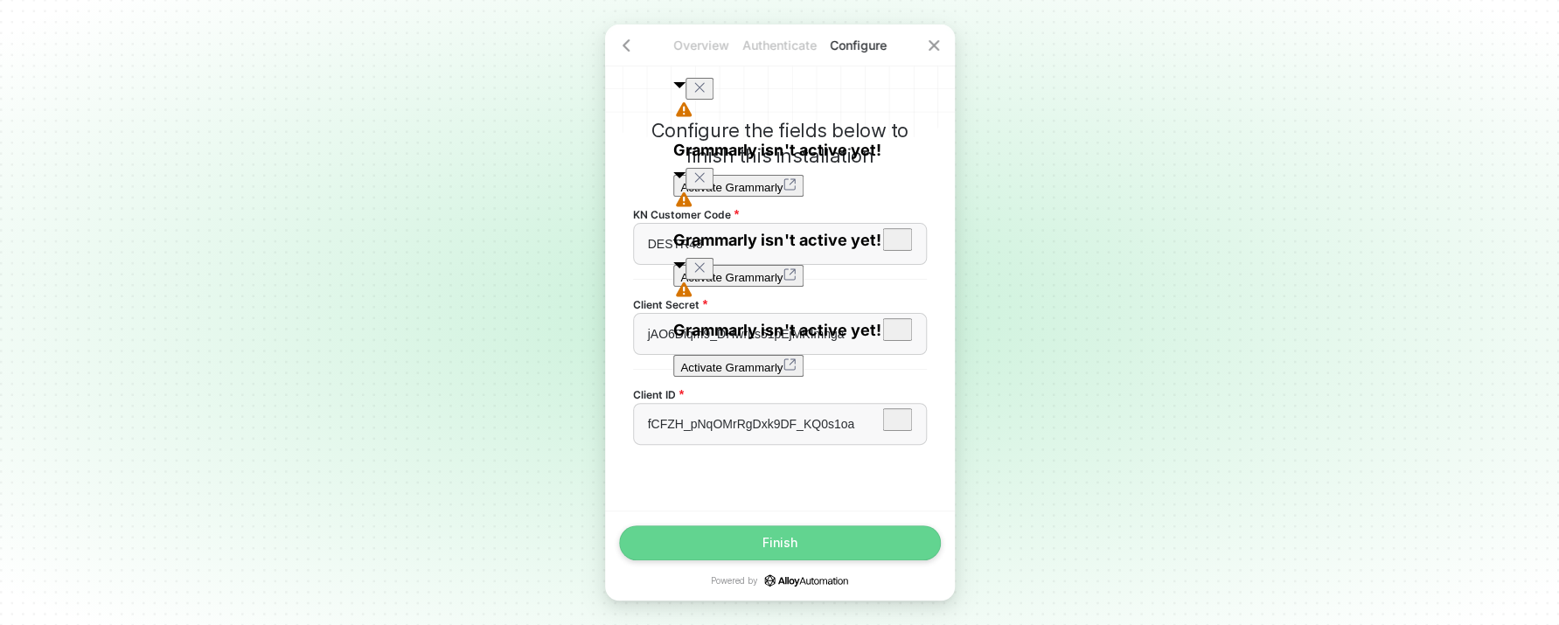
click at [696, 535] on button "Finish" at bounding box center [780, 542] width 322 height 35
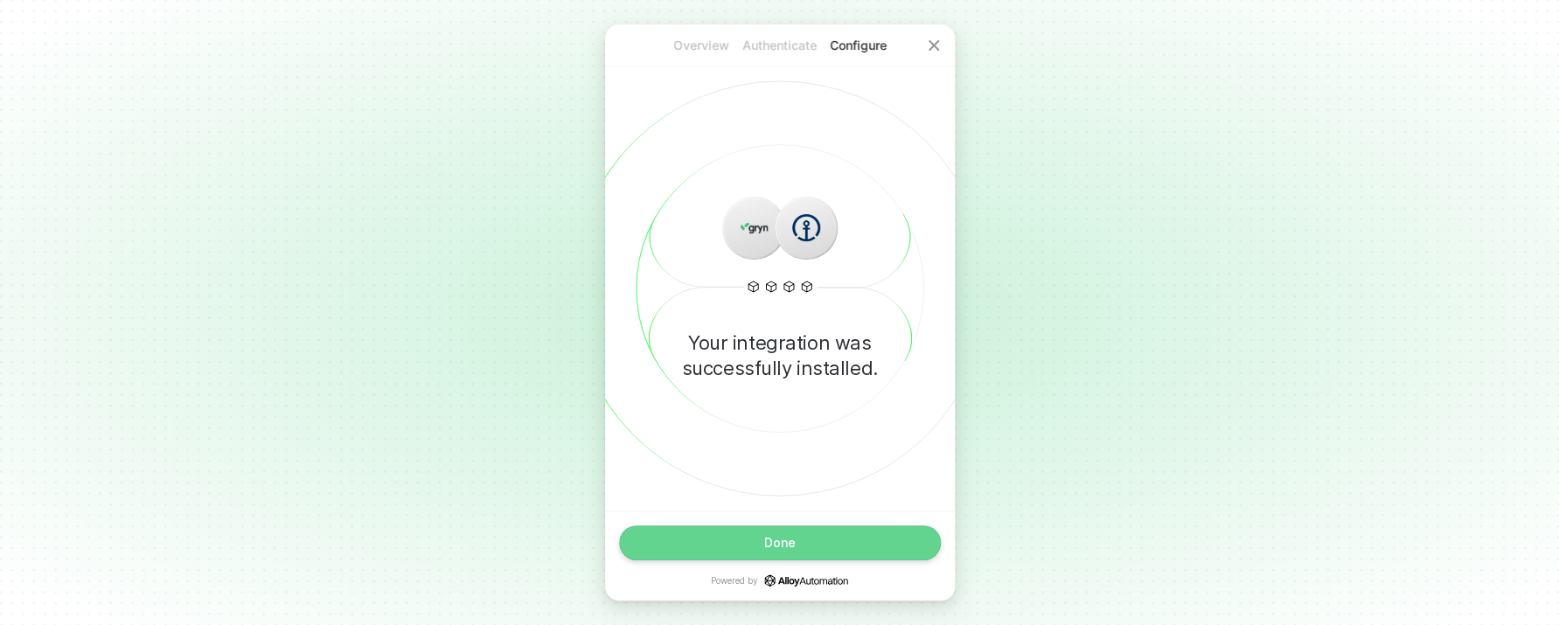
click at [714, 547] on button "Done" at bounding box center [780, 542] width 322 height 35
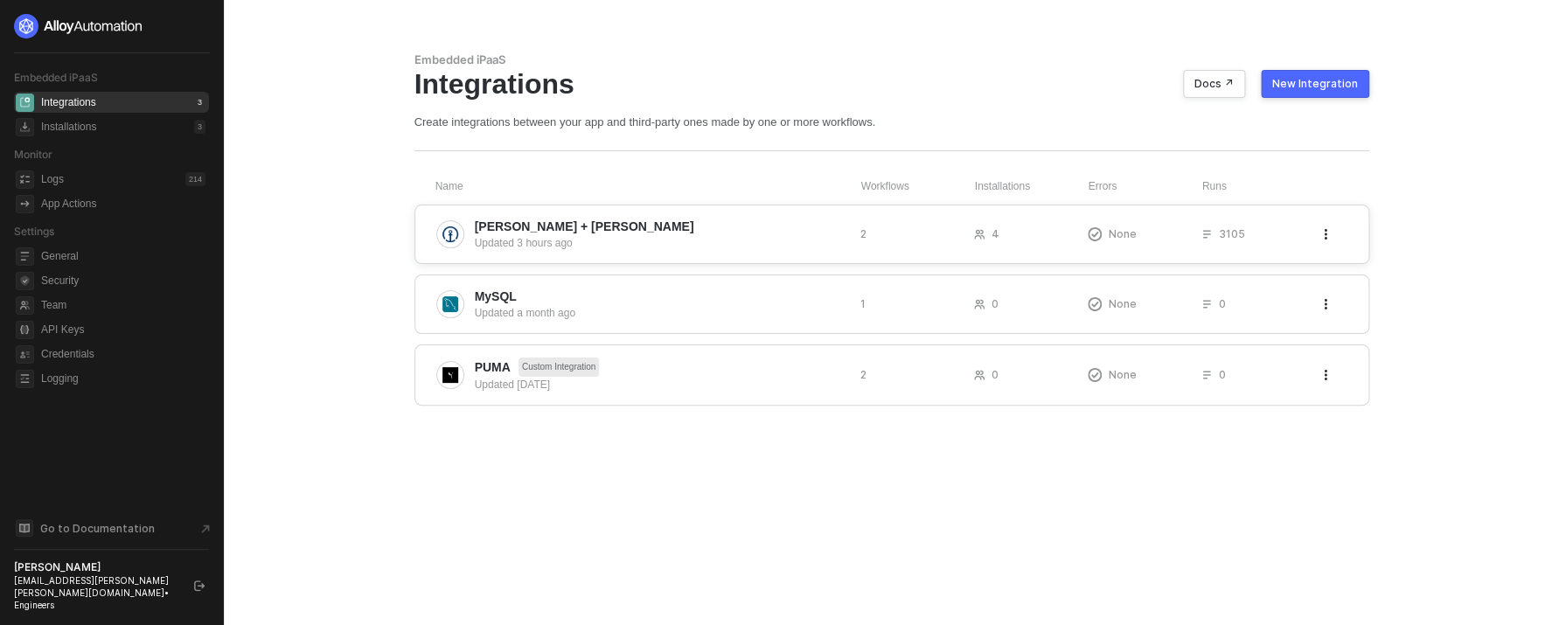
click at [623, 229] on span "Kuehne + Nagel" at bounding box center [661, 226] width 372 height 17
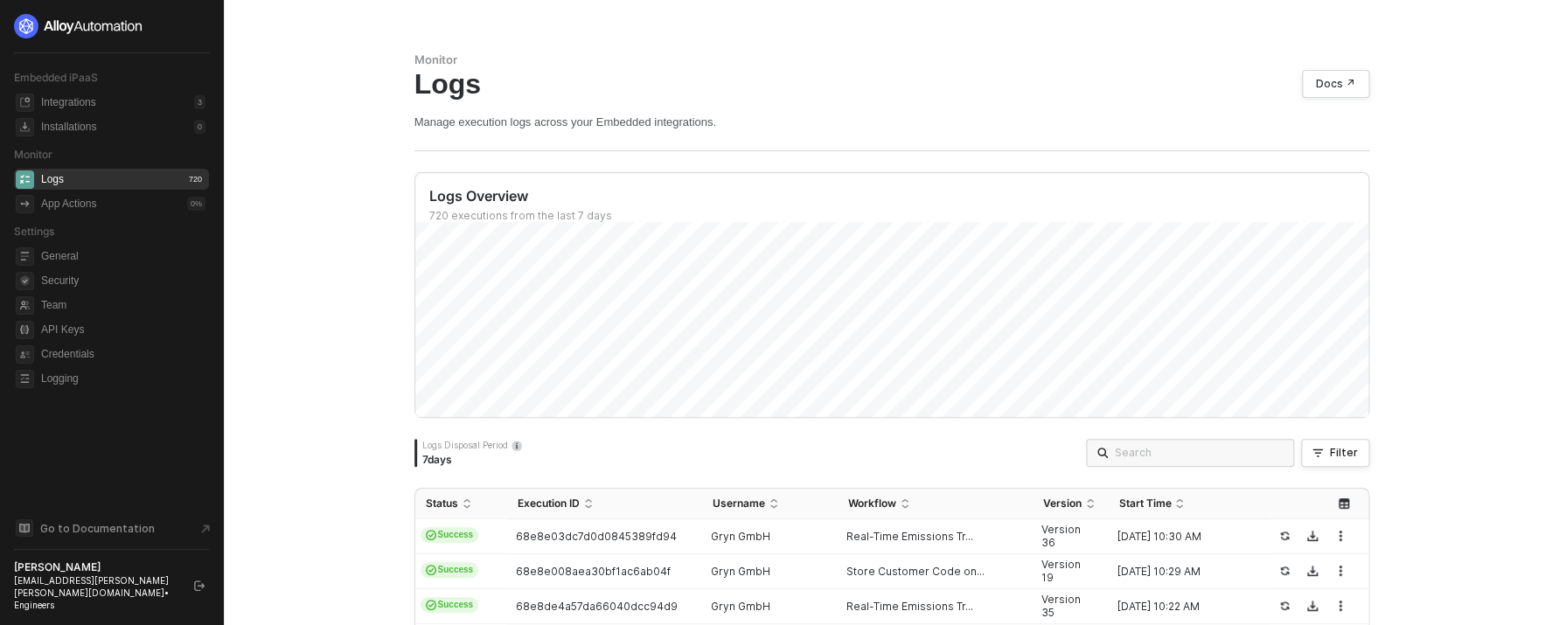
scroll to position [89, 0]
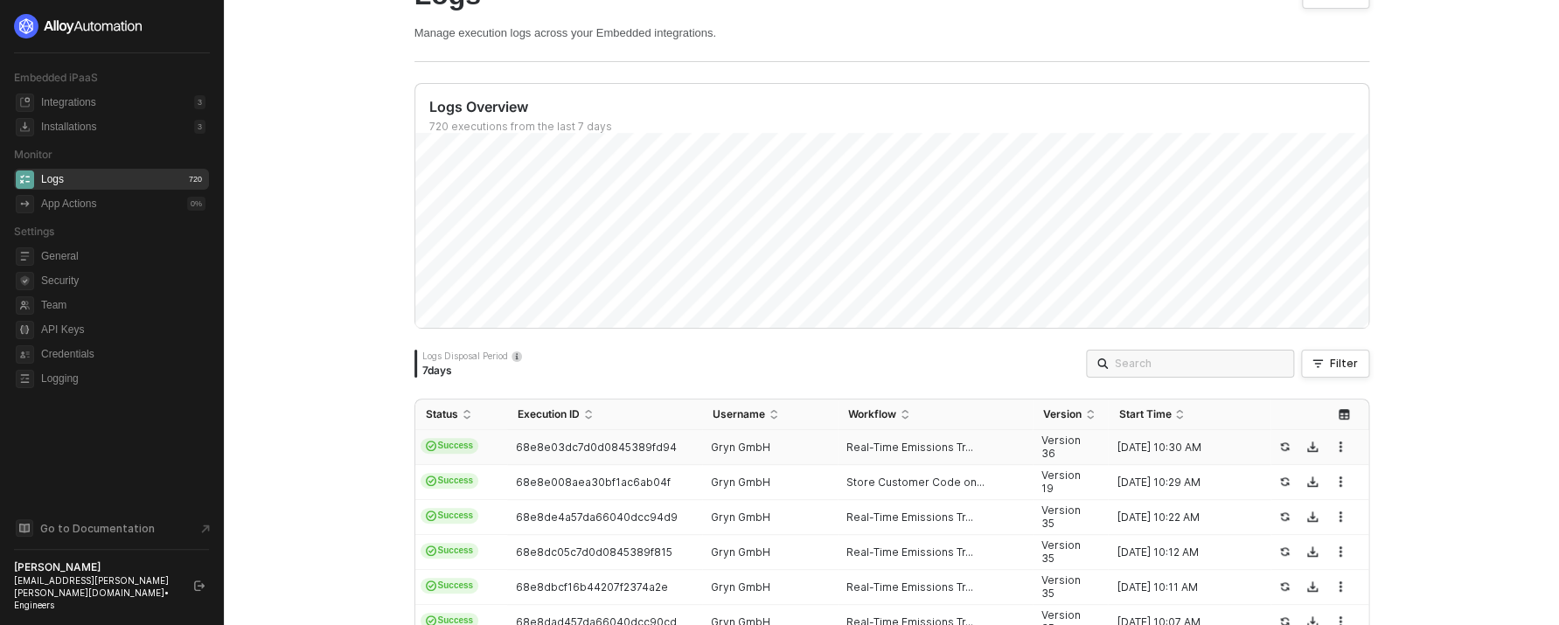
click at [777, 450] on div "Gryn GmbH" at bounding box center [763, 448] width 122 height 14
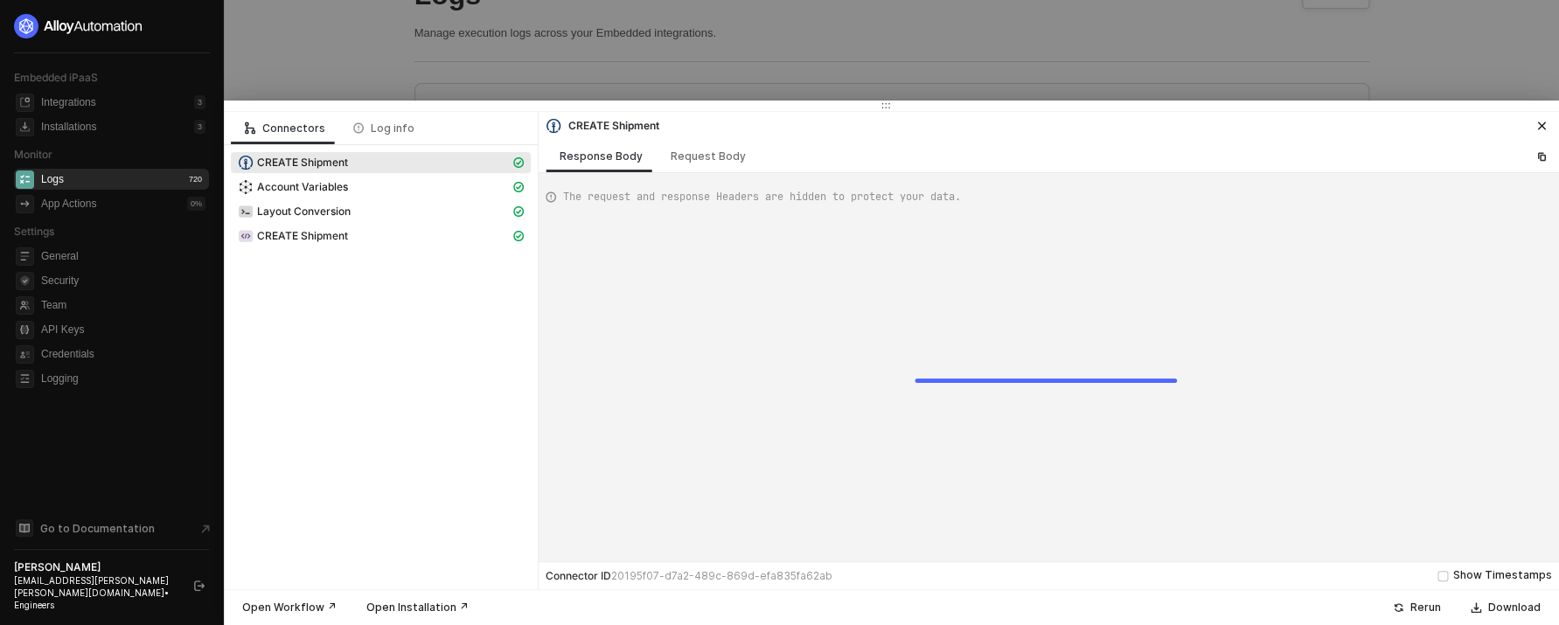
scroll to position [157, 0]
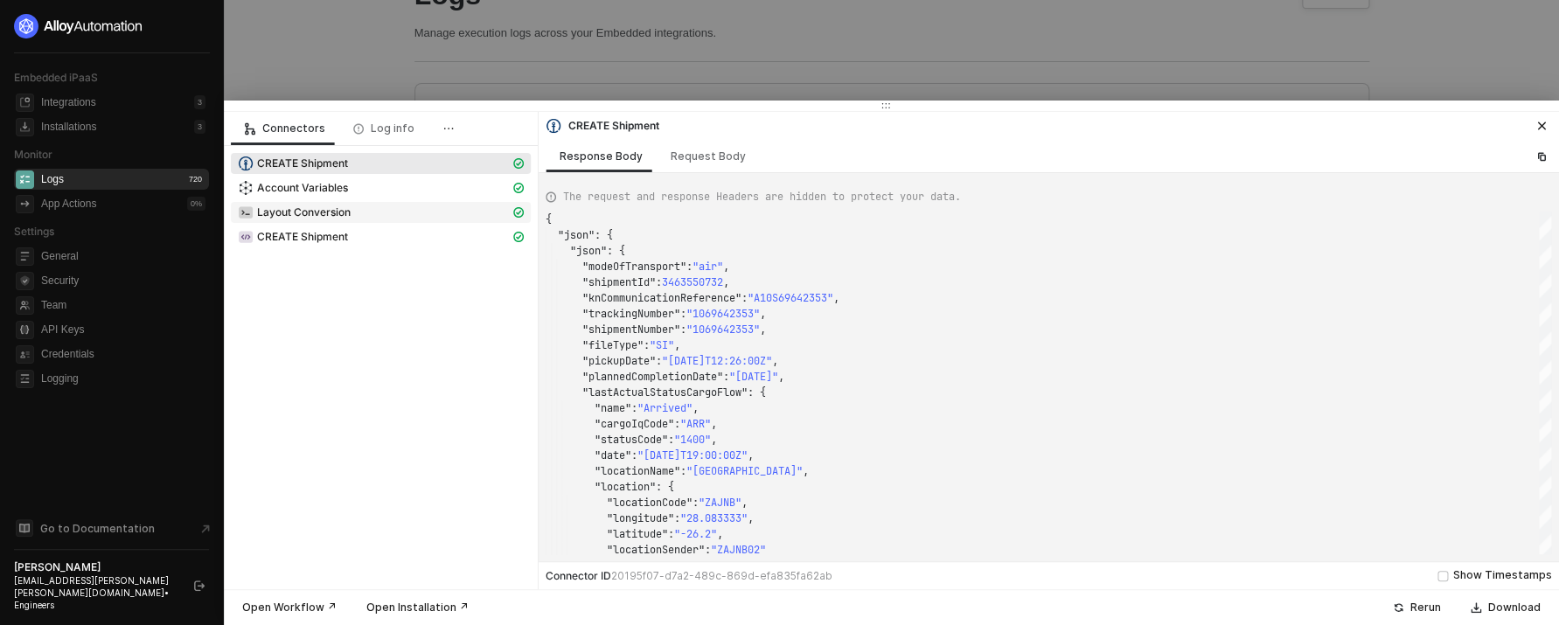
click at [441, 208] on div "Layout Conversion" at bounding box center [374, 213] width 272 height 16
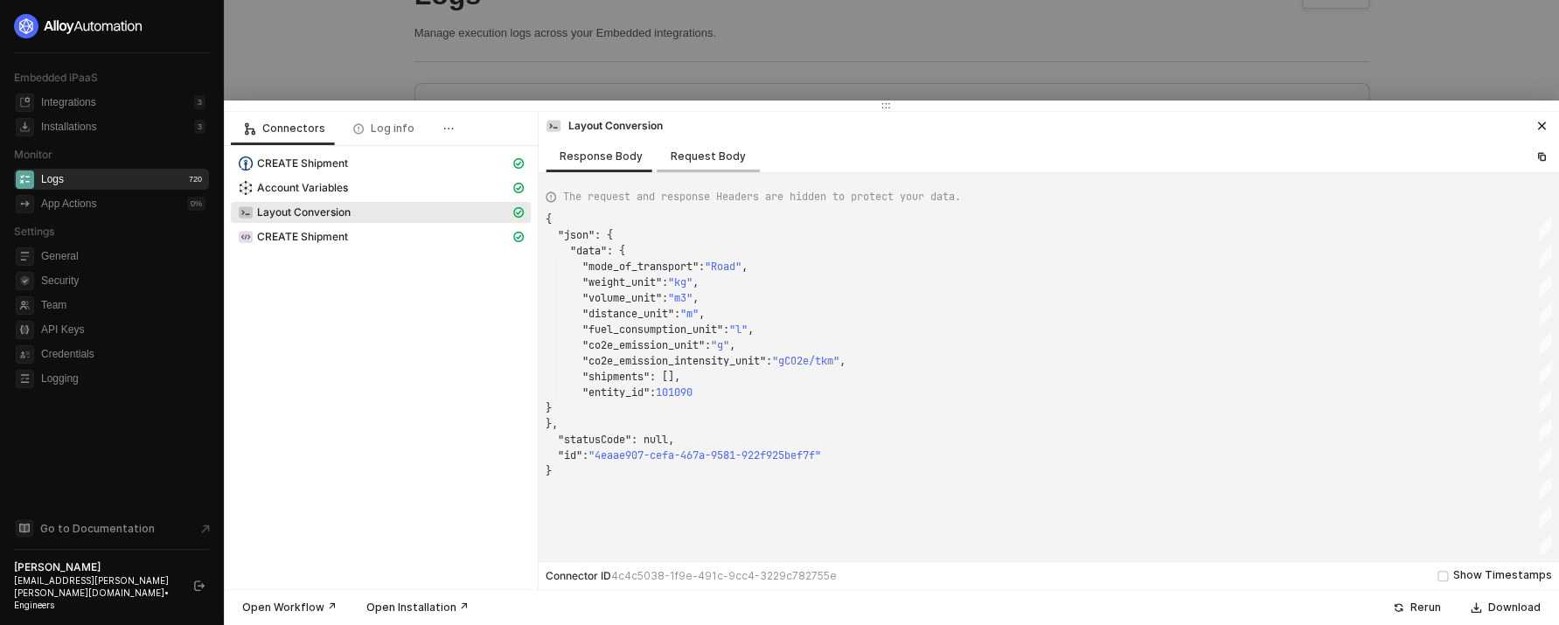
click at [689, 145] on div "Request Body" at bounding box center [707, 156] width 103 height 32
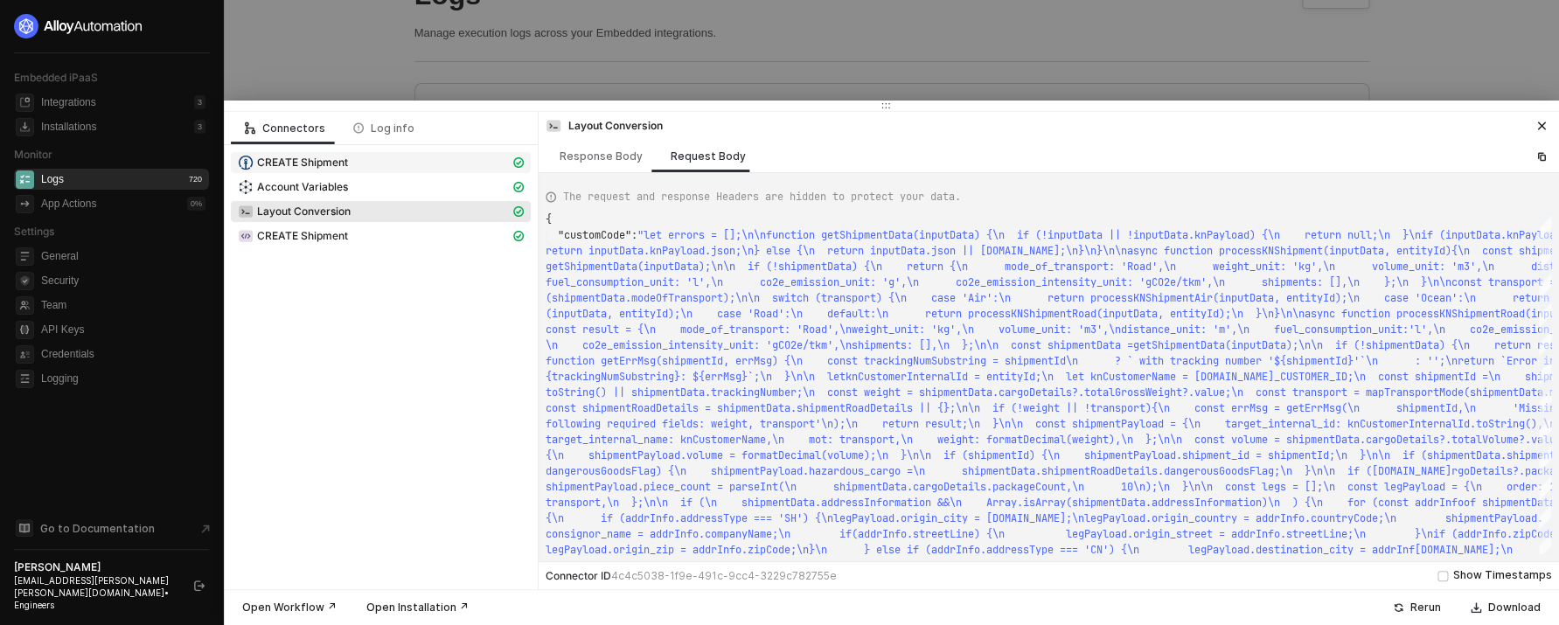
click at [345, 168] on span "CREATE Shipment" at bounding box center [302, 163] width 91 height 14
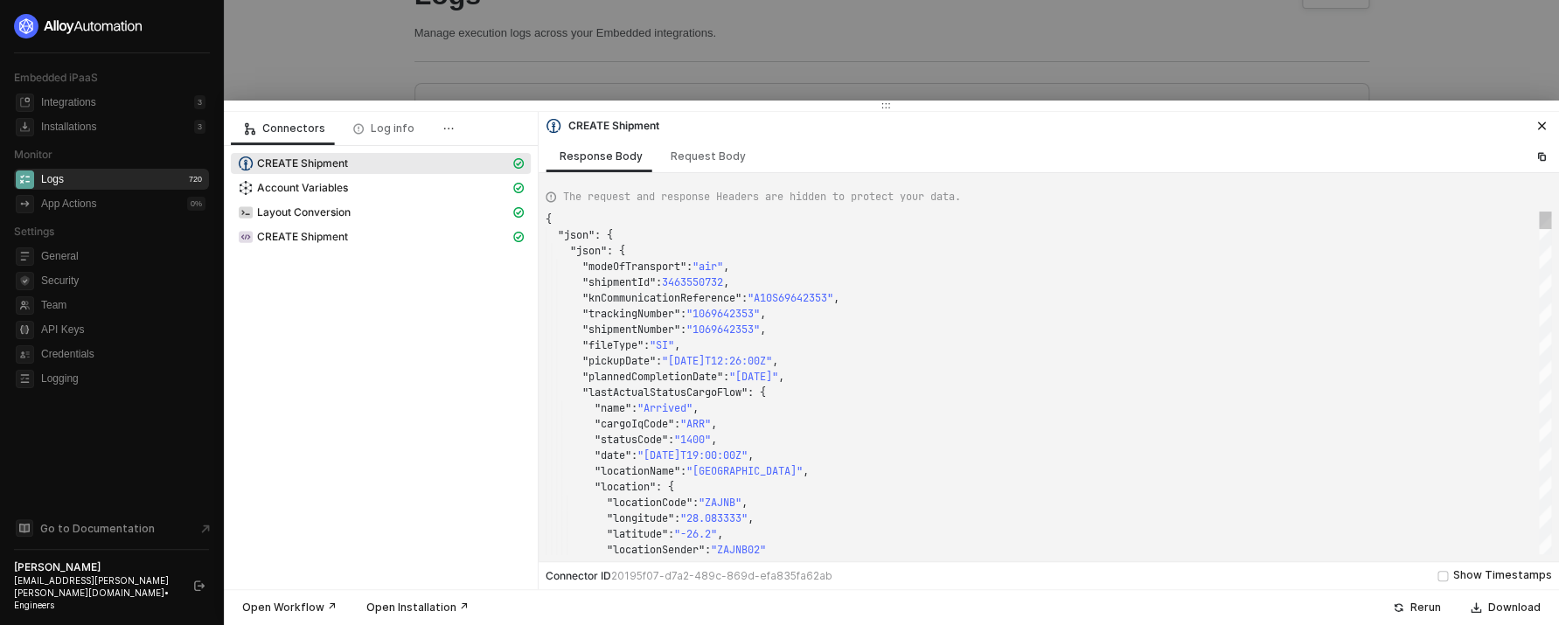
scroll to position [157, 0]
click at [733, 66] on div at bounding box center [779, 312] width 1559 height 625
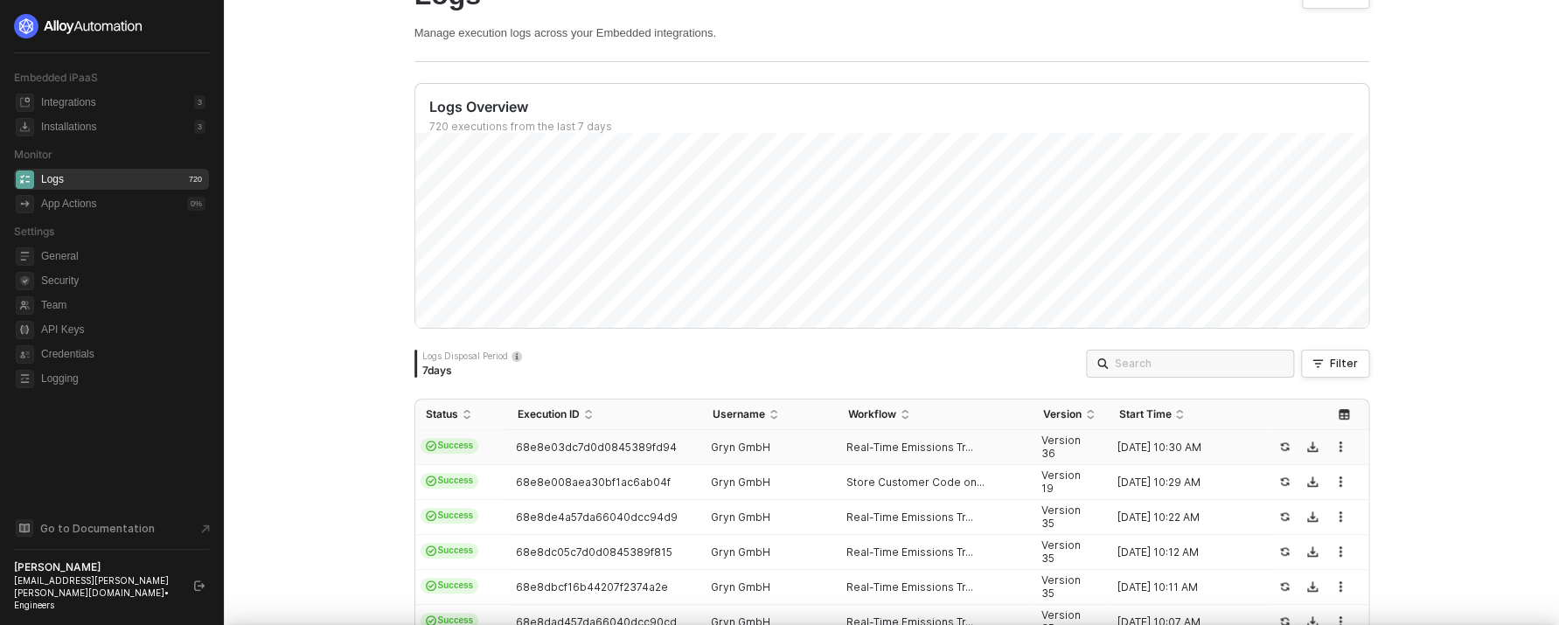
click at [733, 66] on div at bounding box center [779, 312] width 1559 height 625
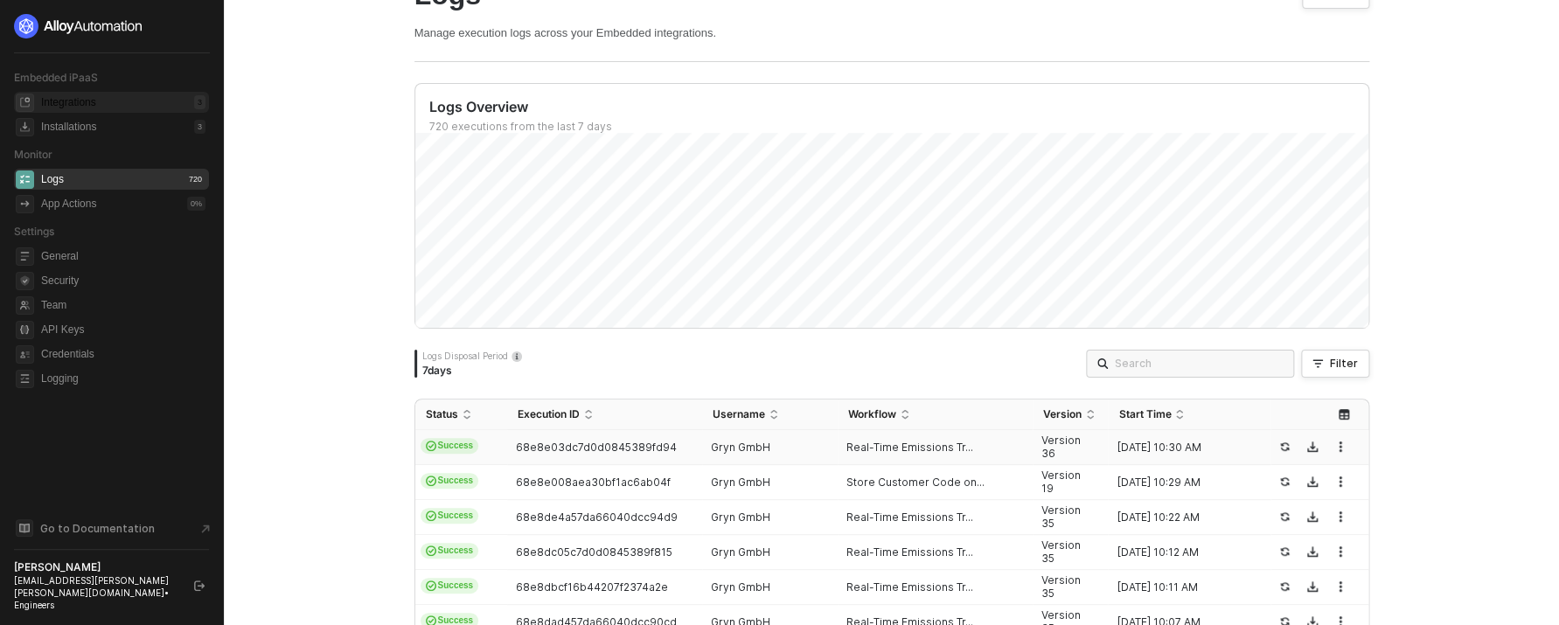
click at [96, 108] on div "Integrations" at bounding box center [68, 102] width 55 height 15
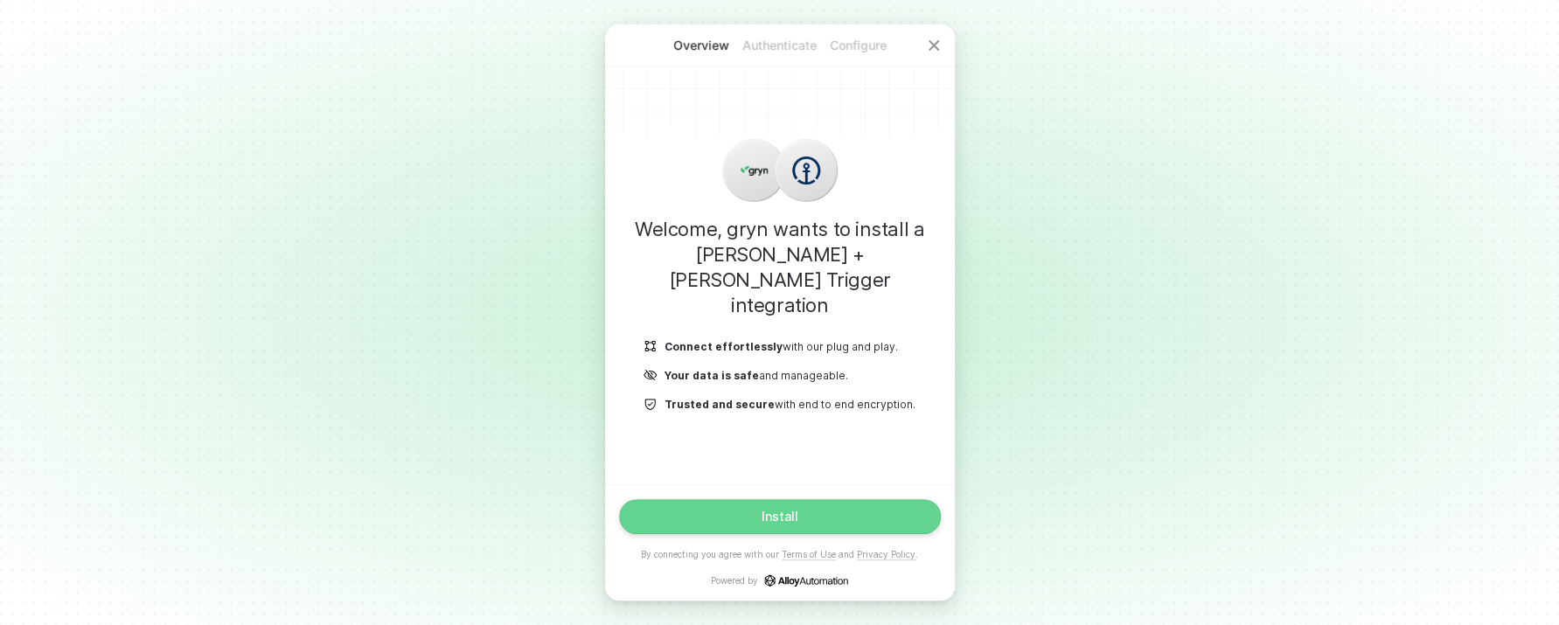
click at [884, 508] on button "Install" at bounding box center [780, 516] width 322 height 35
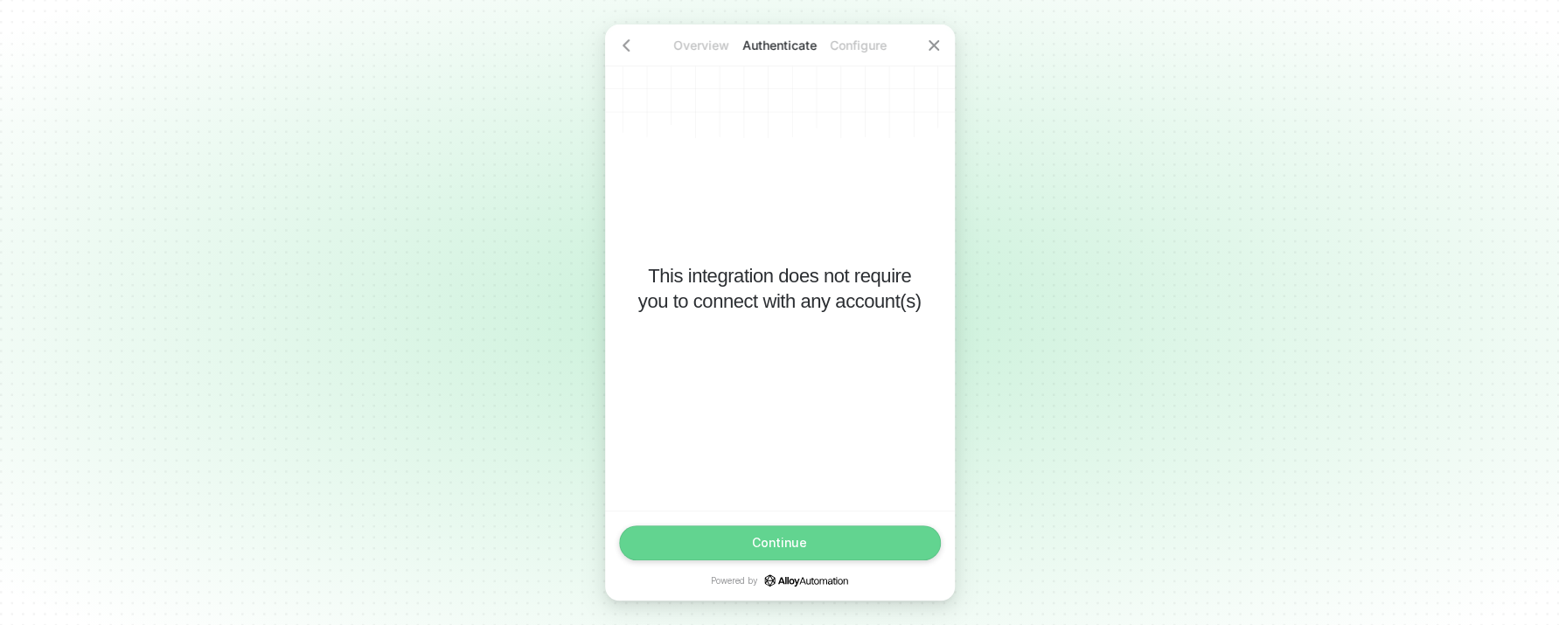
click at [767, 539] on div "Continue" at bounding box center [779, 543] width 55 height 14
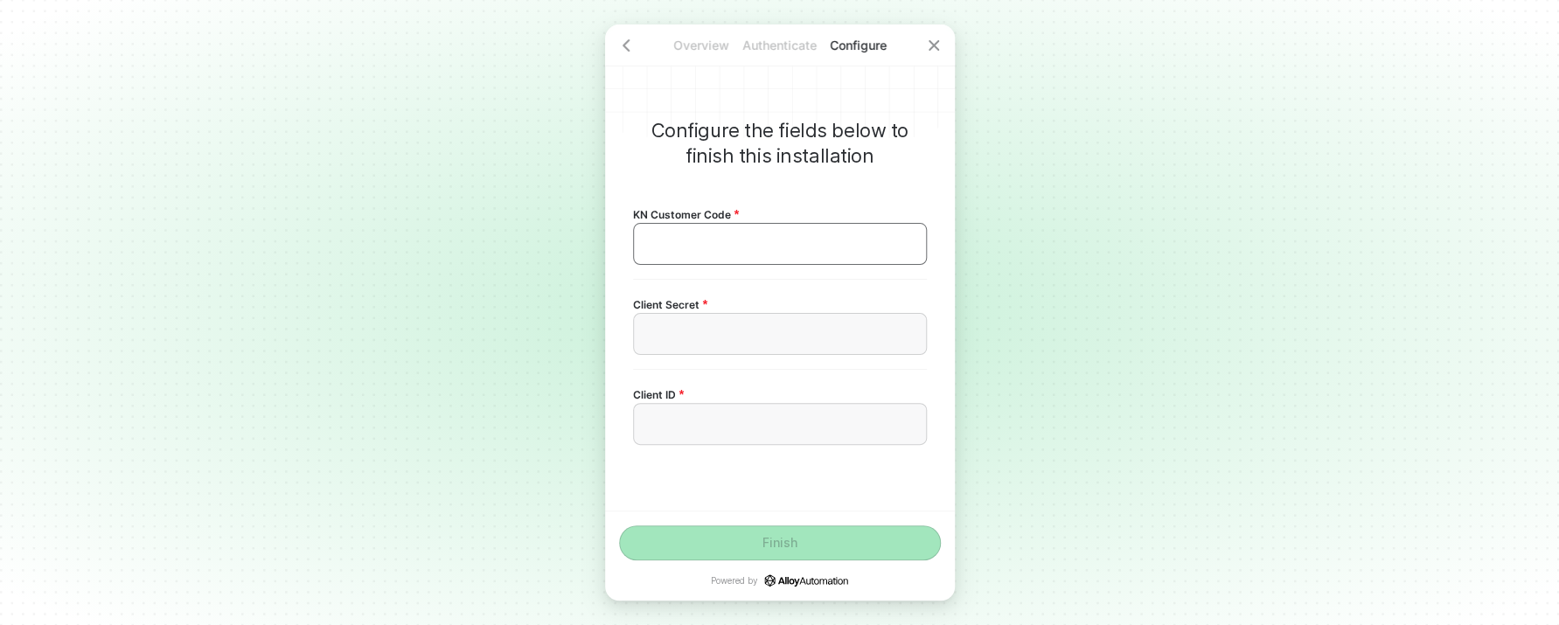
click at [719, 253] on div "﻿" at bounding box center [780, 244] width 294 height 42
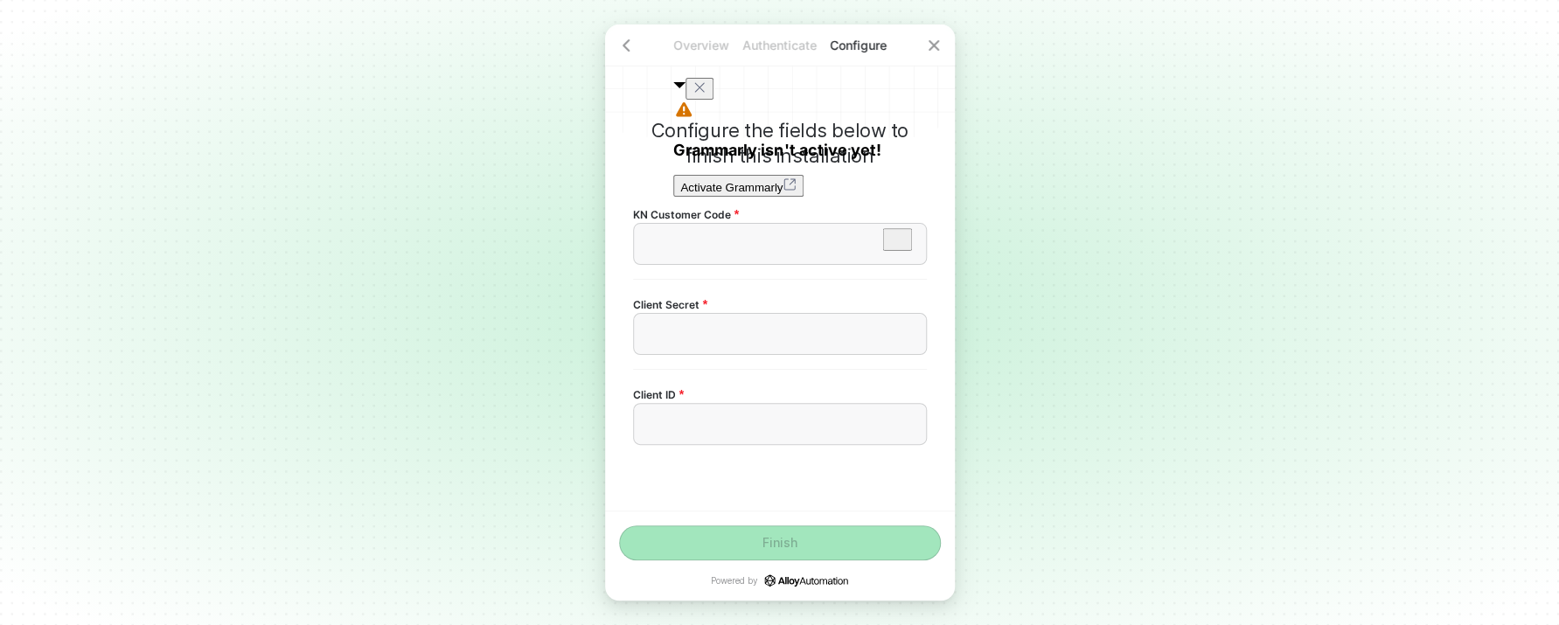
click at [784, 267] on div "KN Customer Code ﻿" at bounding box center [780, 234] width 294 height 89
click at [807, 234] on div "﻿" at bounding box center [780, 244] width 294 height 42
click at [787, 246] on div "﻿" at bounding box center [780, 244] width 264 height 15
click at [802, 332] on div "﻿" at bounding box center [780, 334] width 264 height 15
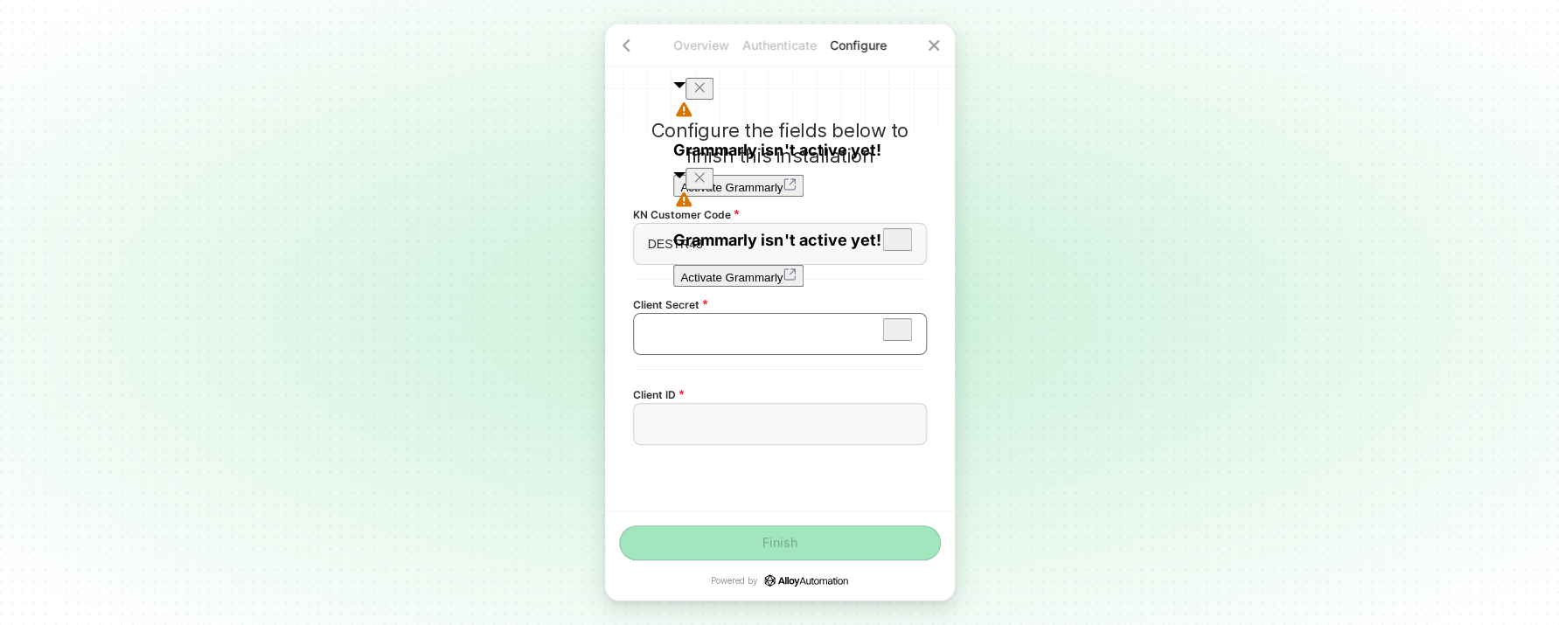
click at [804, 330] on div "﻿" at bounding box center [780, 334] width 264 height 15
click at [948, 430] on div "Configure the fields below to finish this installation KN Customer Code DESTR43…" at bounding box center [780, 267] width 350 height 486
click at [719, 441] on div "﻿" at bounding box center [780, 424] width 294 height 42
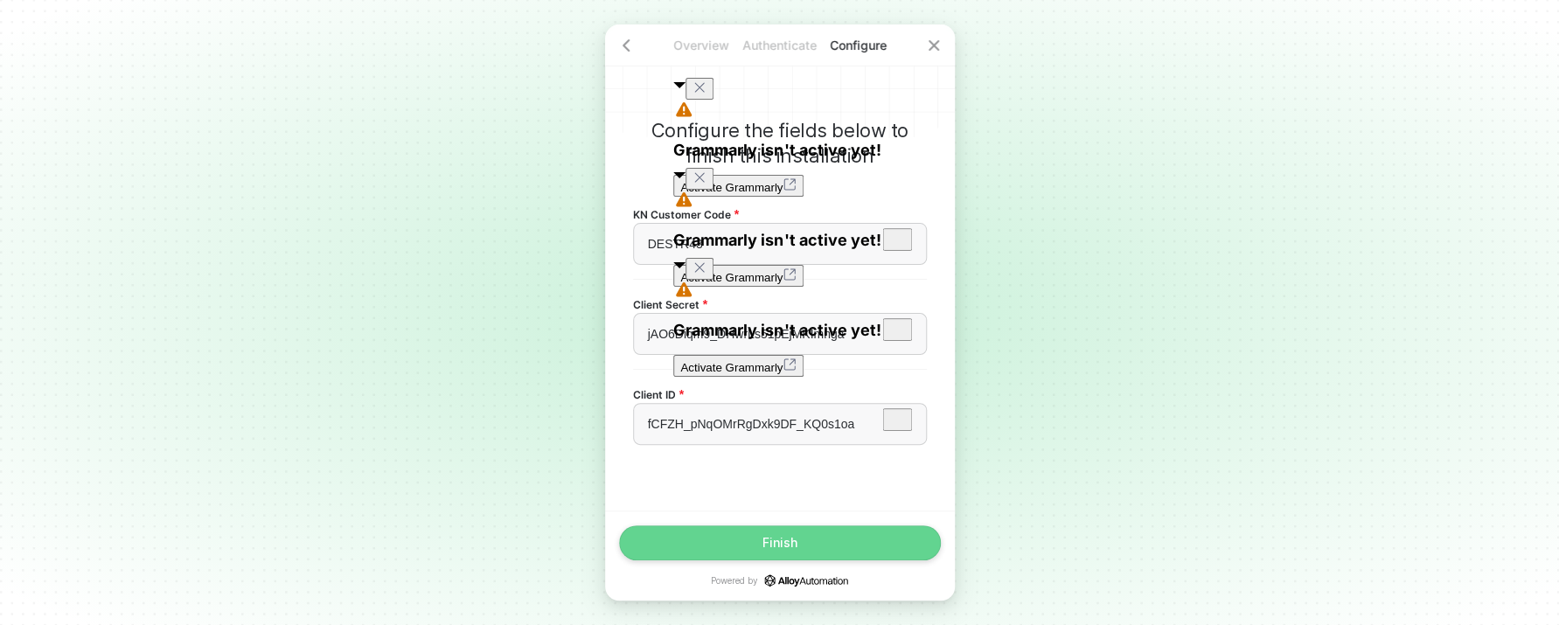
click at [808, 546] on button "Finish" at bounding box center [780, 542] width 322 height 35
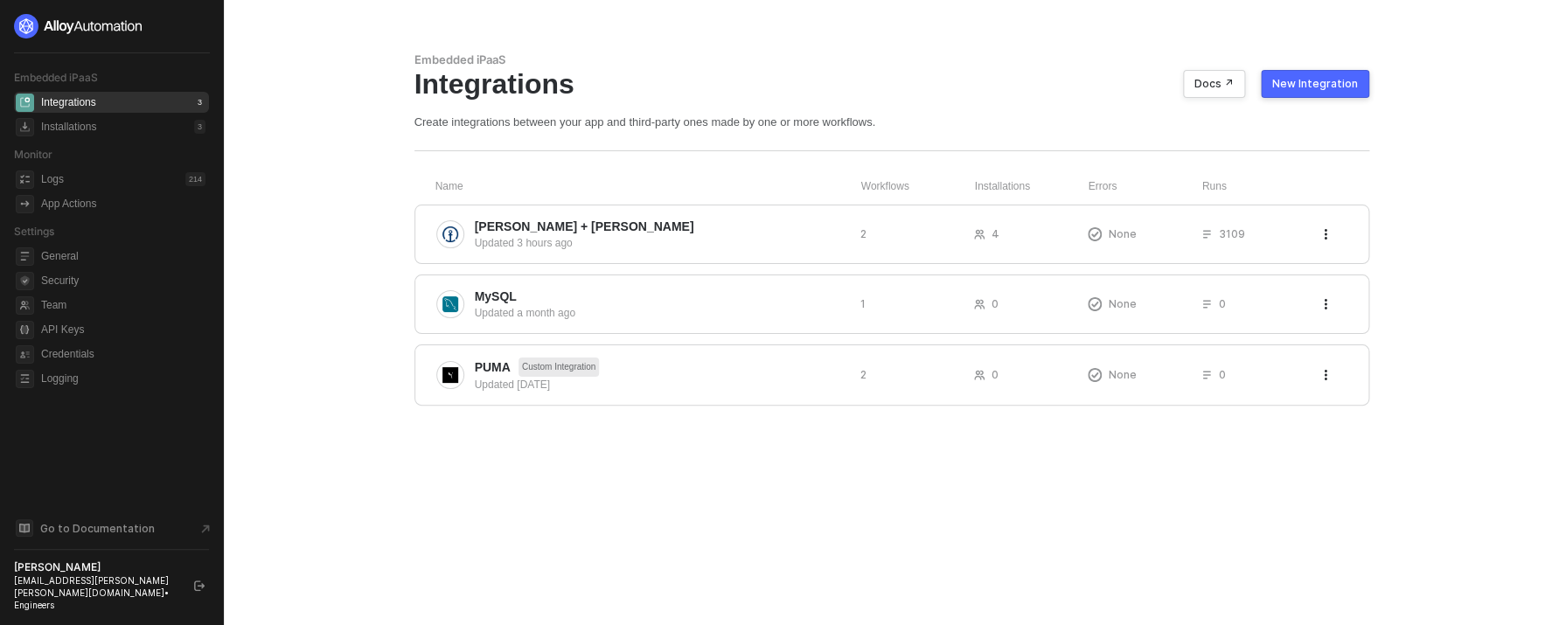
click at [913, 468] on div "Embedded iPaaS Integrations Docs ↗ New Integration Create integrations between …" at bounding box center [891, 312] width 997 height 625
click at [81, 184] on div "Logs 214" at bounding box center [123, 179] width 164 height 21
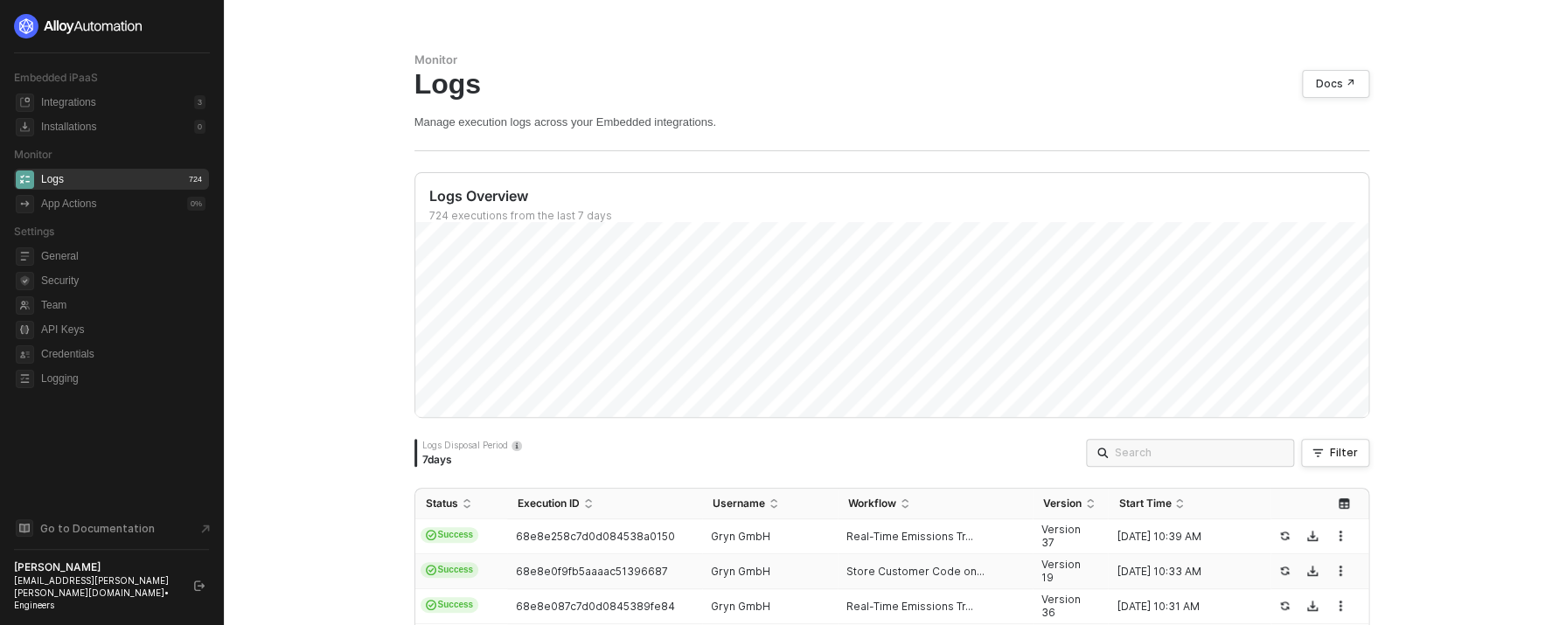
scroll to position [163, 0]
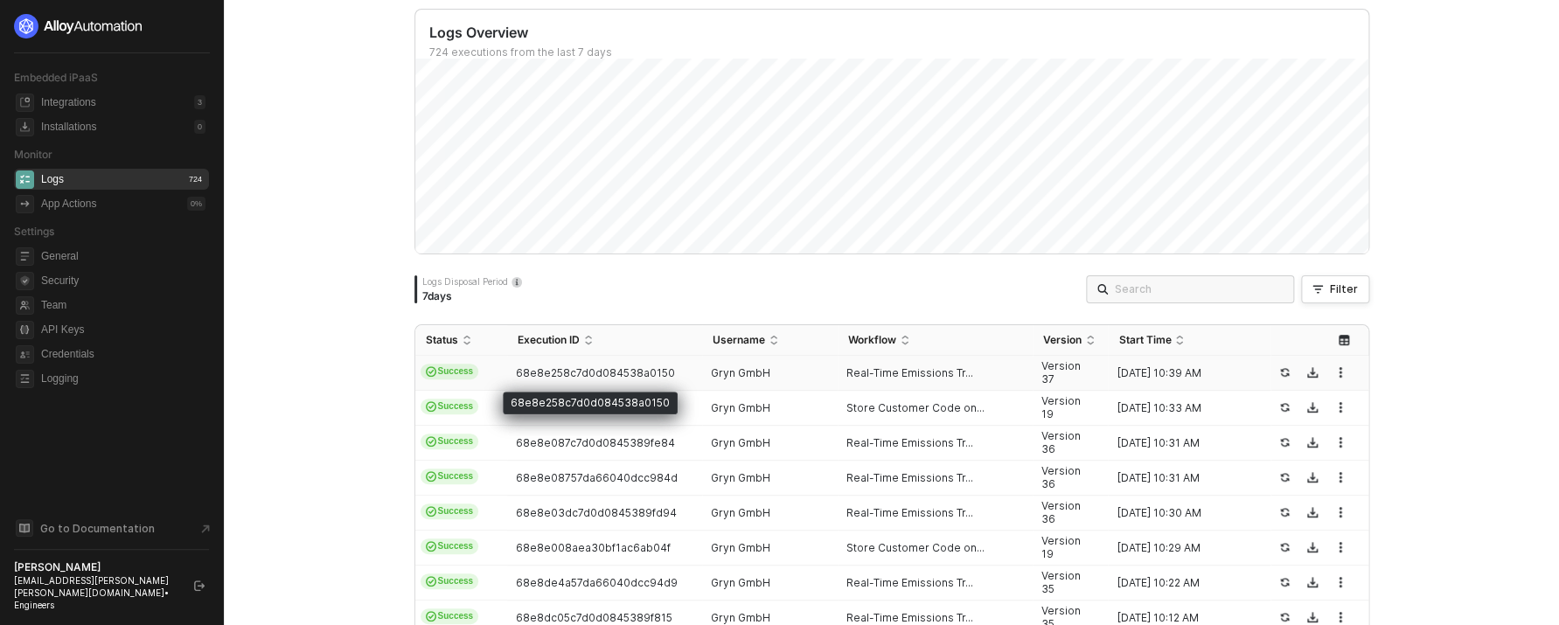
click at [649, 369] on span "68e8e258c7d0d084538a0150" at bounding box center [595, 372] width 159 height 13
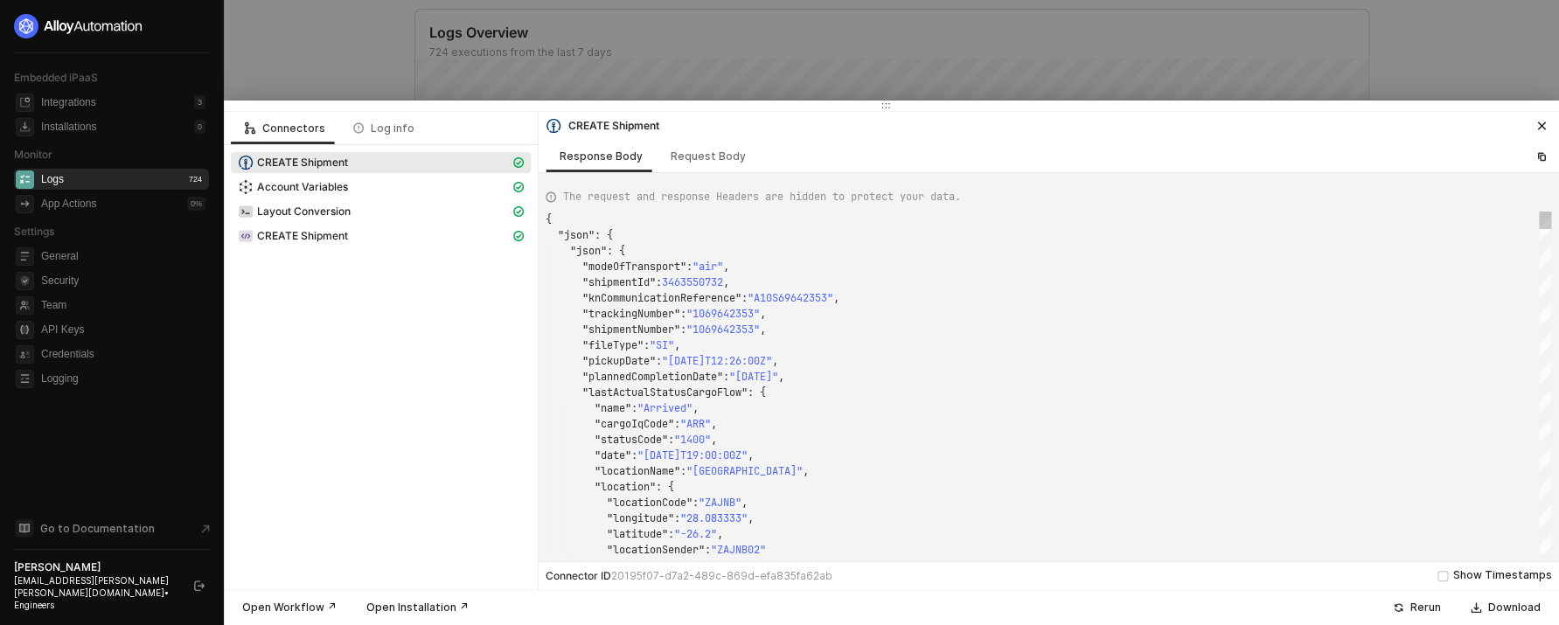
scroll to position [157, 0]
click at [352, 198] on span "Account Variables" at bounding box center [381, 187] width 300 height 21
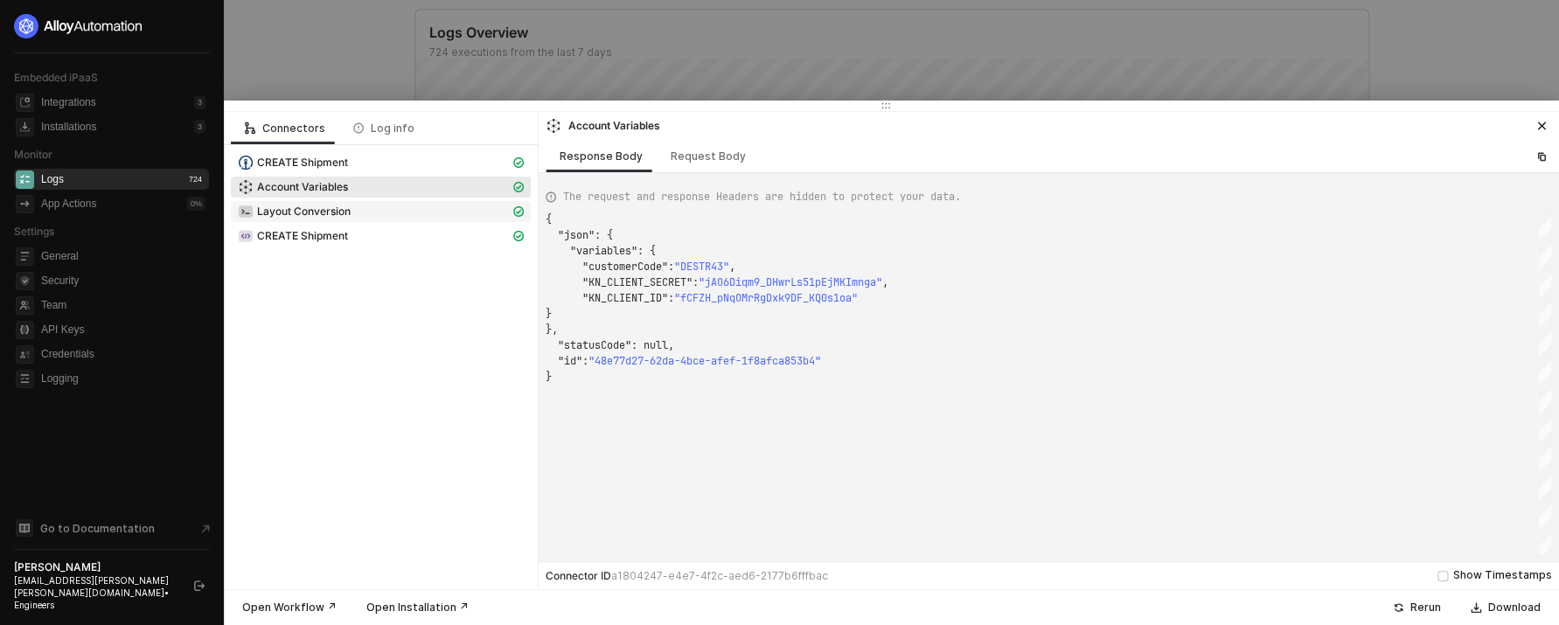
click at [354, 209] on div "Layout Conversion" at bounding box center [374, 212] width 272 height 16
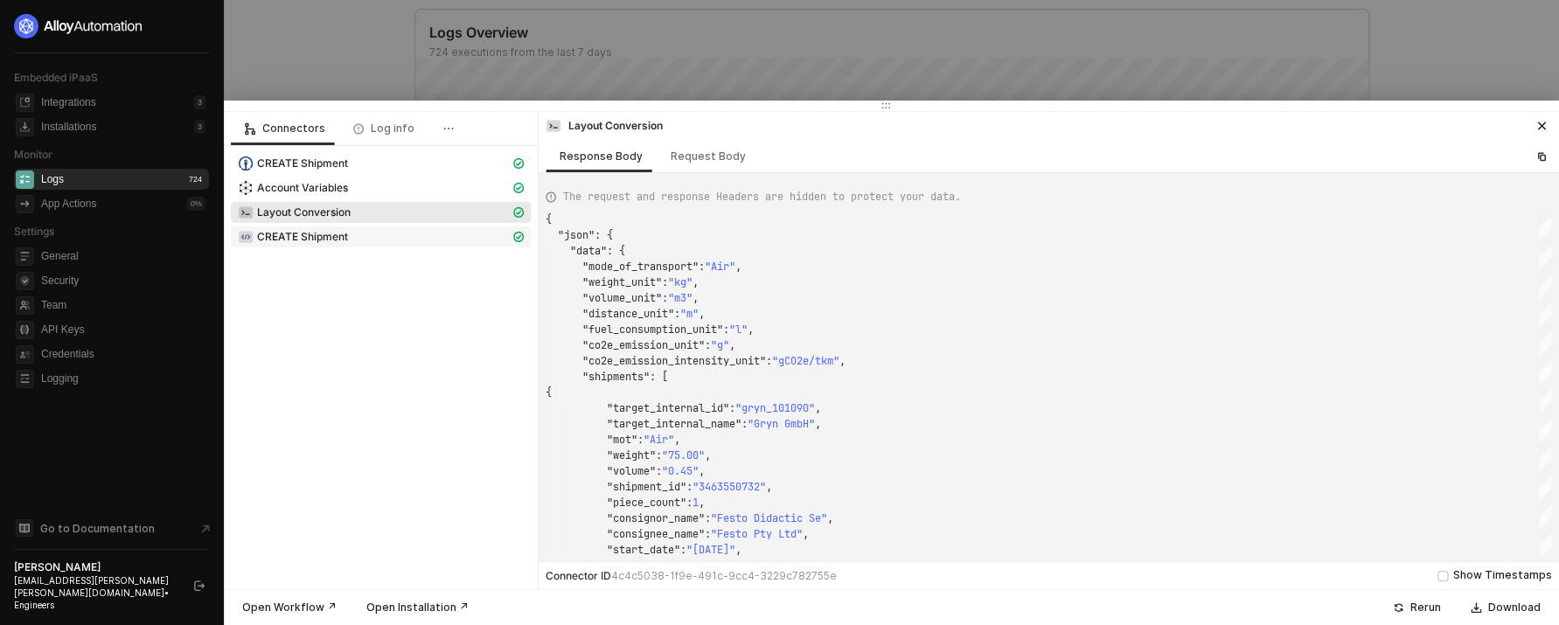
click at [350, 239] on div "CREATE Shipment" at bounding box center [374, 237] width 272 height 16
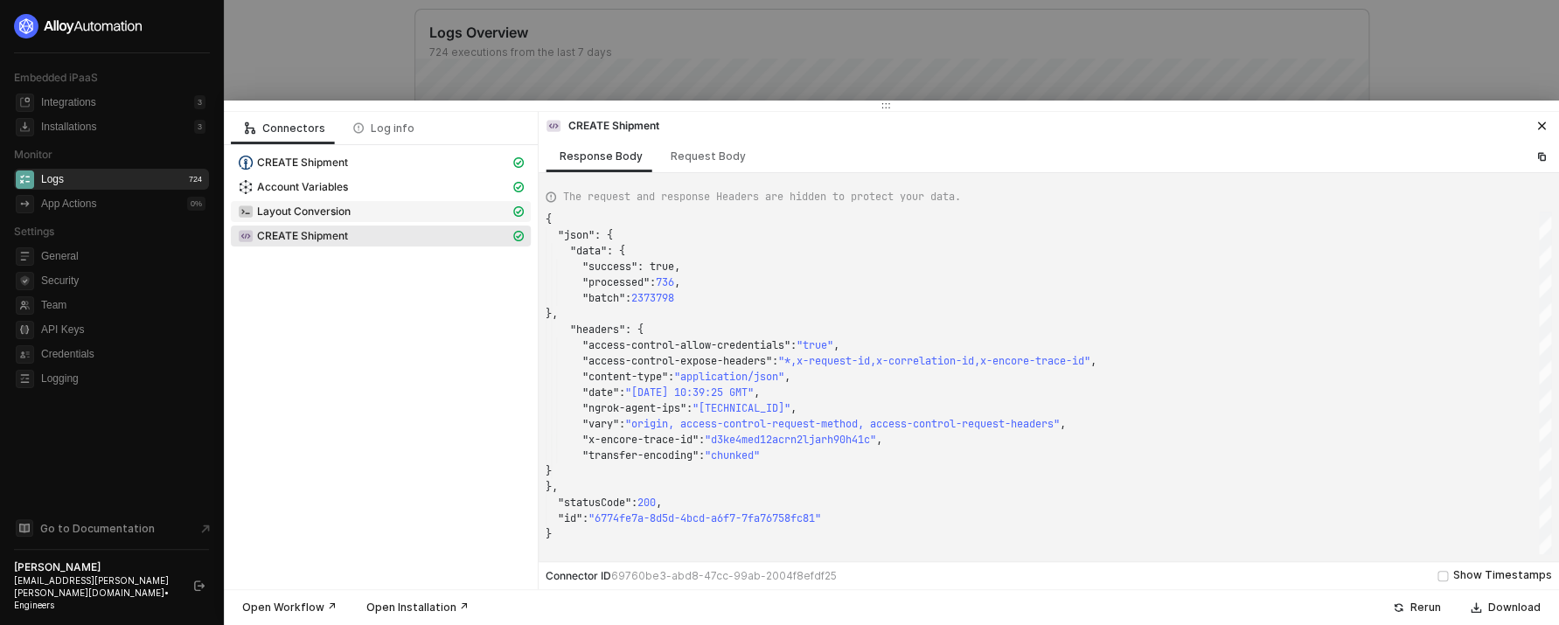
click at [395, 219] on div "Layout Conversion" at bounding box center [374, 212] width 272 height 16
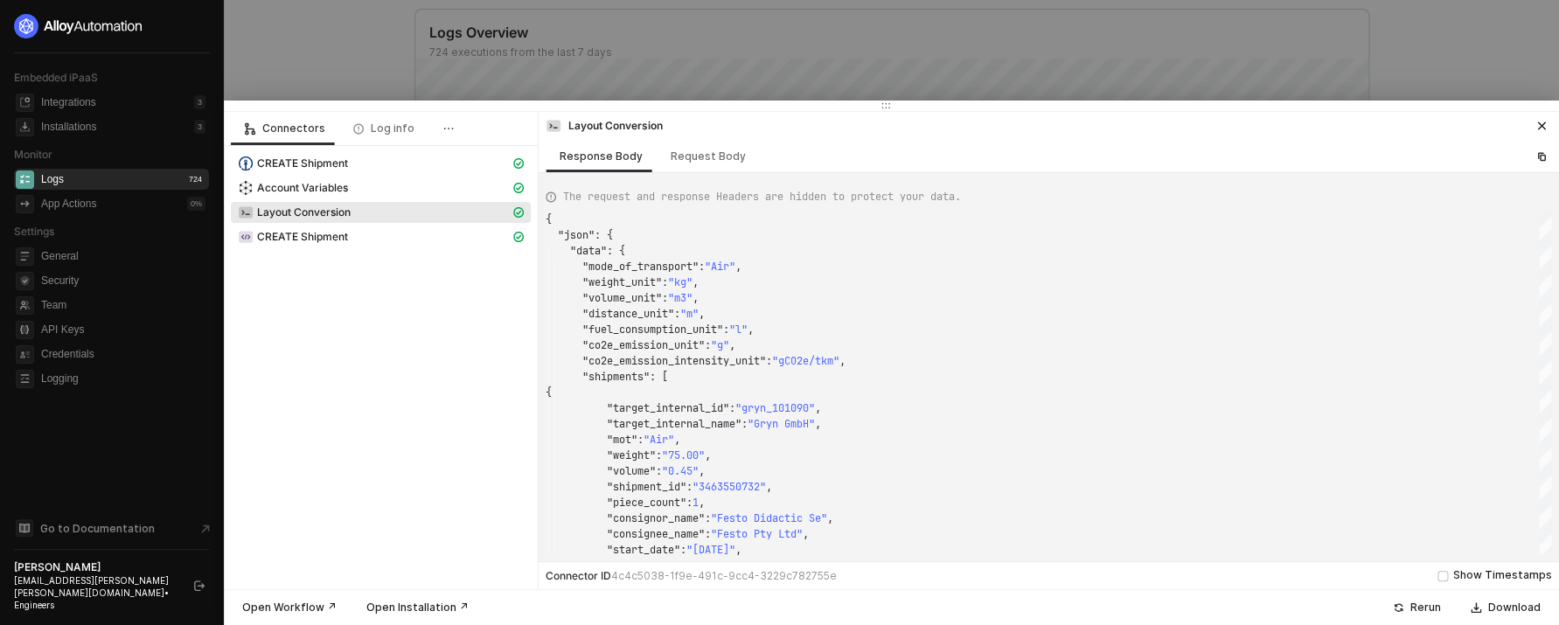
click at [641, 32] on div at bounding box center [779, 312] width 1559 height 625
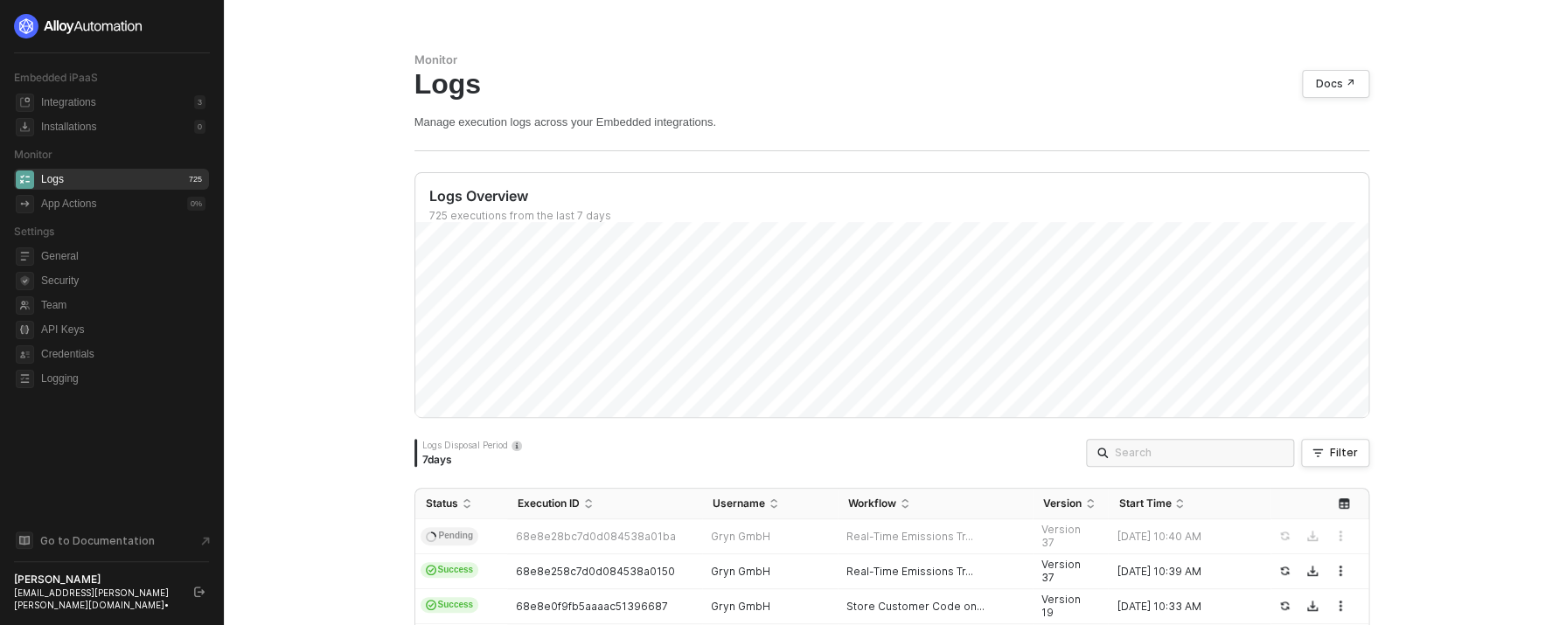
scroll to position [163, 0]
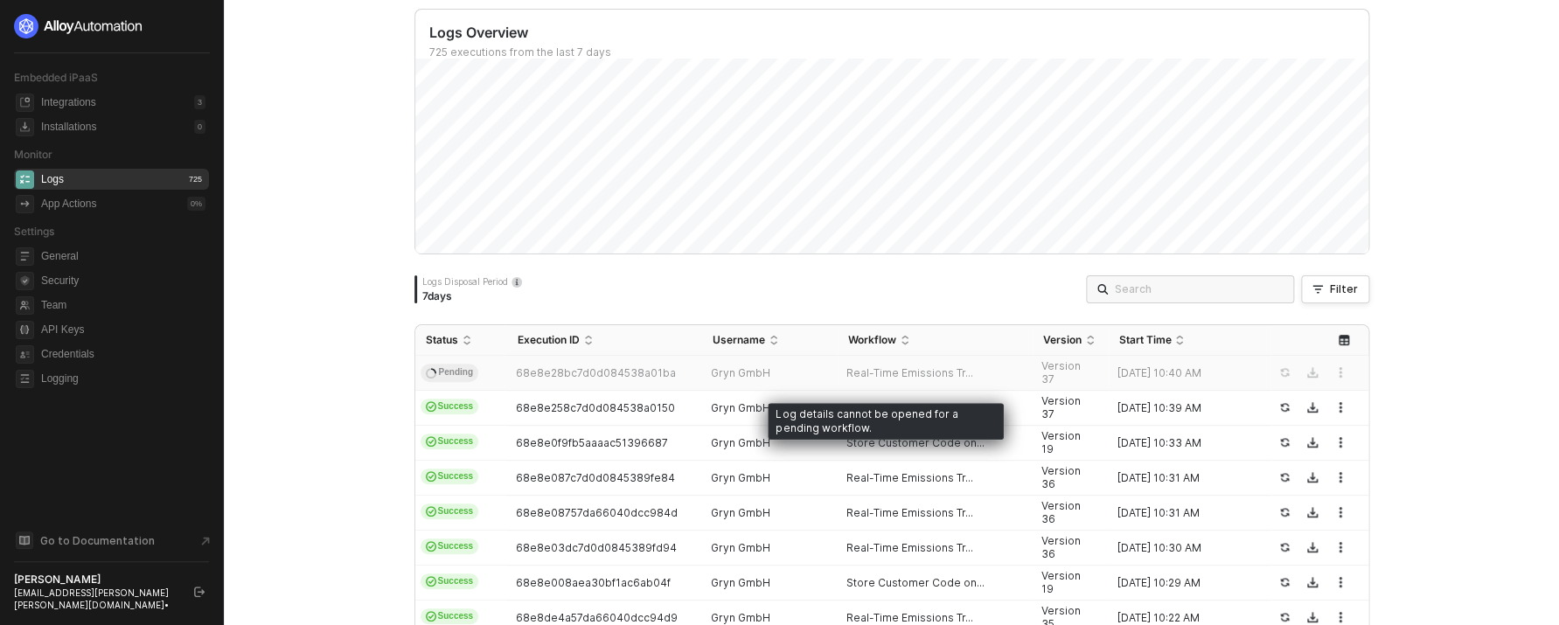
click at [545, 379] on span "68e8e28bc7d0d084538a01ba" at bounding box center [596, 372] width 160 height 13
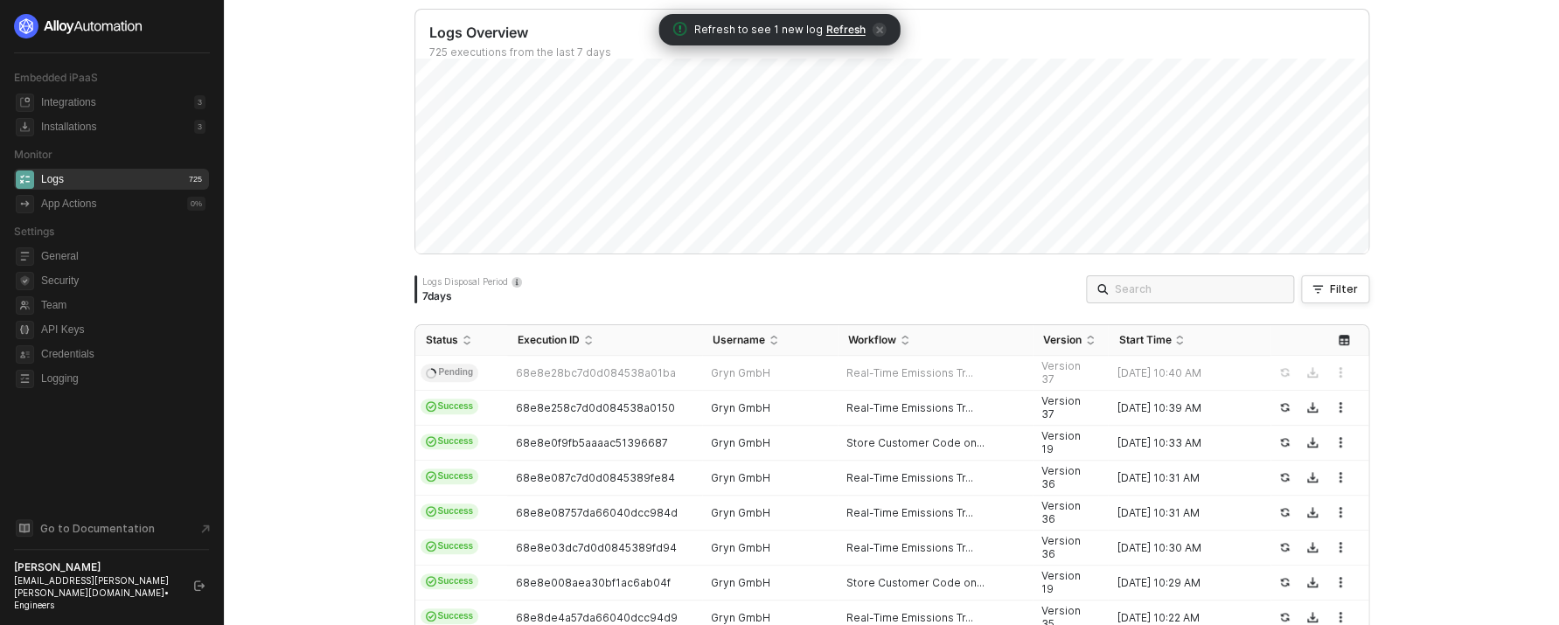
click at [846, 28] on span "Refresh" at bounding box center [845, 30] width 39 height 14
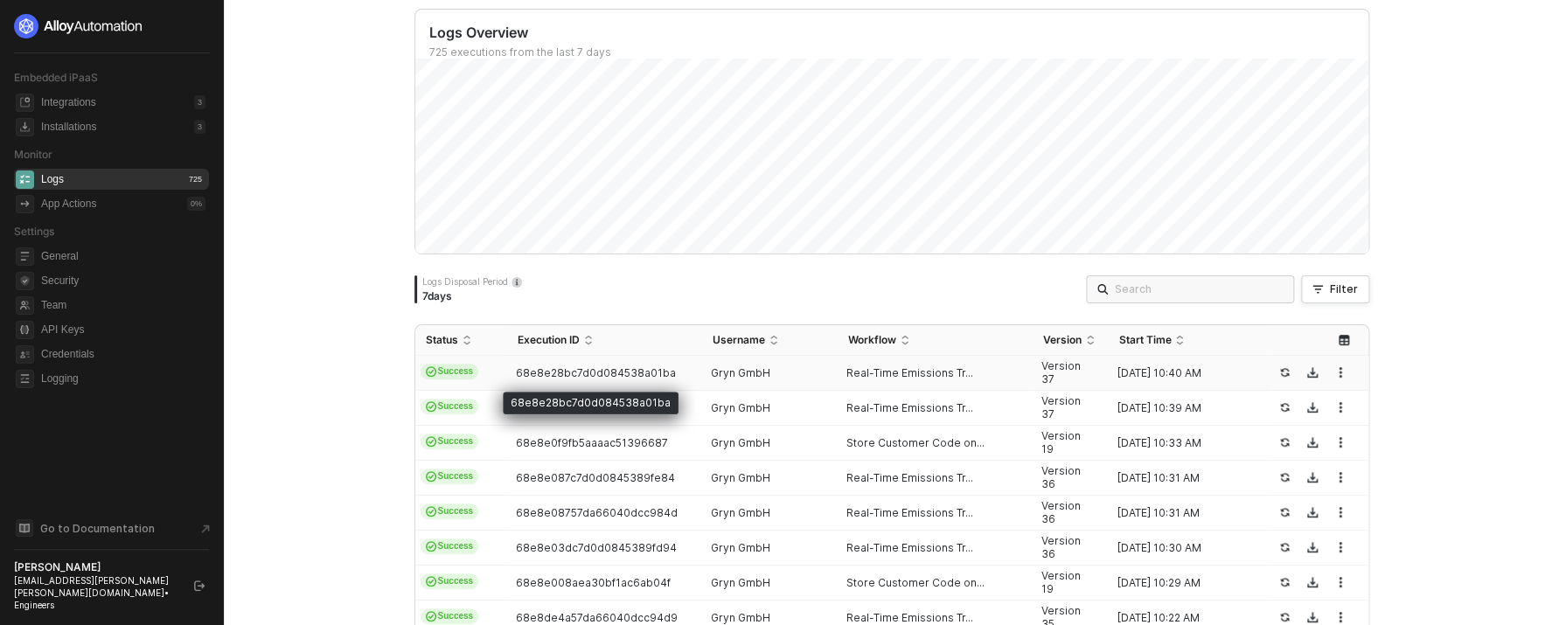
click at [527, 371] on span "68e8e28bc7d0d084538a01ba" at bounding box center [596, 372] width 160 height 13
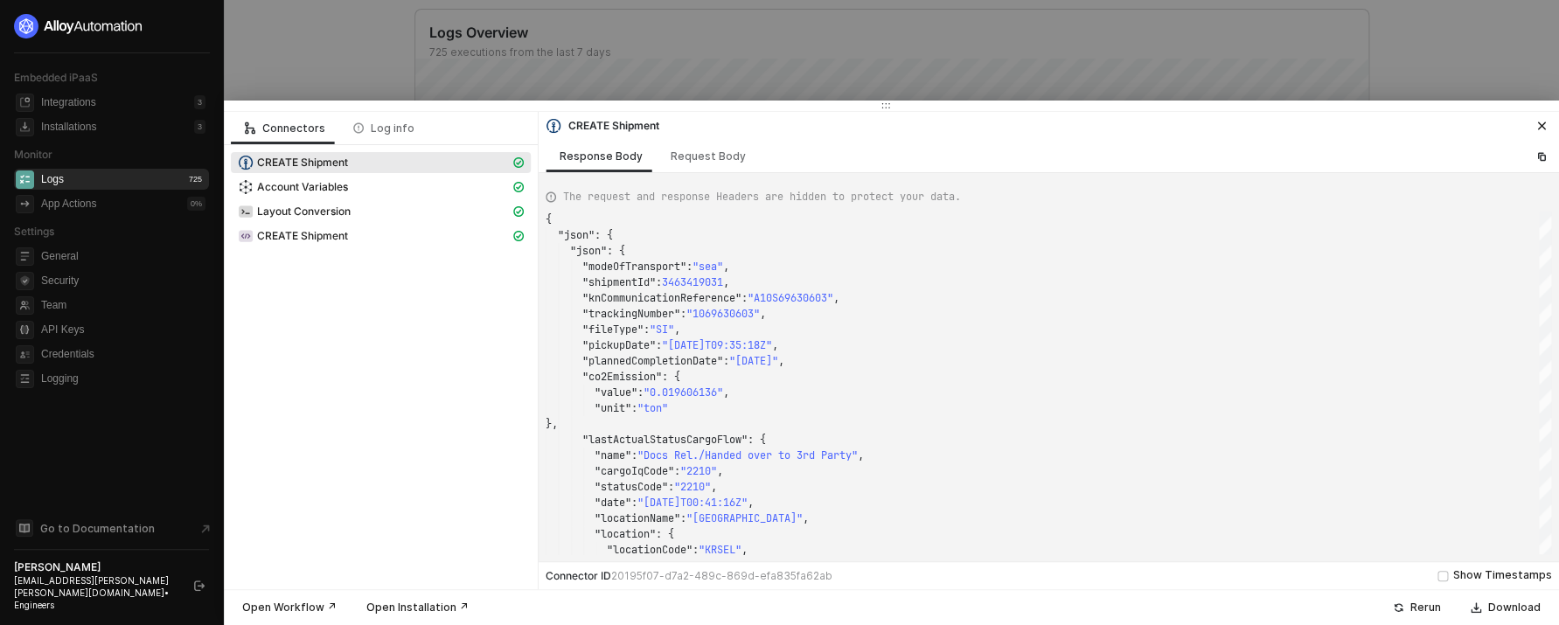
scroll to position [157, 0]
click at [358, 201] on div "Account Variables" at bounding box center [381, 189] width 300 height 24
click at [358, 220] on span "Layout Conversion" at bounding box center [381, 212] width 300 height 21
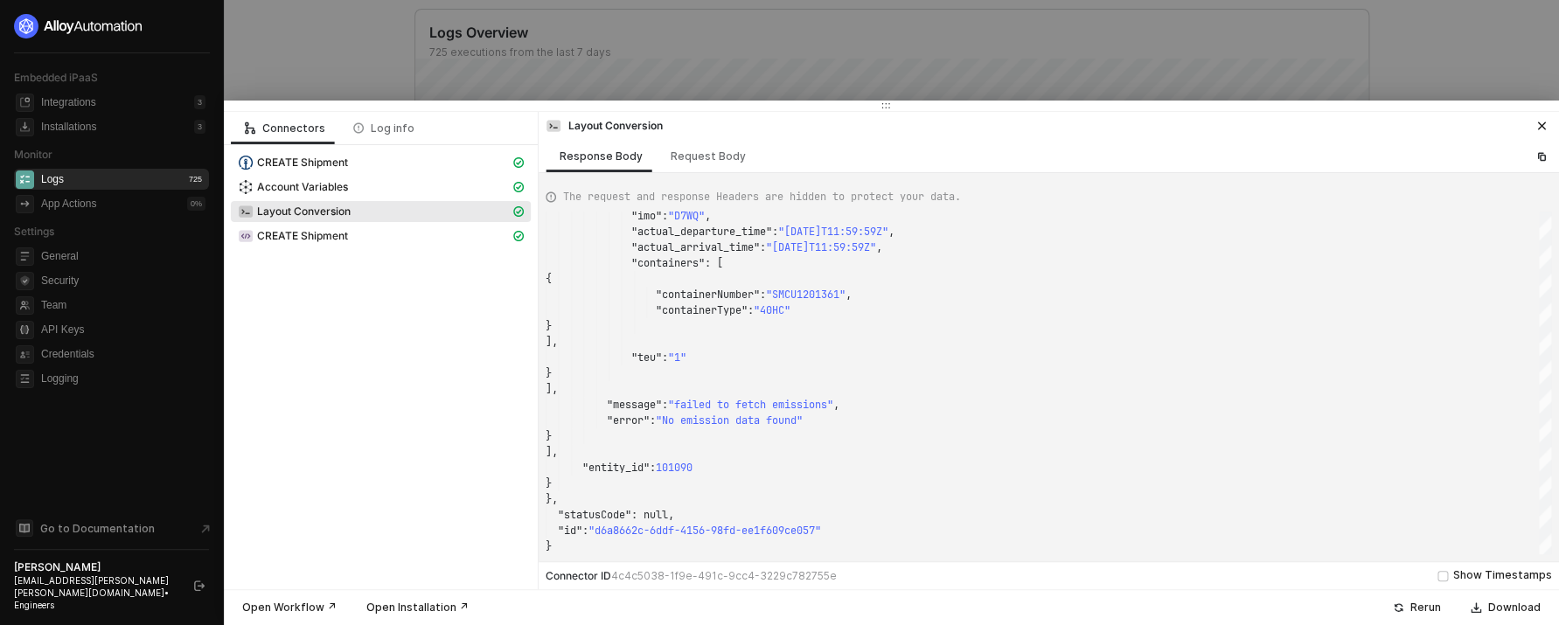
click at [919, 51] on div at bounding box center [779, 312] width 1559 height 625
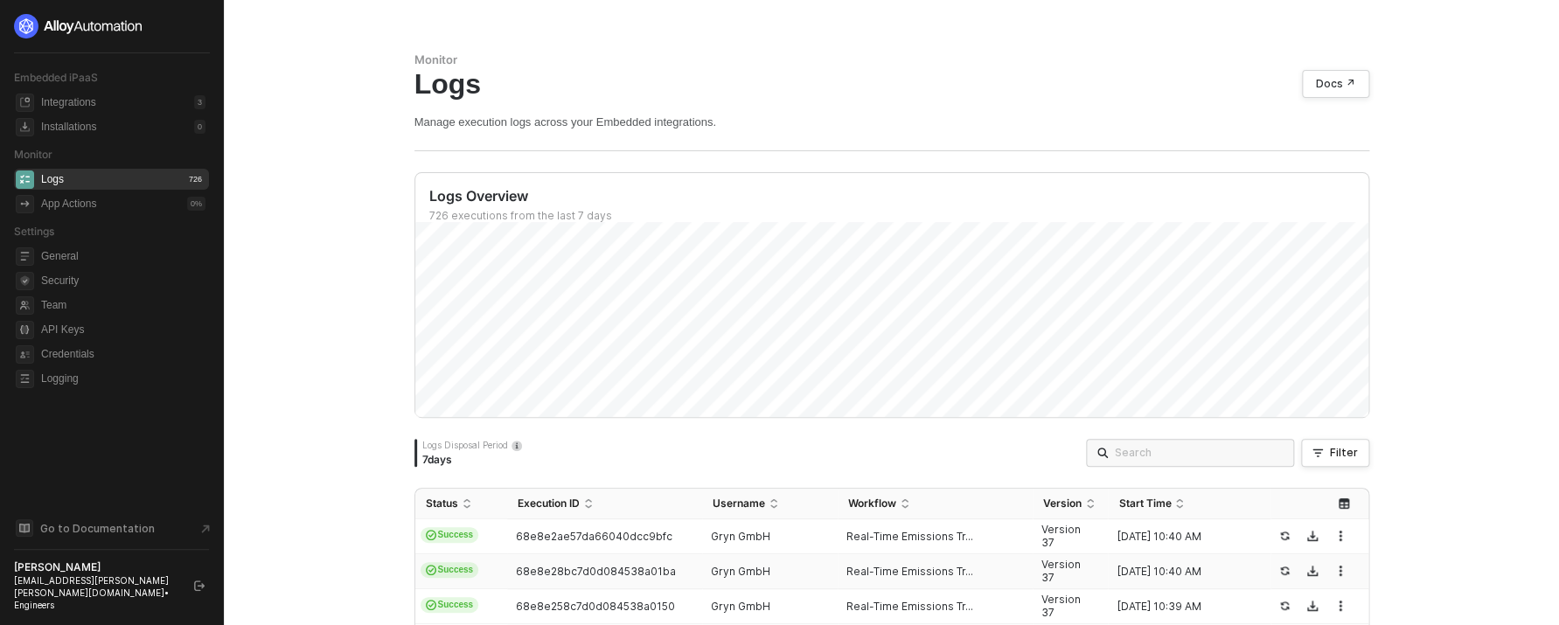
scroll to position [163, 0]
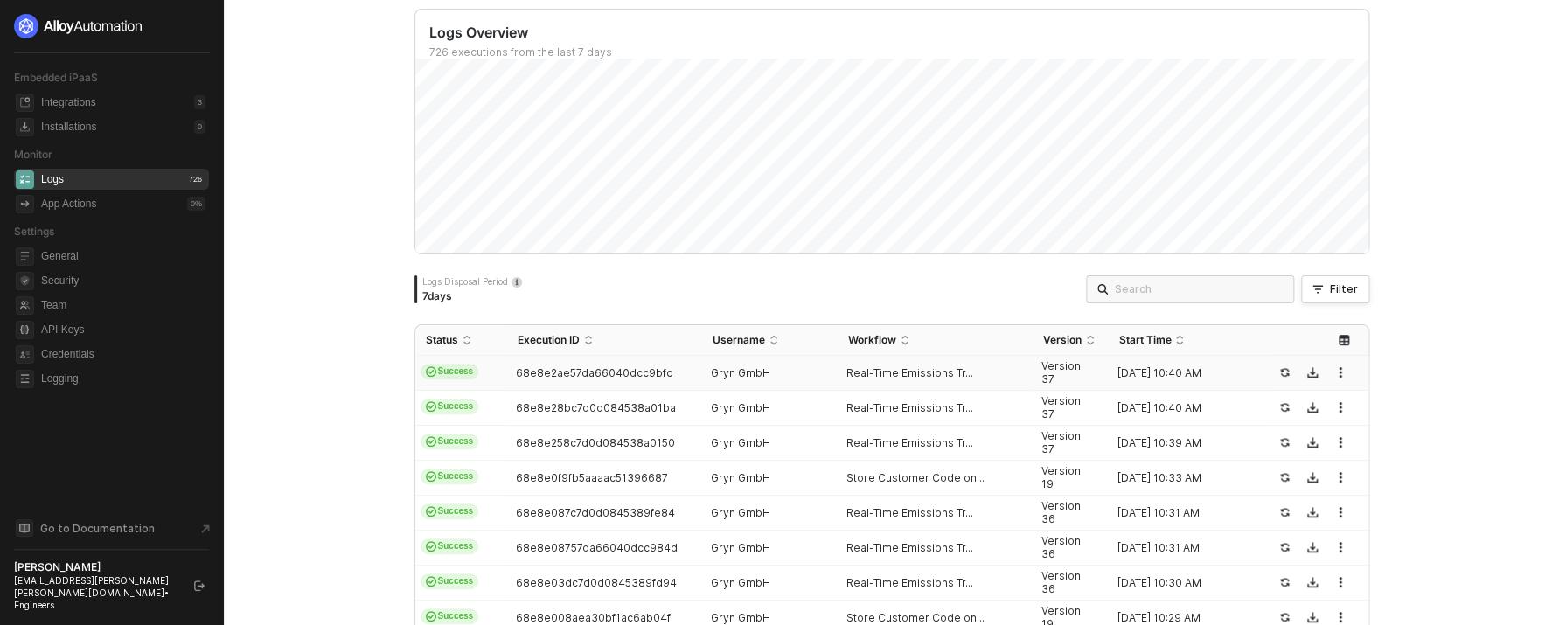
click at [545, 383] on td "68e8e2ae57da66040dcc9bfc" at bounding box center [604, 373] width 195 height 35
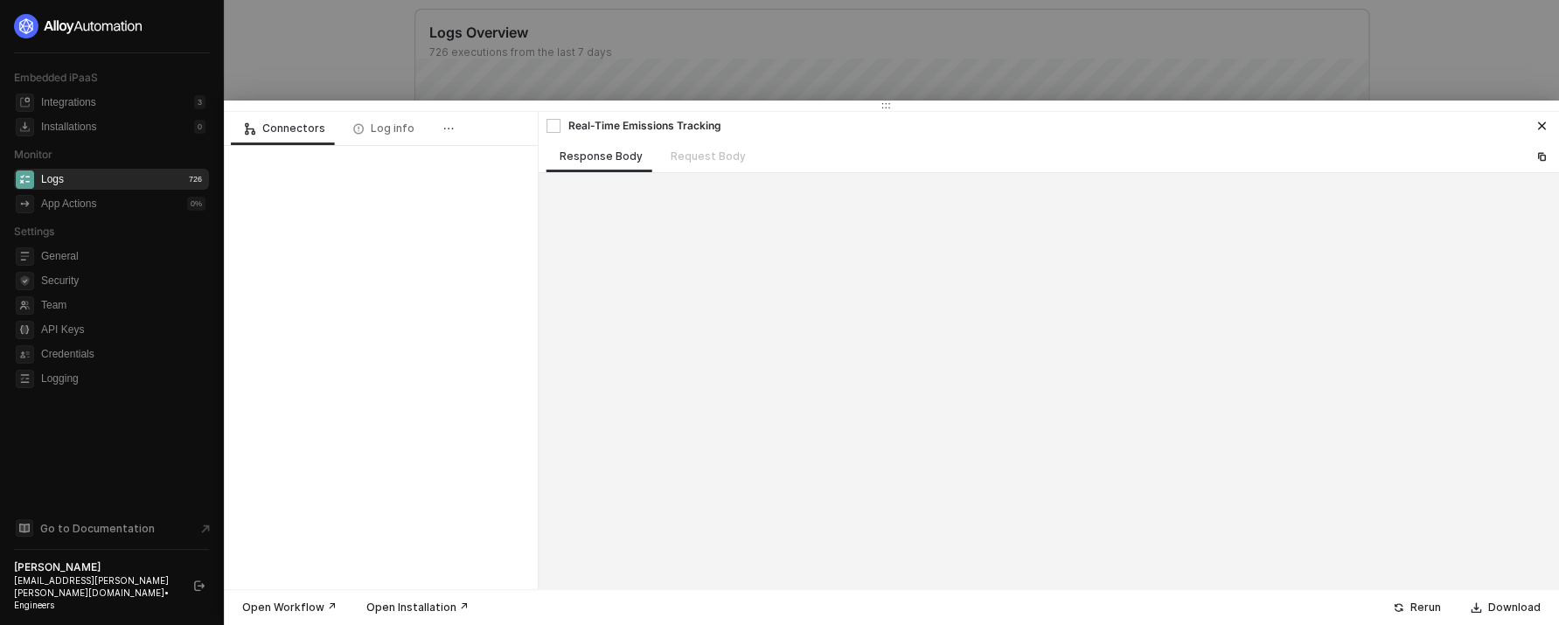
click at [755, 360] on div at bounding box center [1048, 381] width 1006 height 402
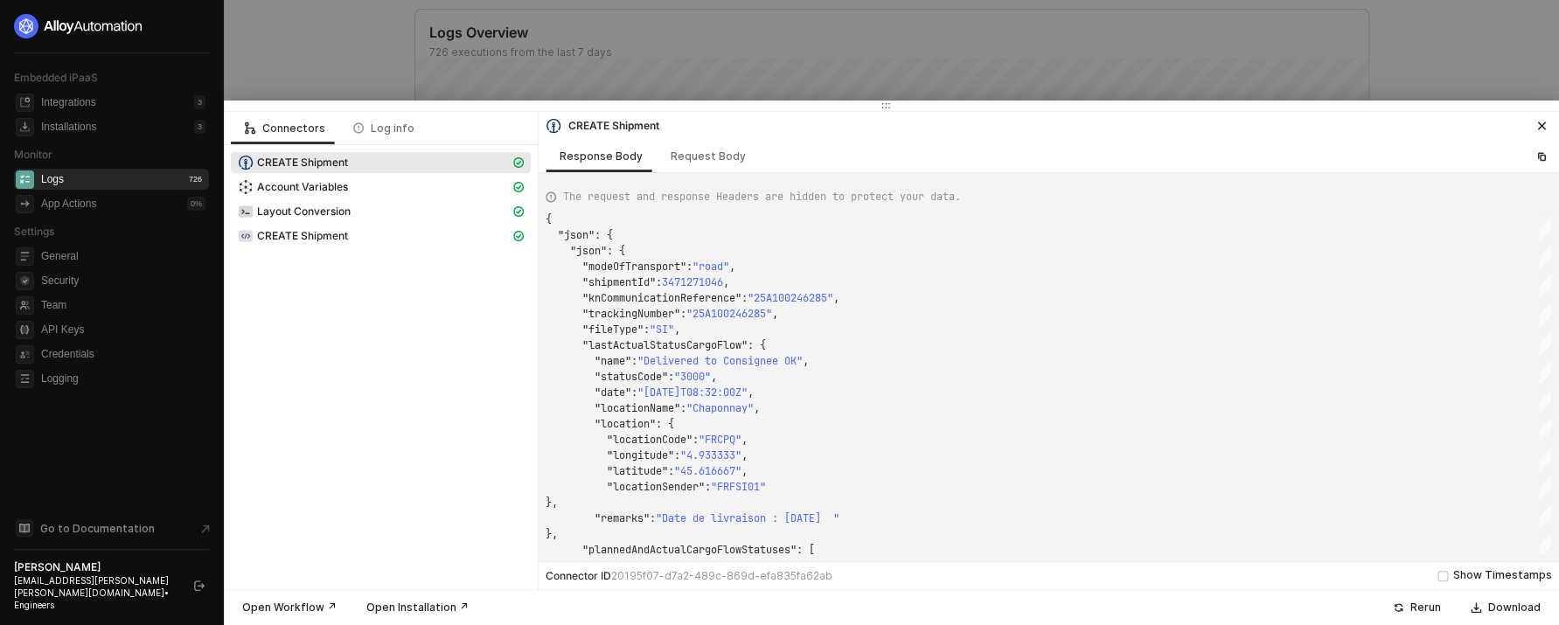
scroll to position [157, 0]
click at [359, 209] on div "Layout Conversion" at bounding box center [374, 212] width 272 height 16
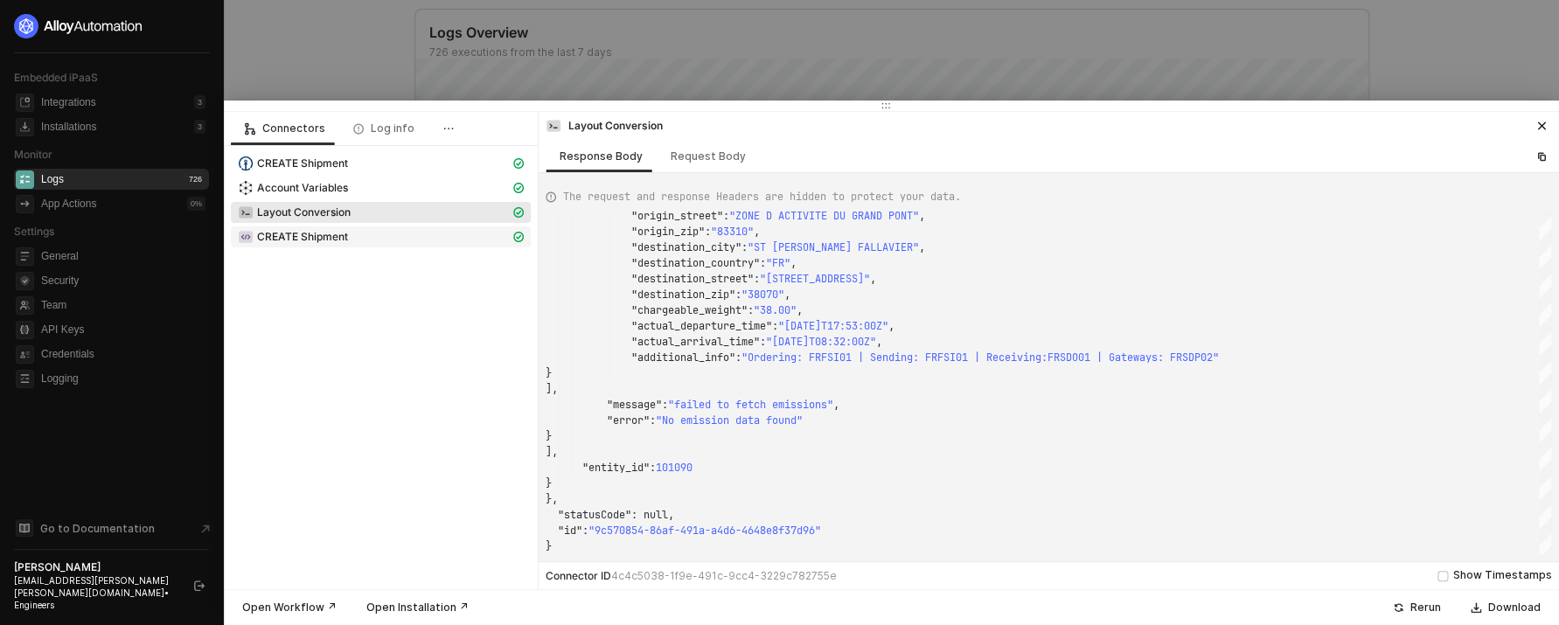
click at [403, 232] on div "CREATE Shipment" at bounding box center [374, 237] width 272 height 16
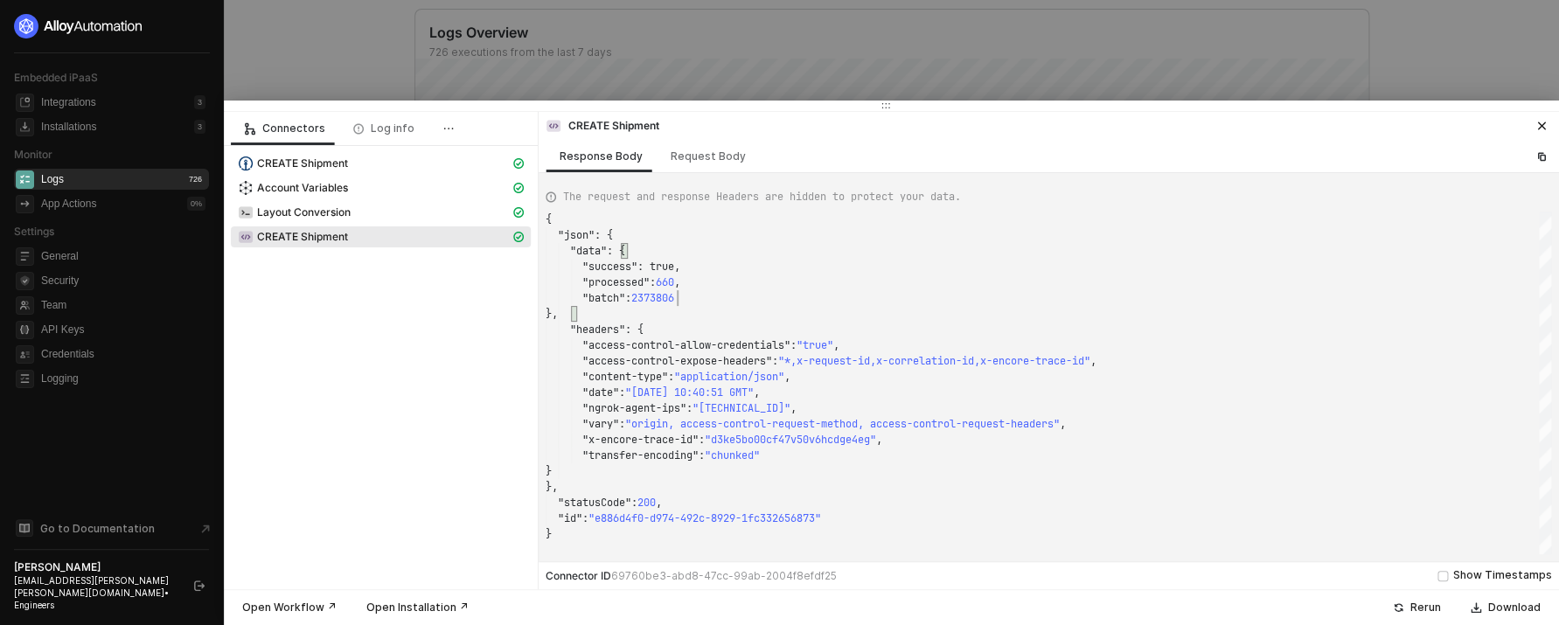
click at [674, 301] on span "2373806" at bounding box center [652, 298] width 43 height 14
click at [1537, 135] on button "button" at bounding box center [1541, 125] width 21 height 21
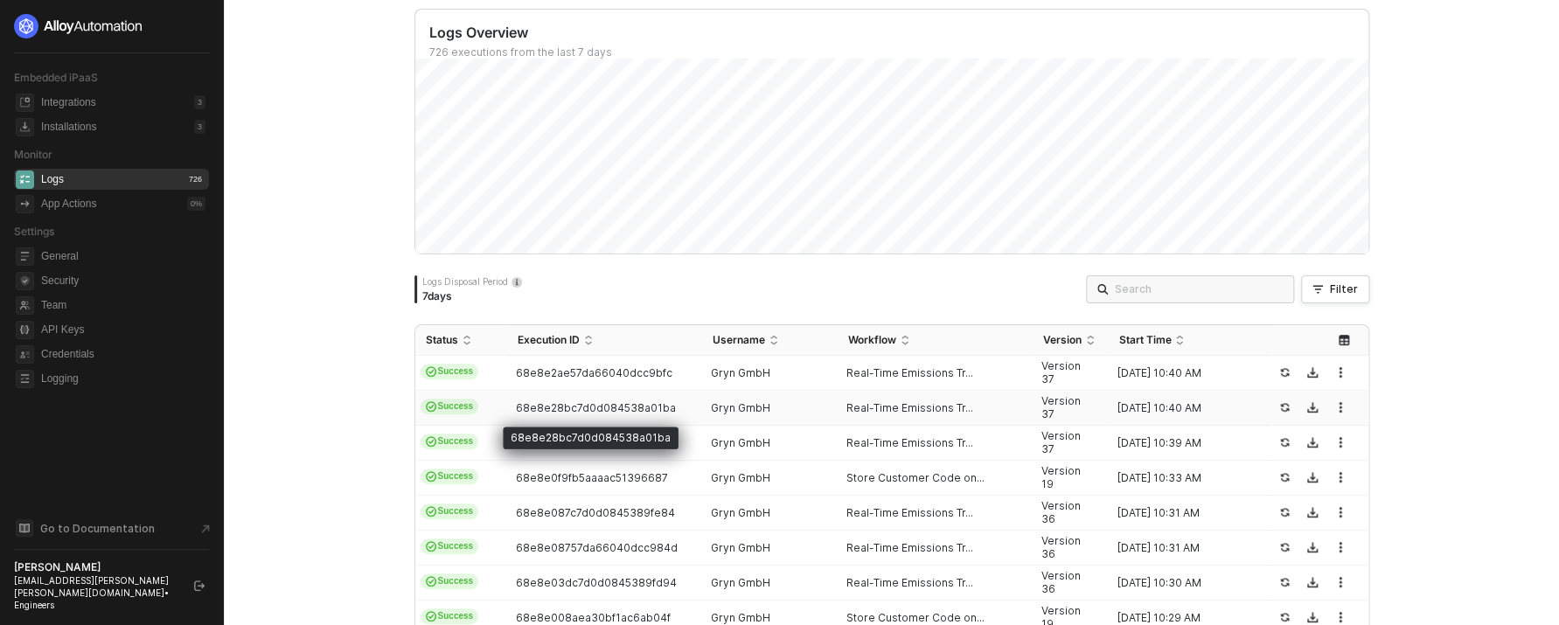
click at [553, 411] on span "68e8e28bc7d0d084538a01ba" at bounding box center [596, 407] width 160 height 13
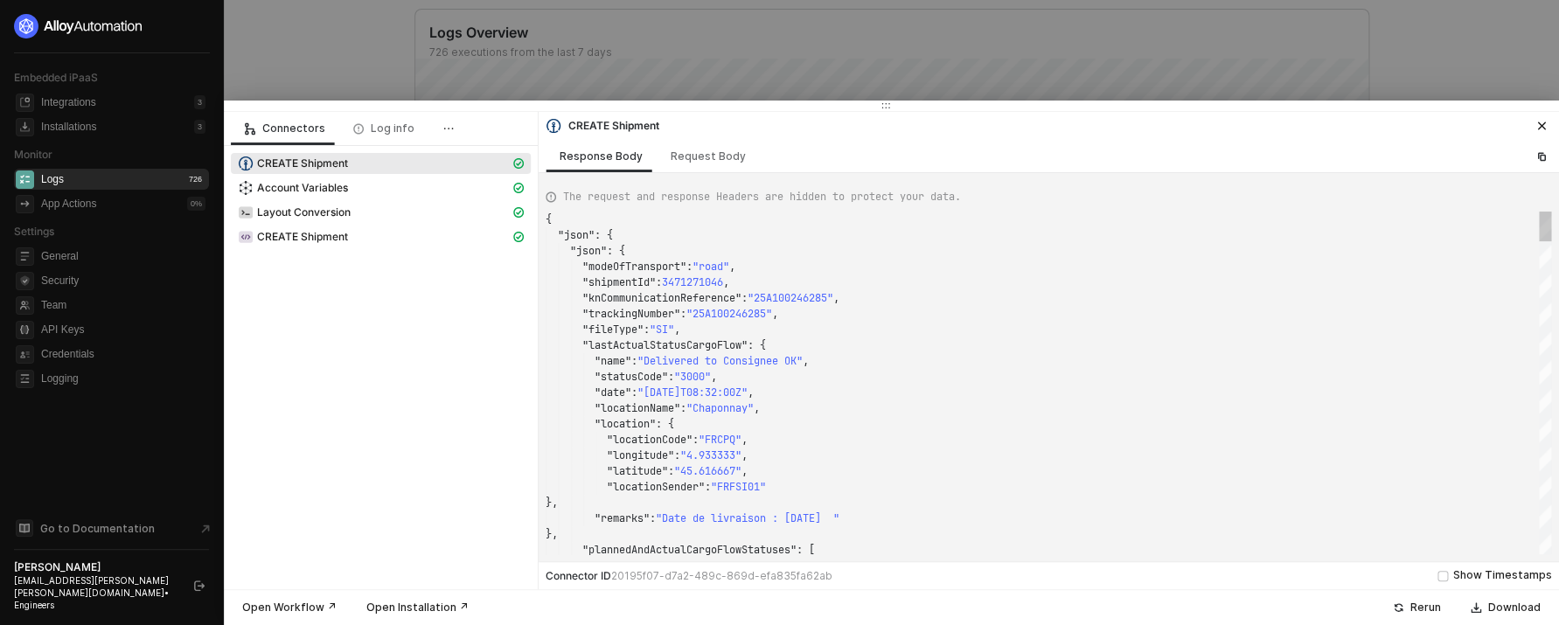
scroll to position [157, 0]
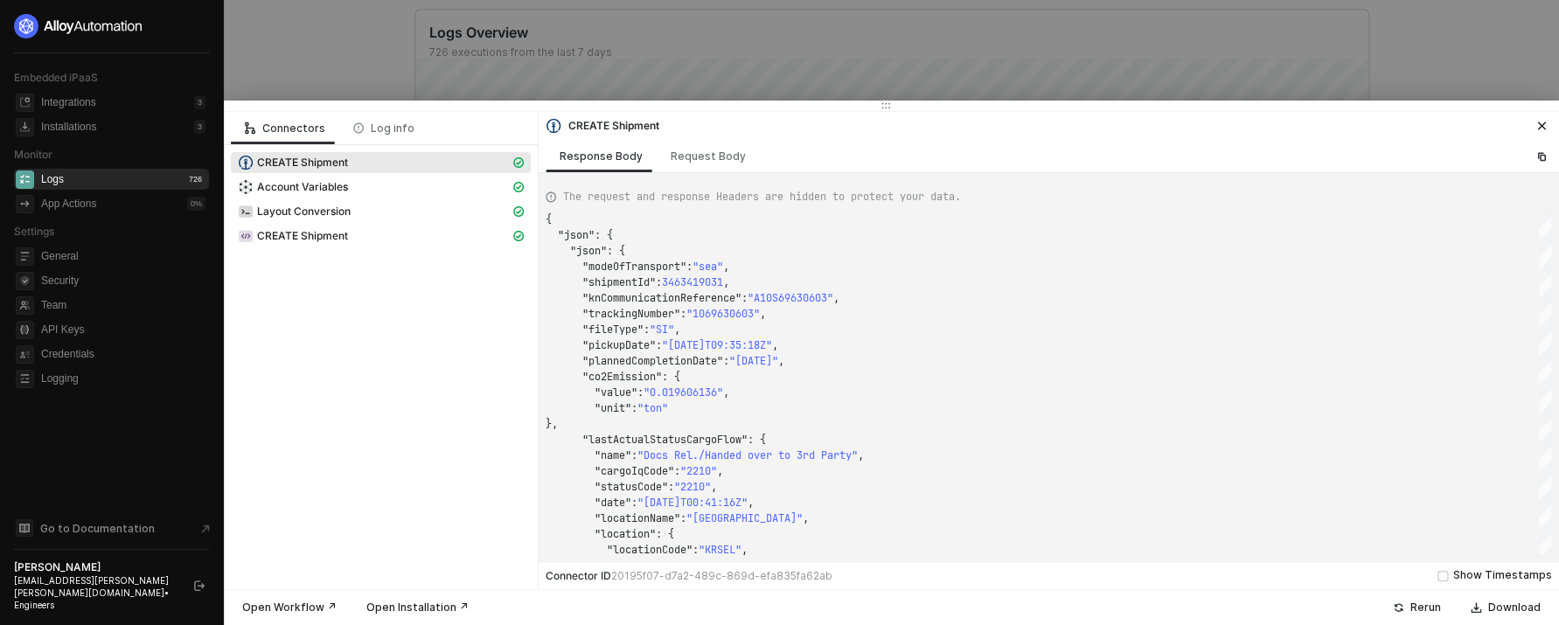
click at [414, 226] on div "Layout Conversion" at bounding box center [381, 213] width 300 height 24
click at [412, 241] on div "CREATE Shipment" at bounding box center [374, 236] width 272 height 16
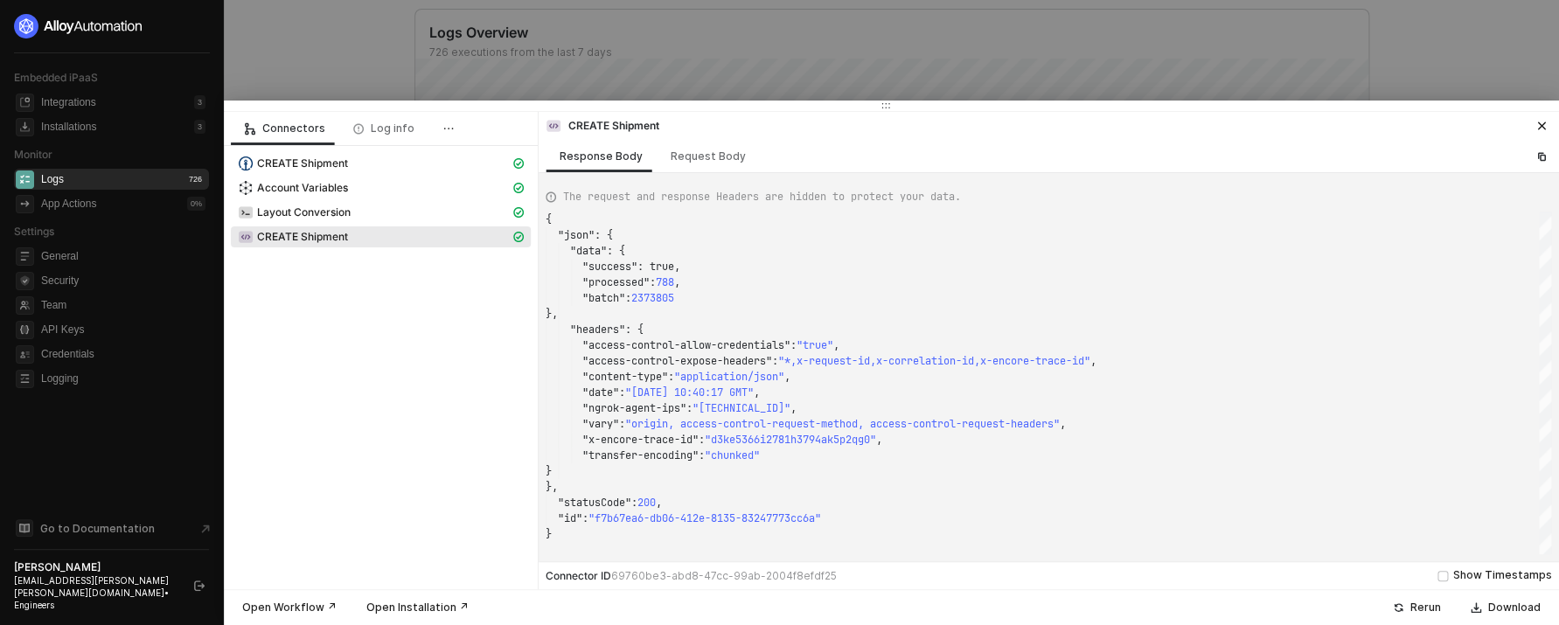
click at [918, 90] on div at bounding box center [779, 312] width 1559 height 625
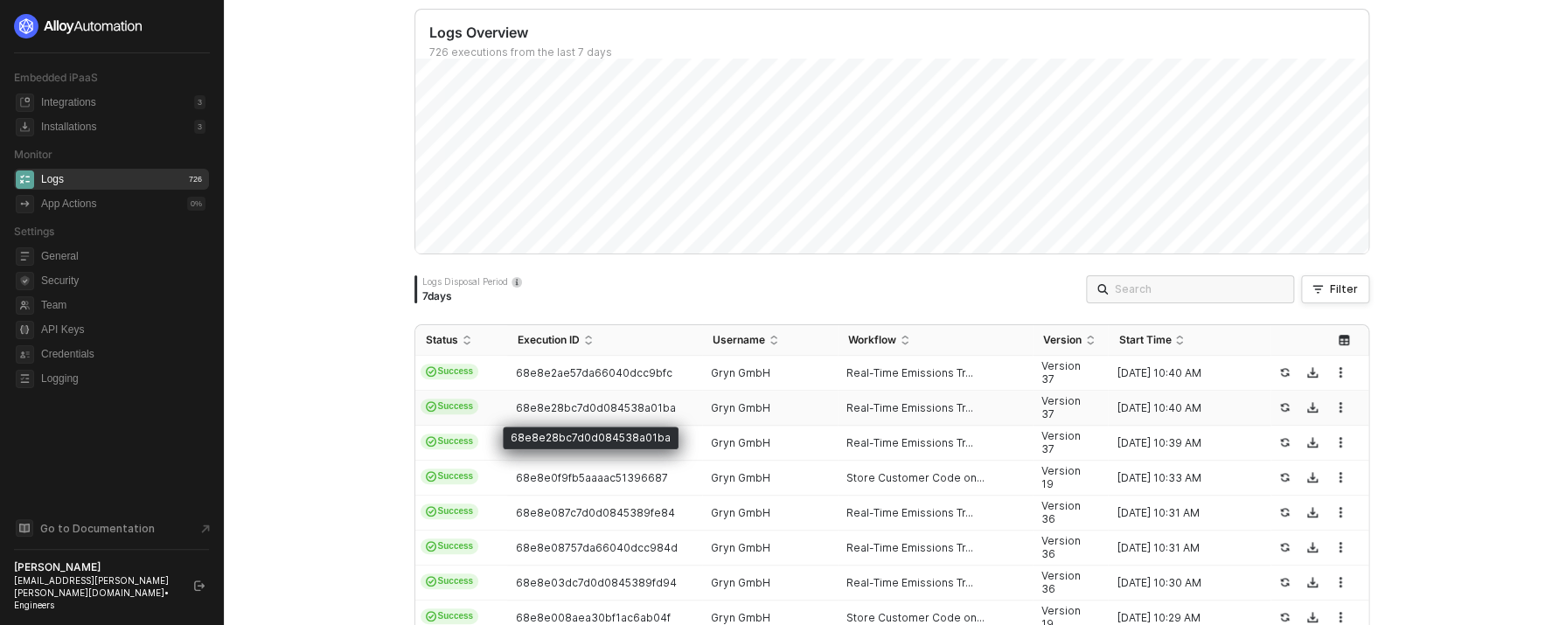
click at [604, 434] on div "68e8e28bc7d0d084538a01ba" at bounding box center [591, 438] width 176 height 23
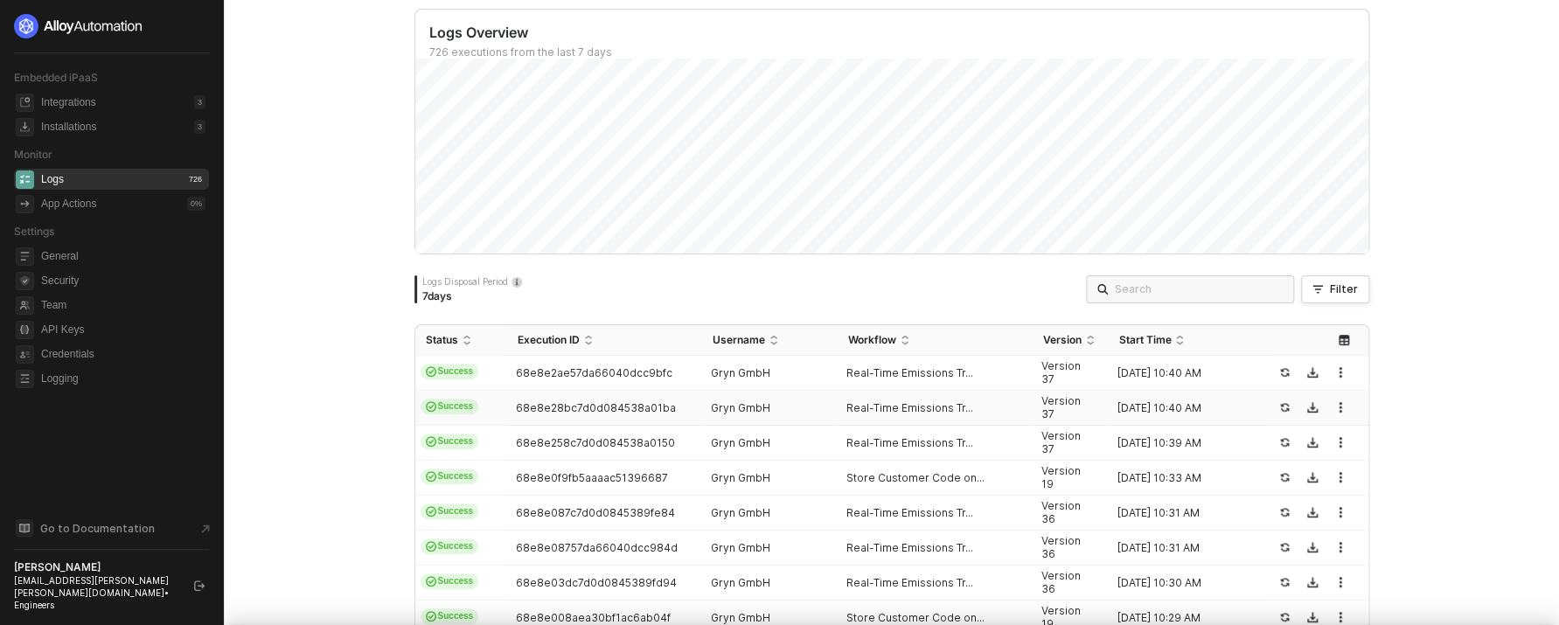
scroll to position [157, 0]
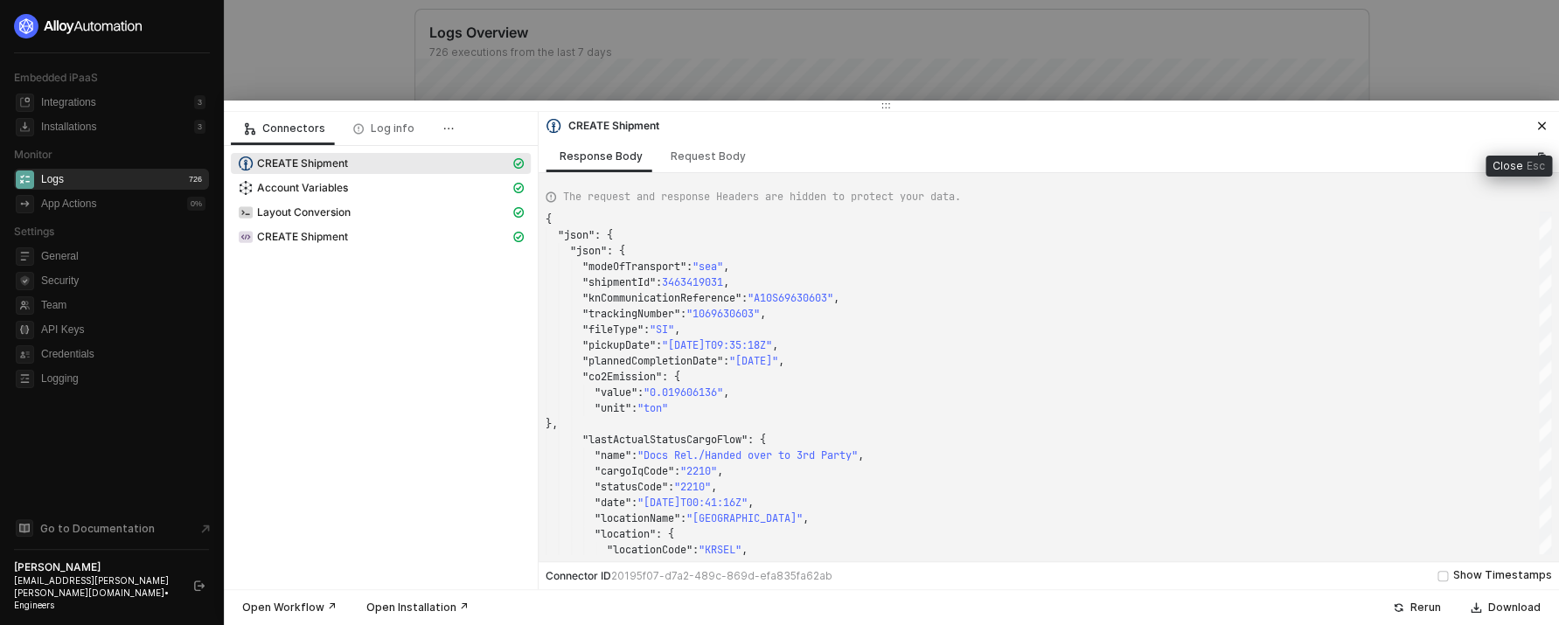
click at [1543, 132] on button "button" at bounding box center [1541, 125] width 21 height 21
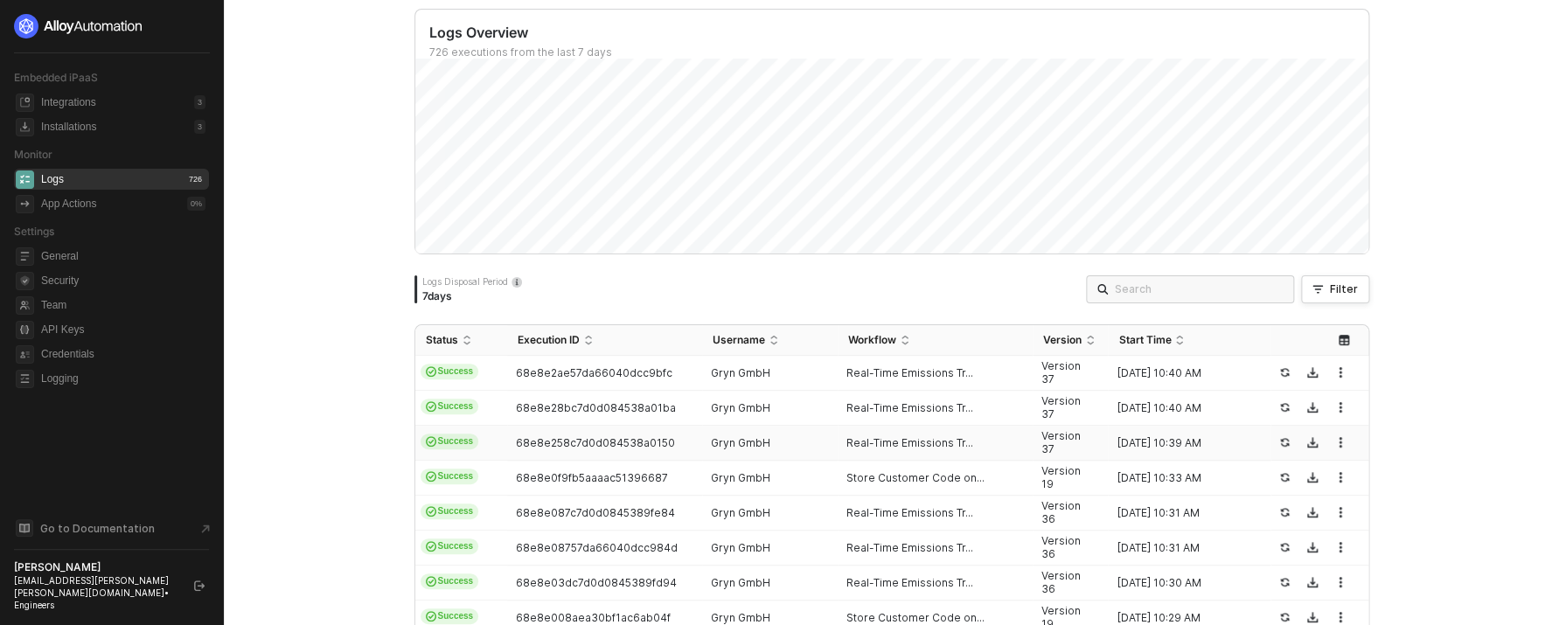
click at [595, 436] on span "68e8e258c7d0d084538a0150" at bounding box center [595, 442] width 159 height 13
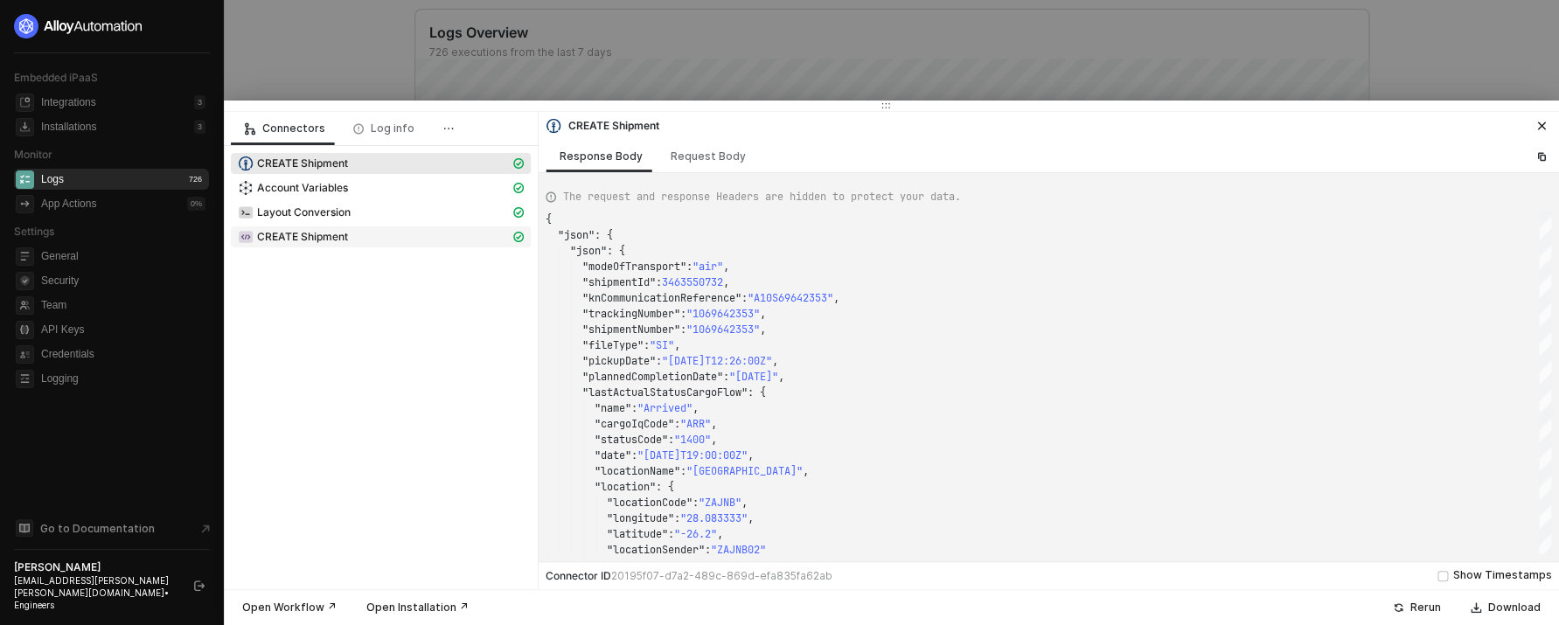
click at [384, 237] on div "CREATE Shipment" at bounding box center [374, 237] width 272 height 16
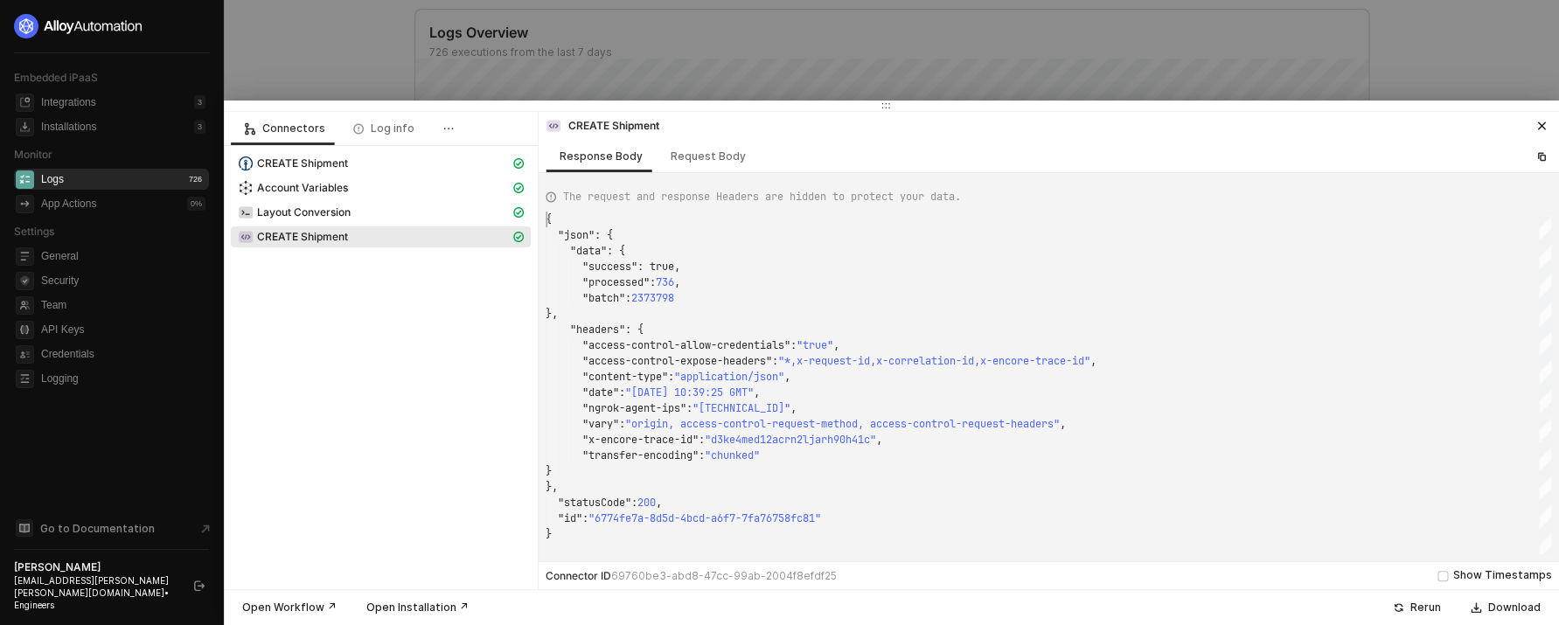
click at [668, 303] on span "2373798" at bounding box center [652, 298] width 43 height 14
click at [905, 370] on div ""content-type" : "application/json" ," at bounding box center [1047, 377] width 1005 height 16
click at [764, 439] on span ""d3ke4med12acrn2ljarh90h41c"" at bounding box center [790, 440] width 171 height 14
